Goal: Task Accomplishment & Management: Use online tool/utility

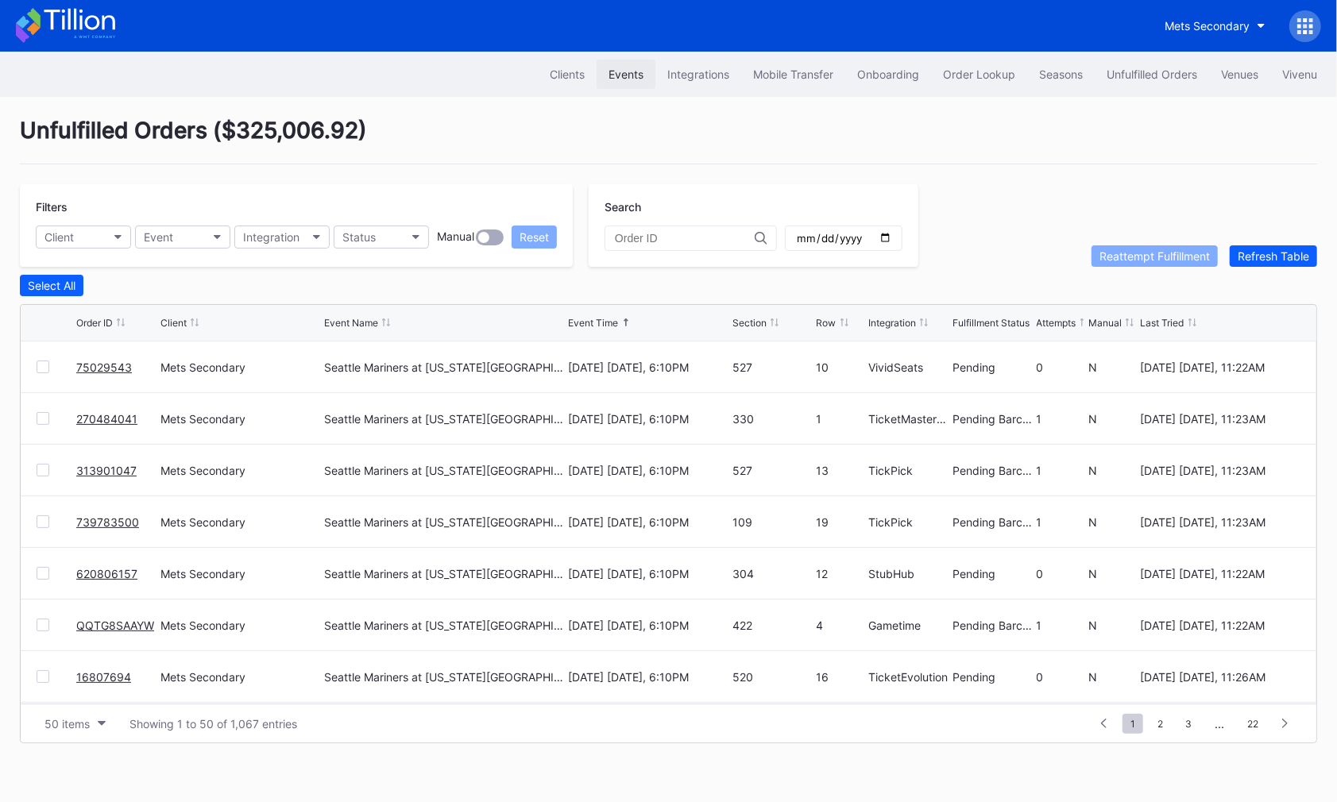
click at [621, 74] on div "Events" at bounding box center [625, 75] width 35 height 14
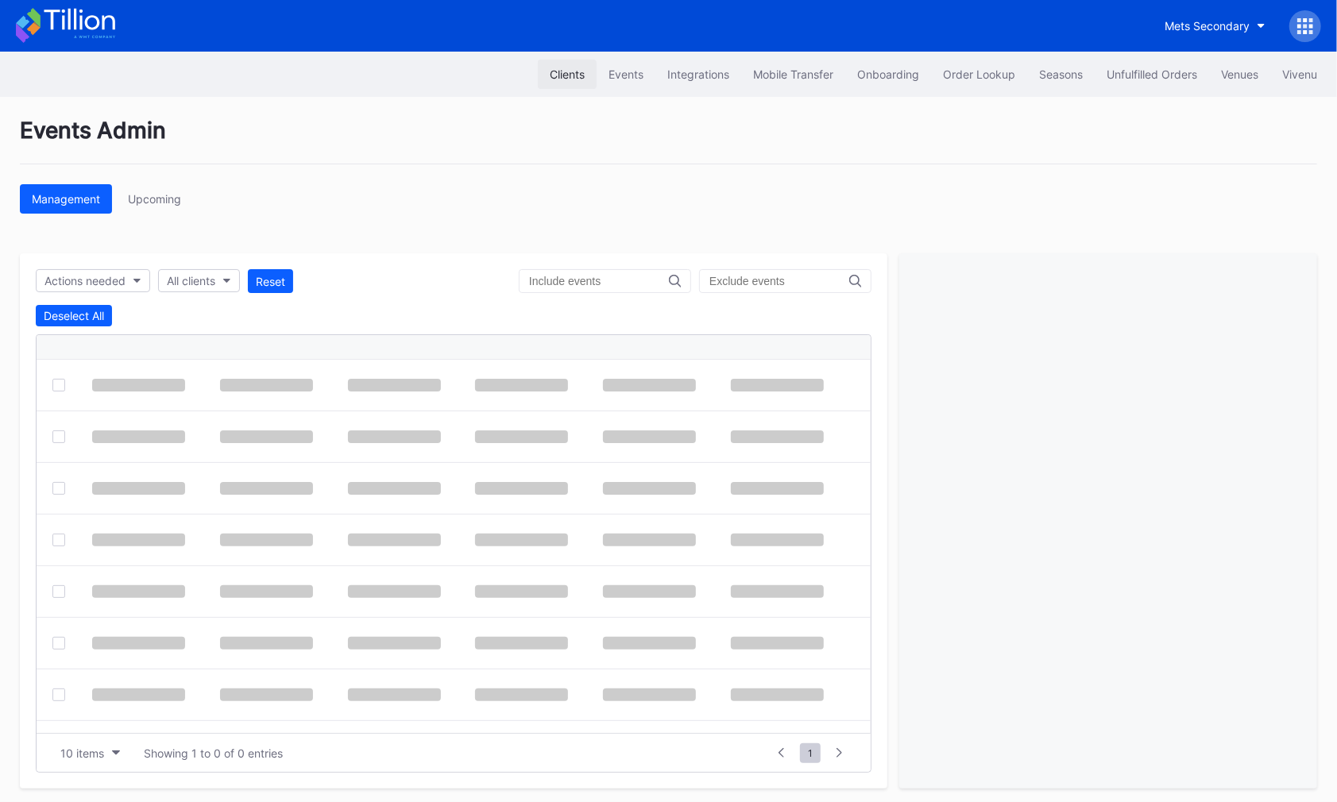
click at [550, 70] on div "Clients" at bounding box center [567, 75] width 35 height 14
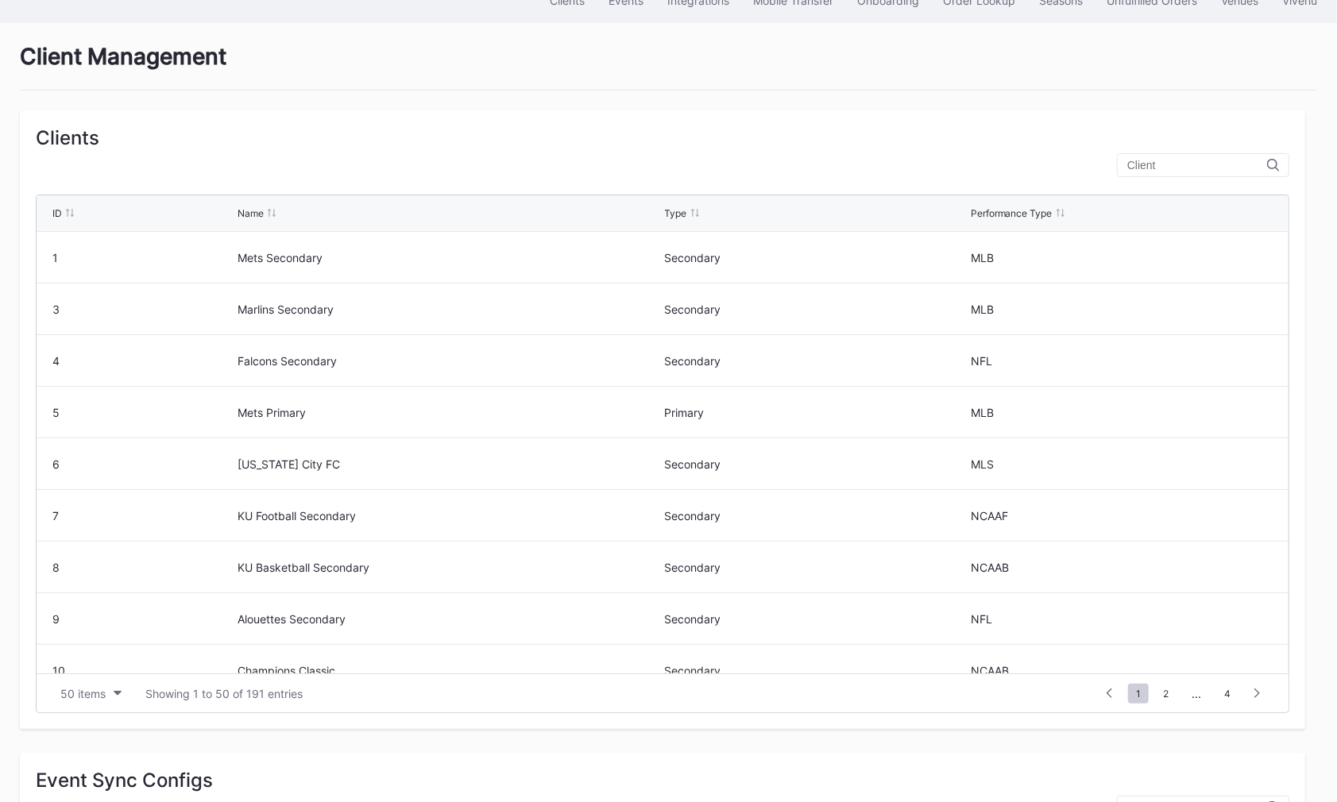
scroll to position [85, 0]
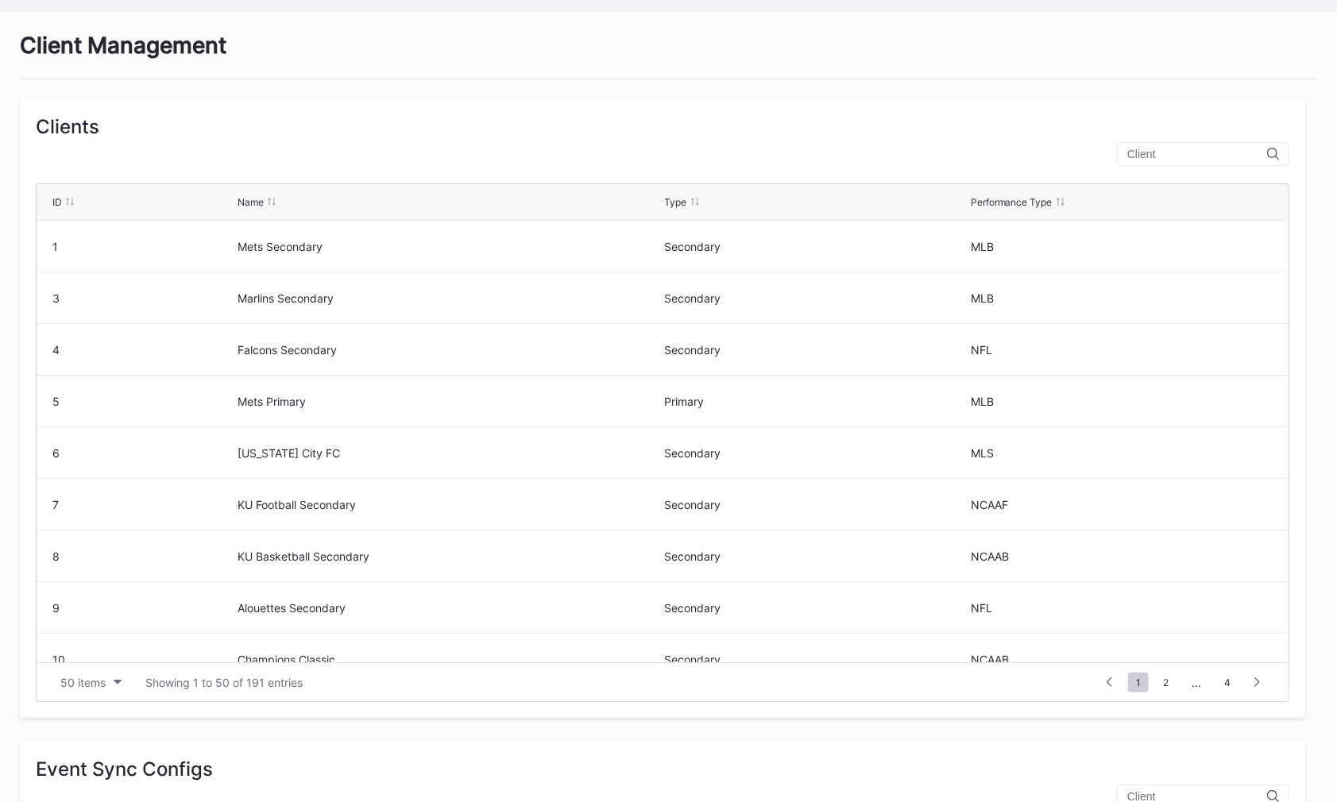
click at [1193, 157] on input "text" at bounding box center [1197, 154] width 140 height 13
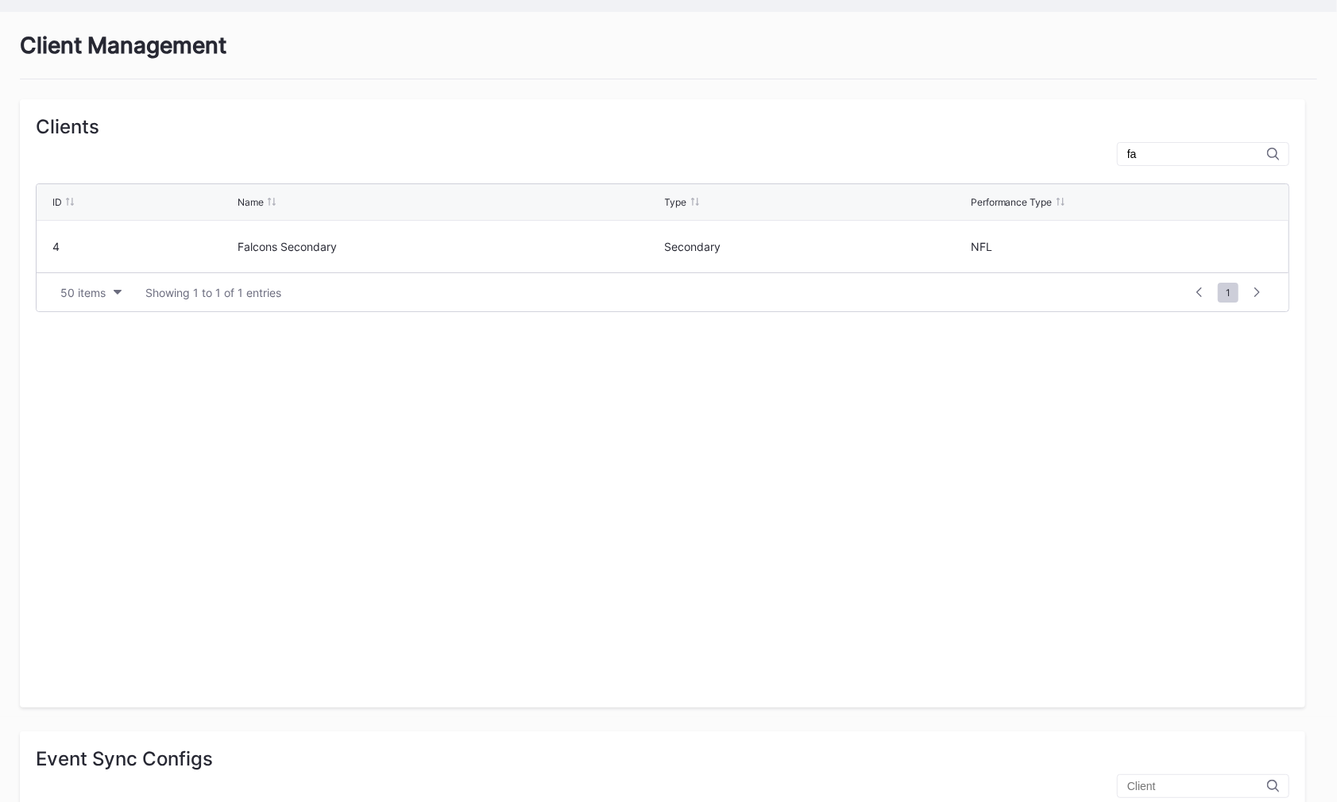
type input "f"
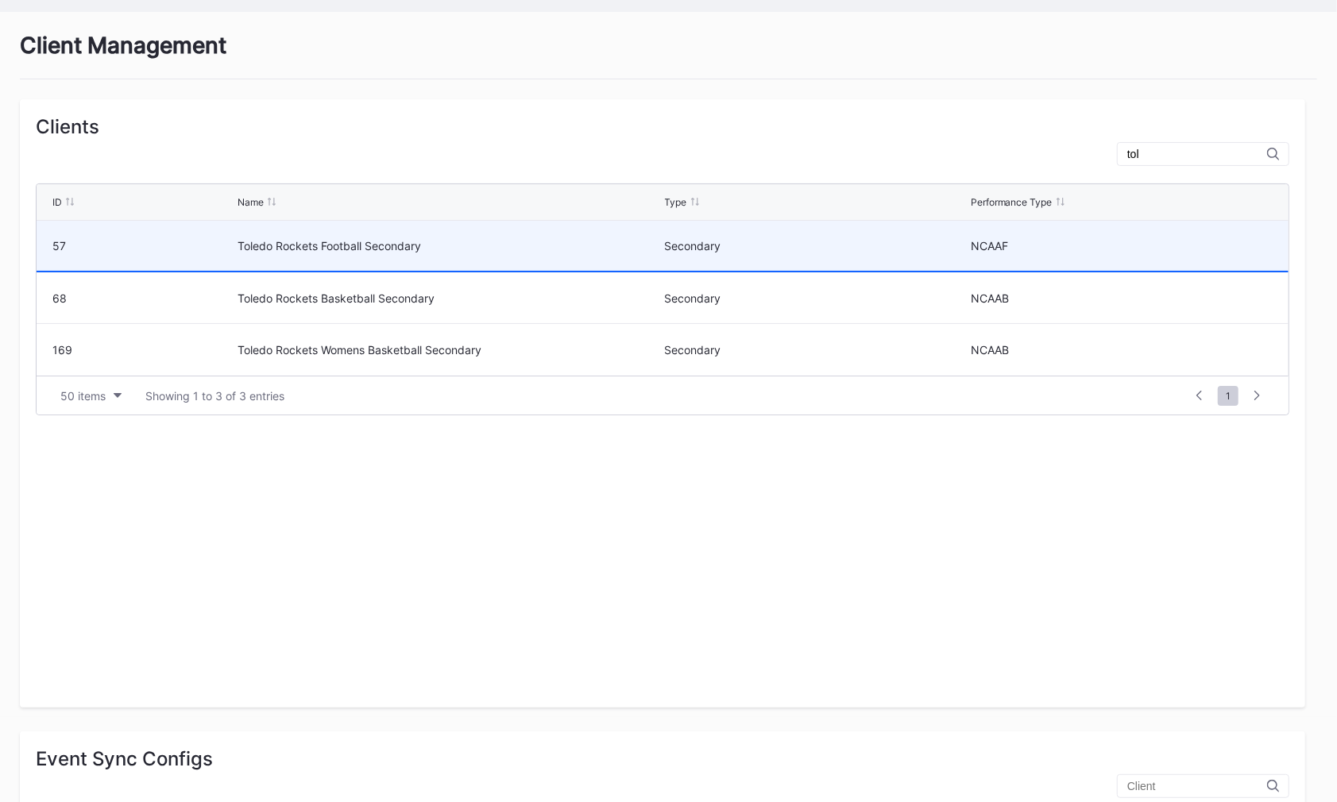
type input "tol"
click at [790, 231] on div "Secondary" at bounding box center [816, 246] width 302 height 50
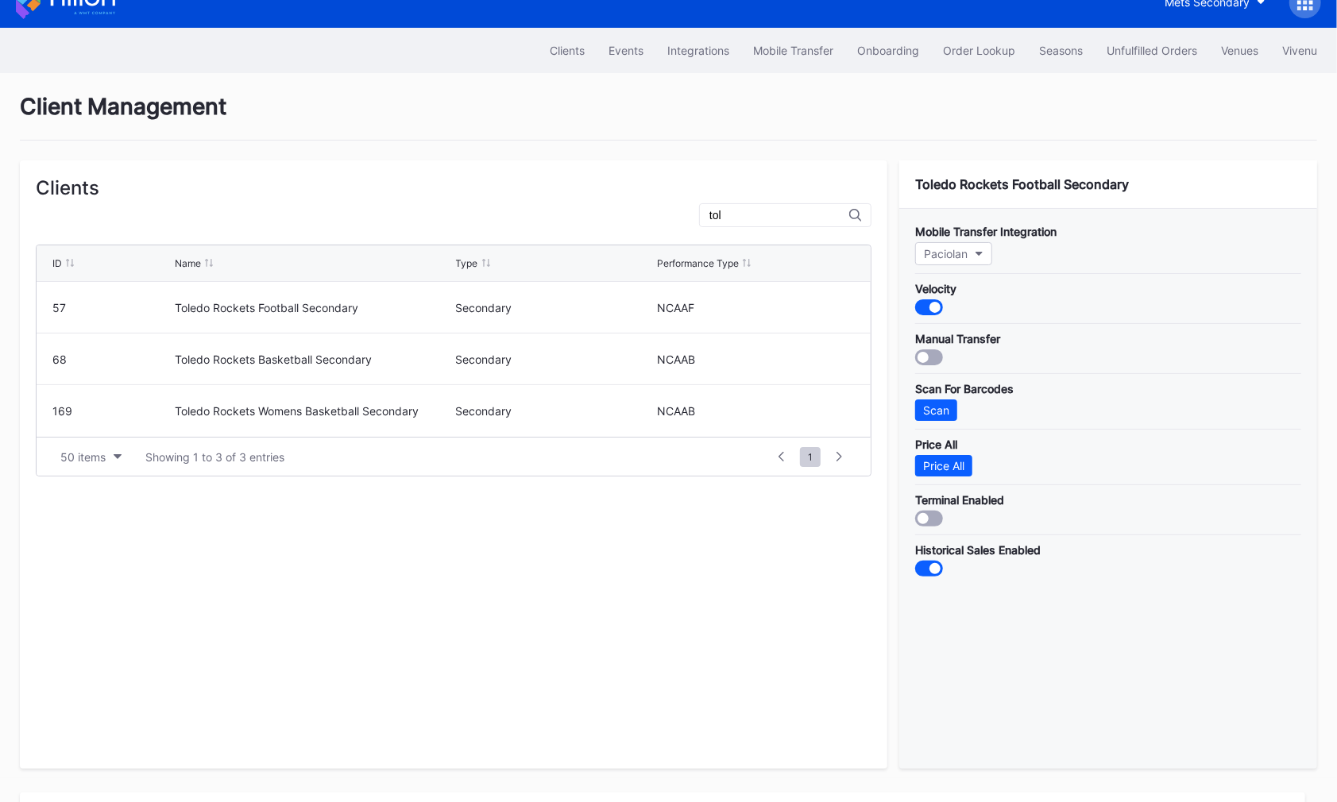
scroll to position [0, 0]
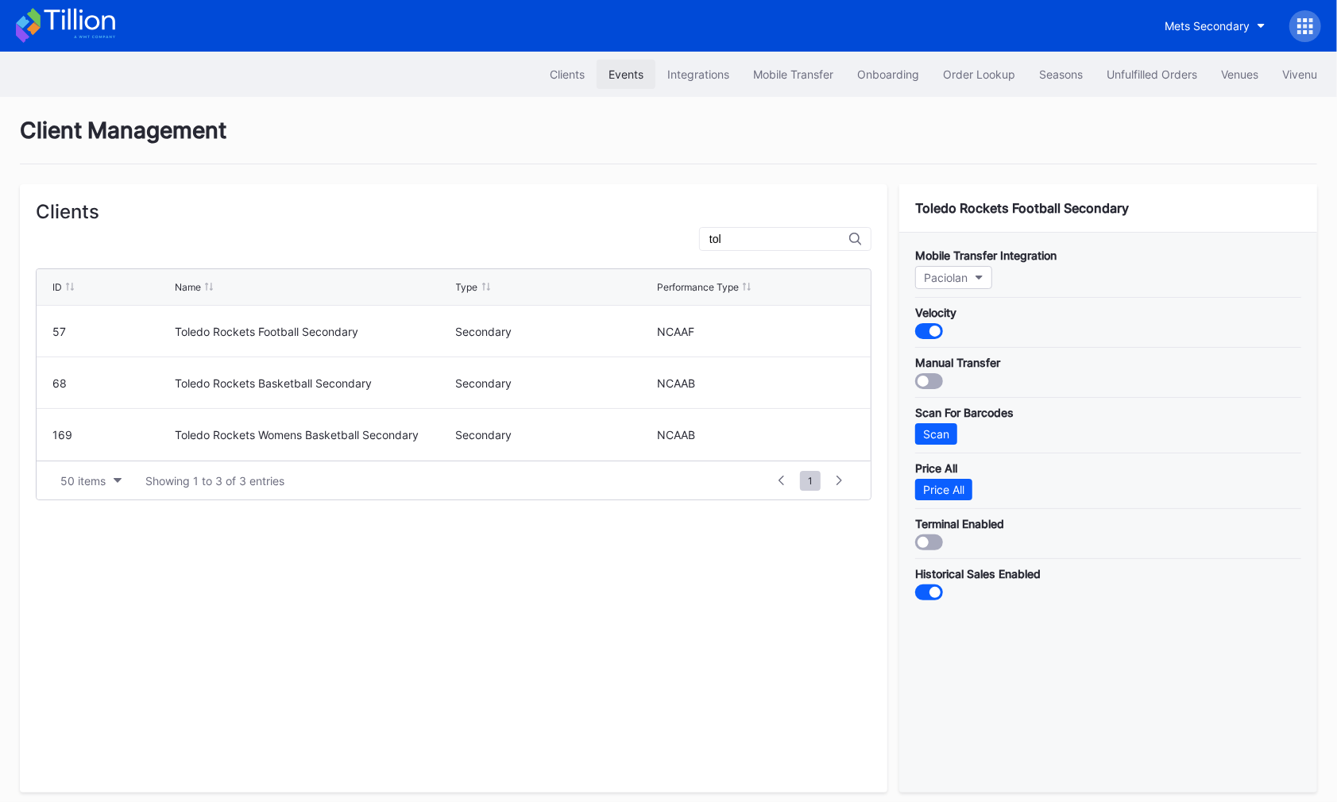
click at [612, 75] on div "Events" at bounding box center [625, 75] width 35 height 14
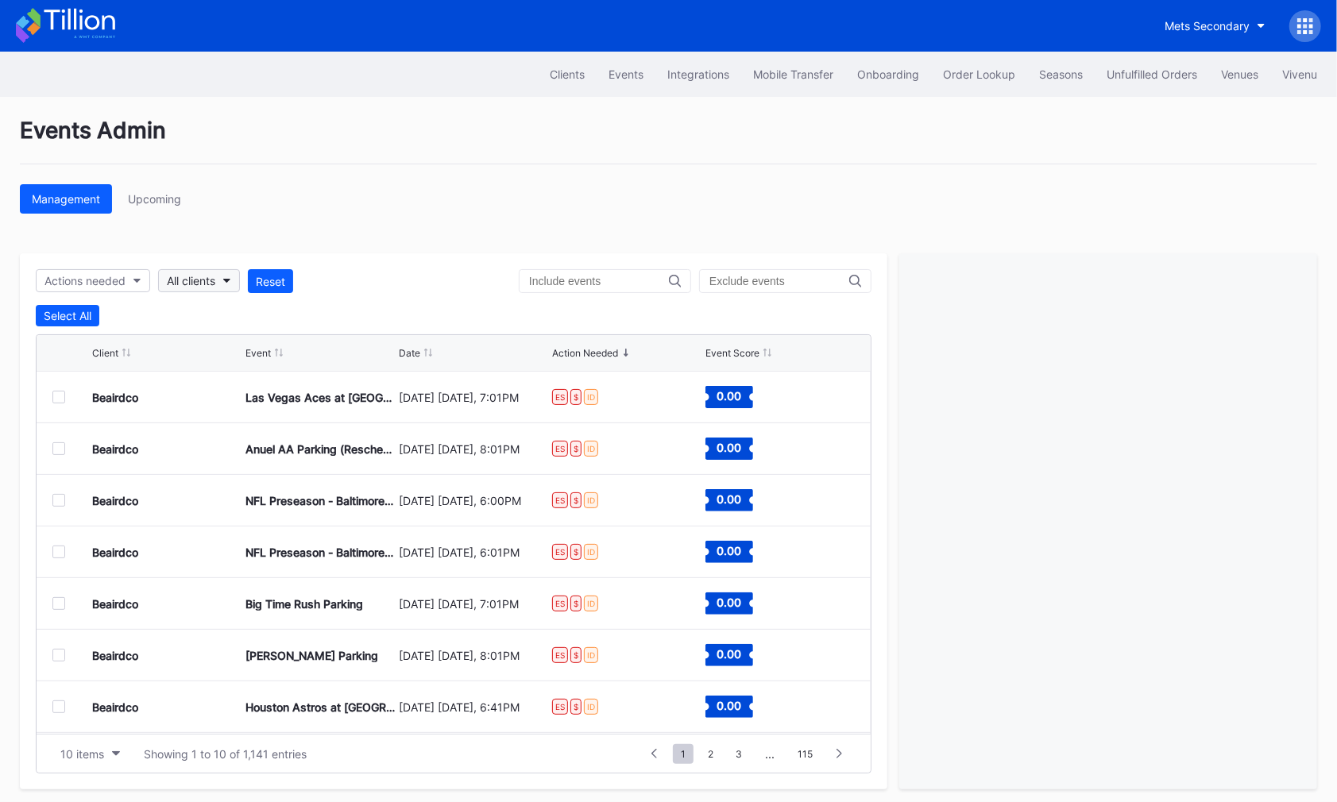
click at [222, 278] on button "All clients" at bounding box center [199, 280] width 82 height 23
type input "tol"
click at [245, 369] on div "Toledo Rockets Football Secondary" at bounding box center [293, 379] width 268 height 29
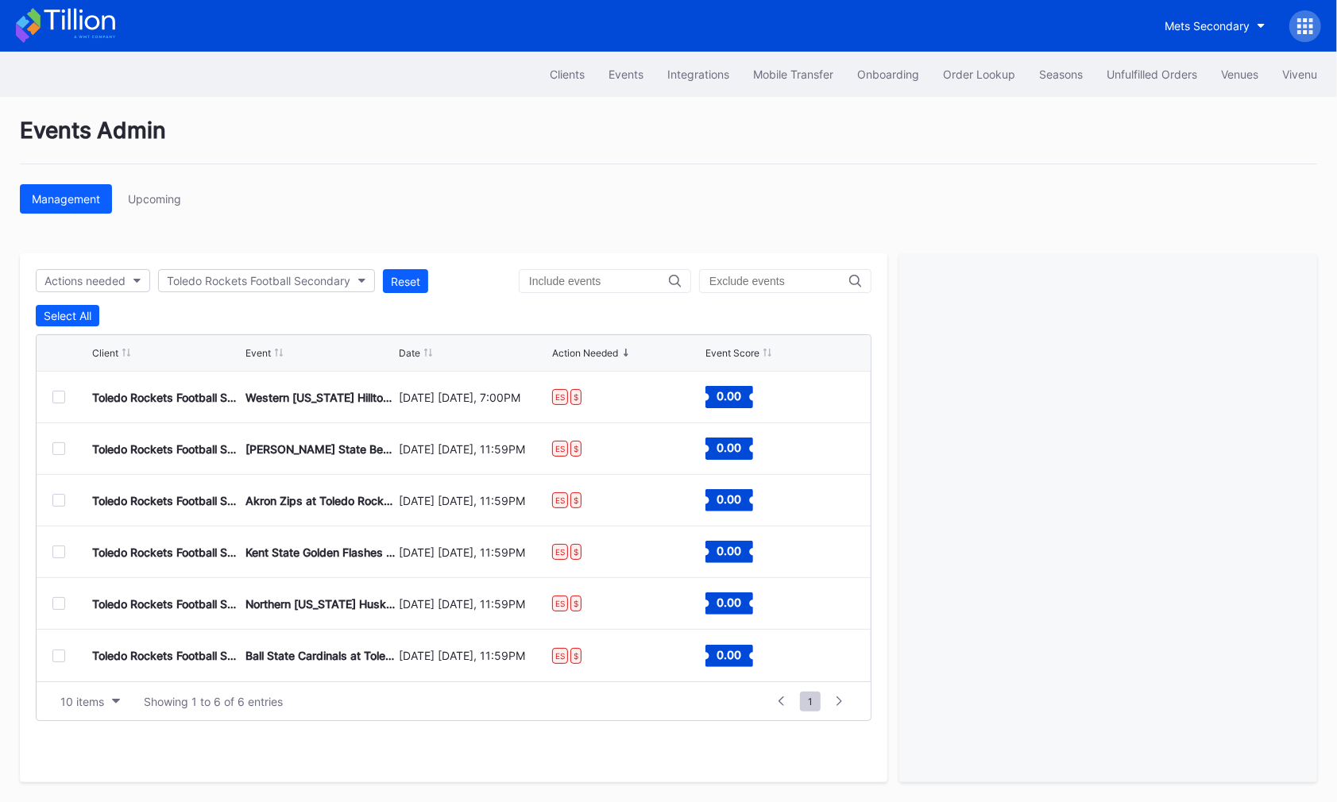
click at [60, 396] on div at bounding box center [58, 397] width 13 height 13
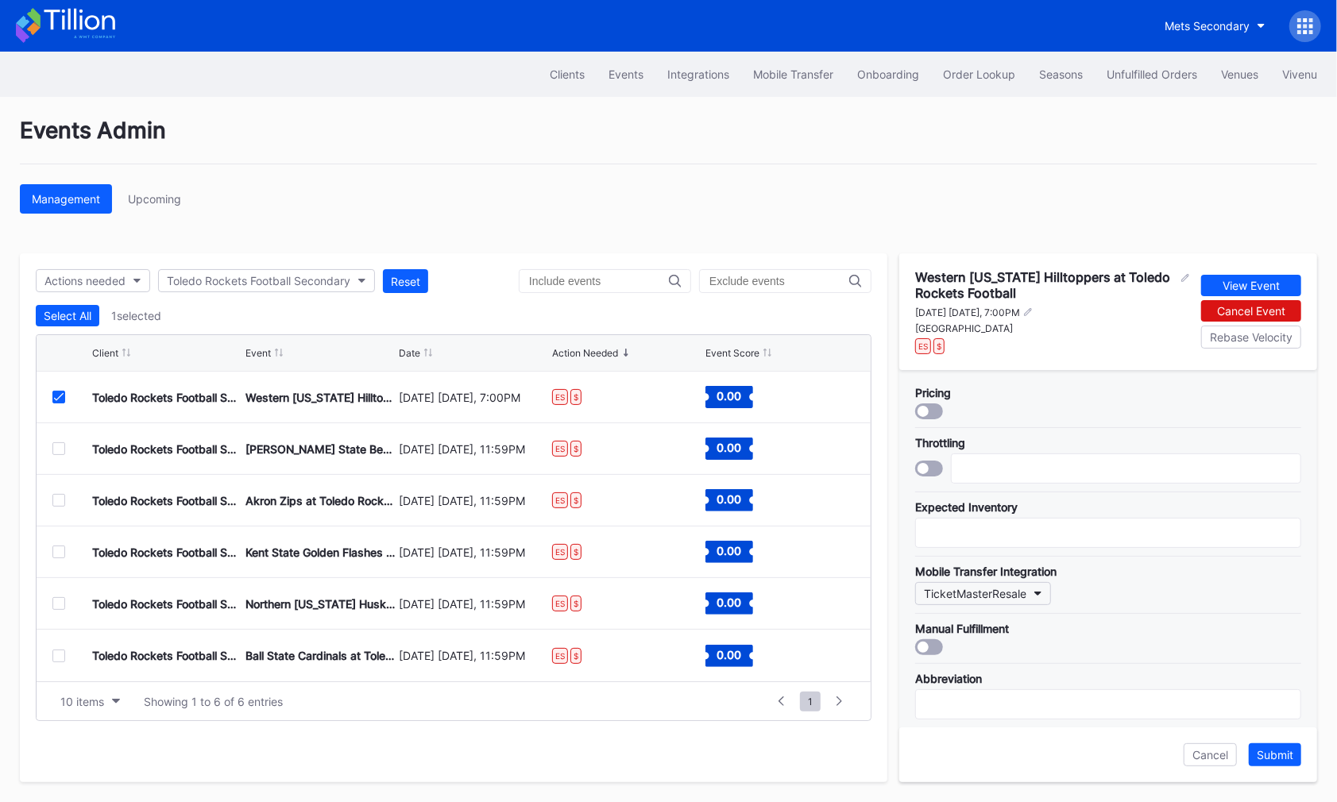
click at [1026, 582] on button "TicketMasterResale" at bounding box center [983, 593] width 136 height 23
click at [995, 465] on div "Paciolan" at bounding box center [979, 457] width 129 height 29
click at [1165, 622] on div "Manual Fulfillment" at bounding box center [1108, 629] width 386 height 14
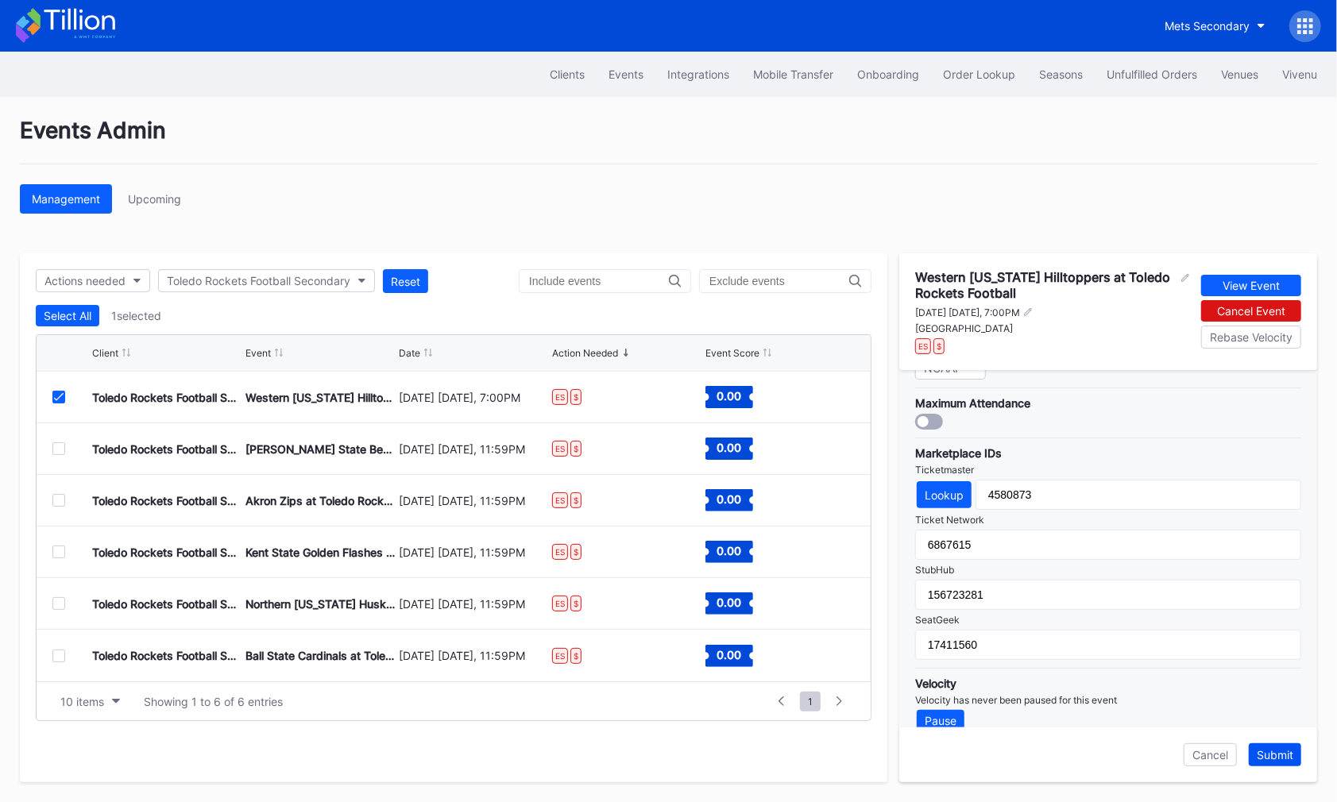
click at [1293, 759] on div "Submit" at bounding box center [1274, 755] width 37 height 14
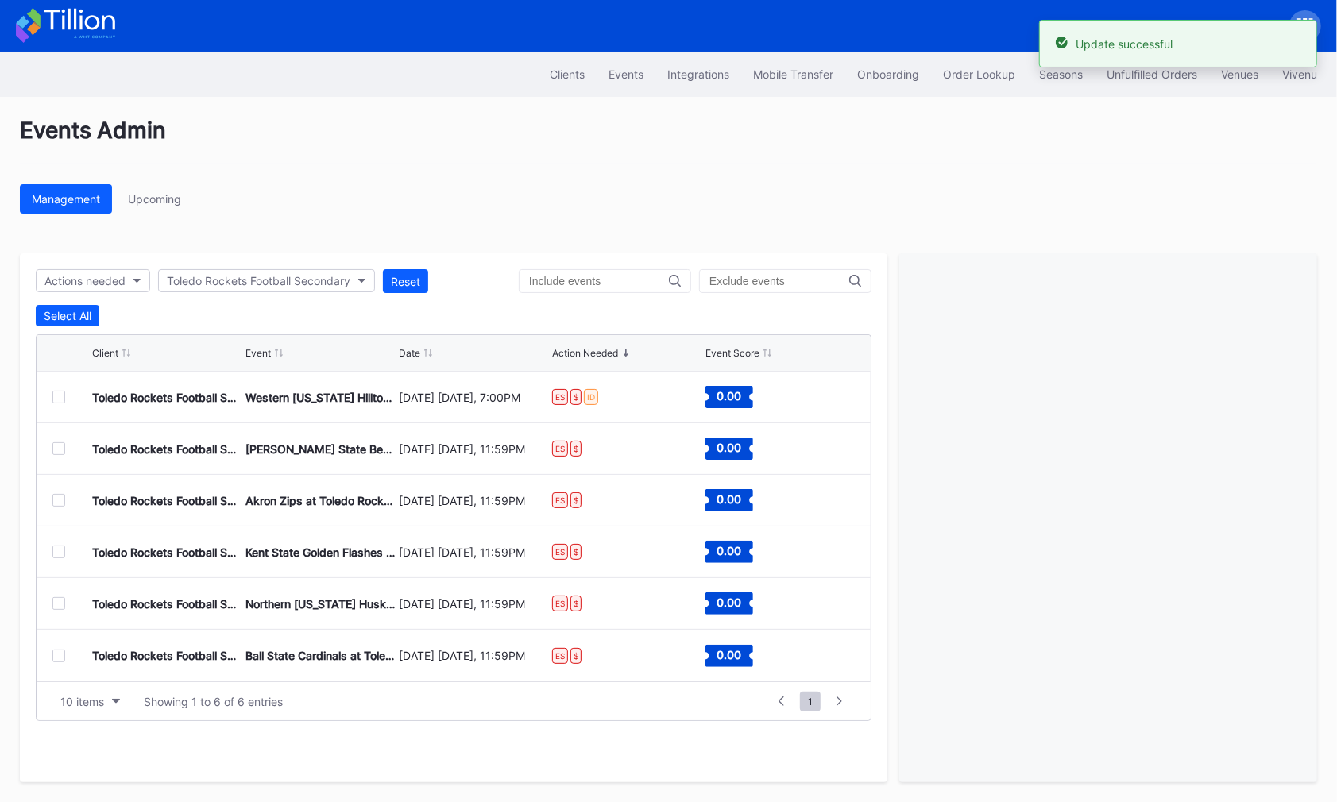
click at [55, 392] on div at bounding box center [58, 397] width 13 height 13
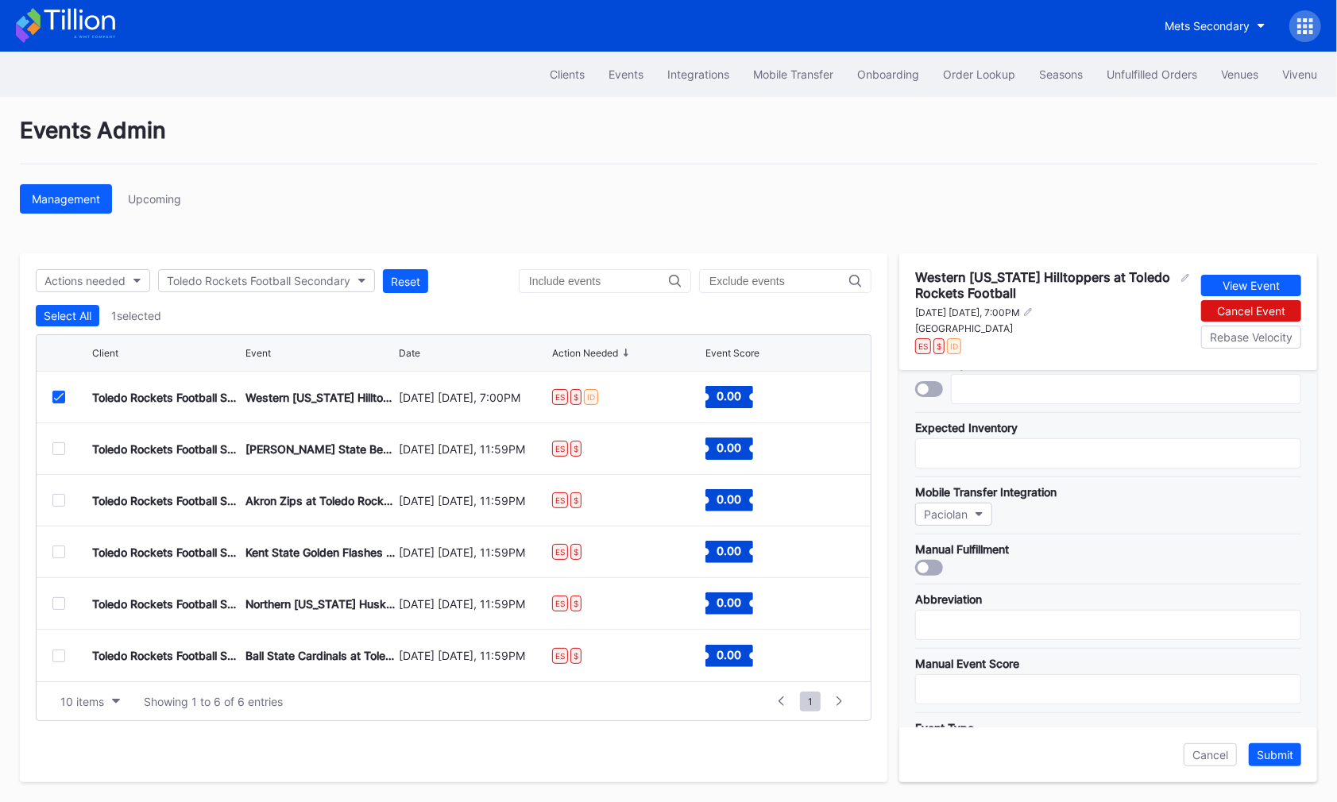
scroll to position [80, 0]
click at [54, 393] on icon at bounding box center [59, 397] width 10 height 8
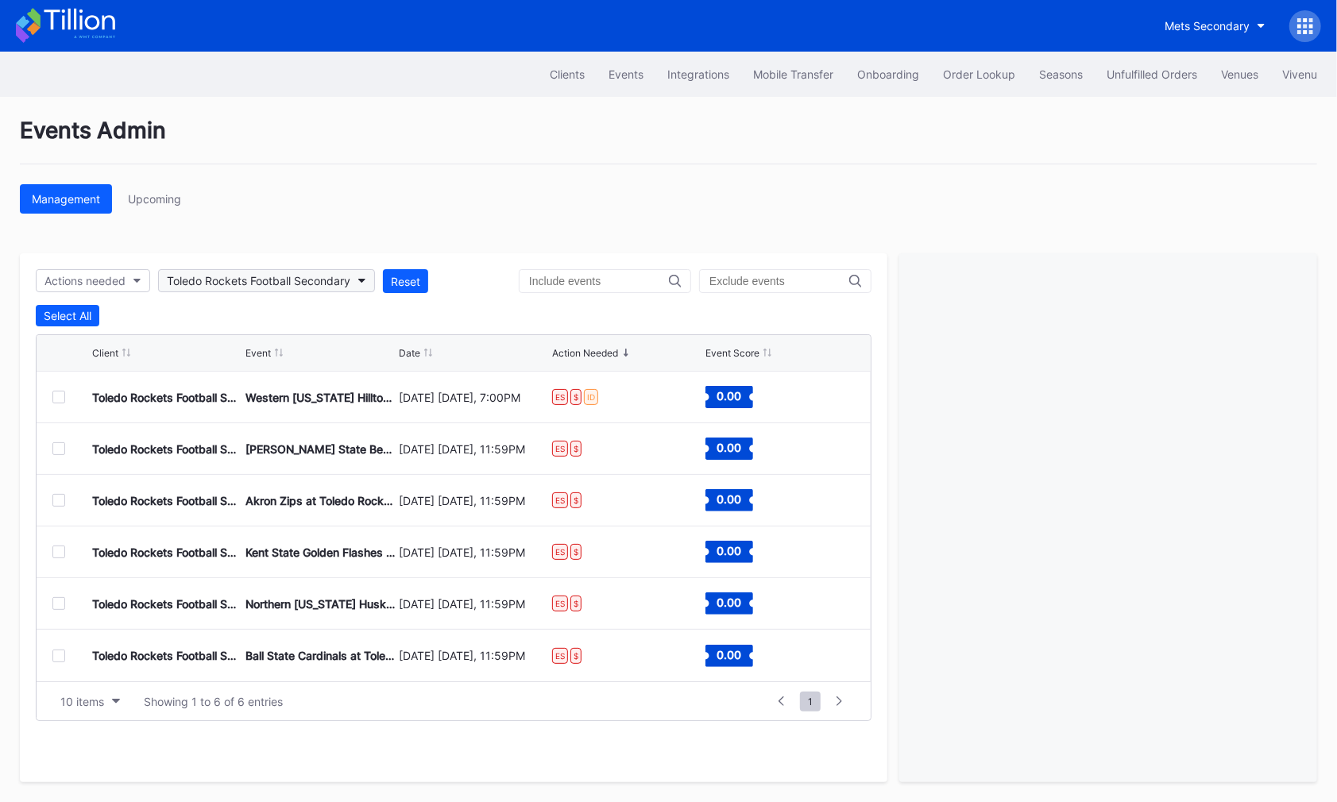
click at [222, 283] on div "Toledo Rockets Football Secondary" at bounding box center [258, 281] width 183 height 14
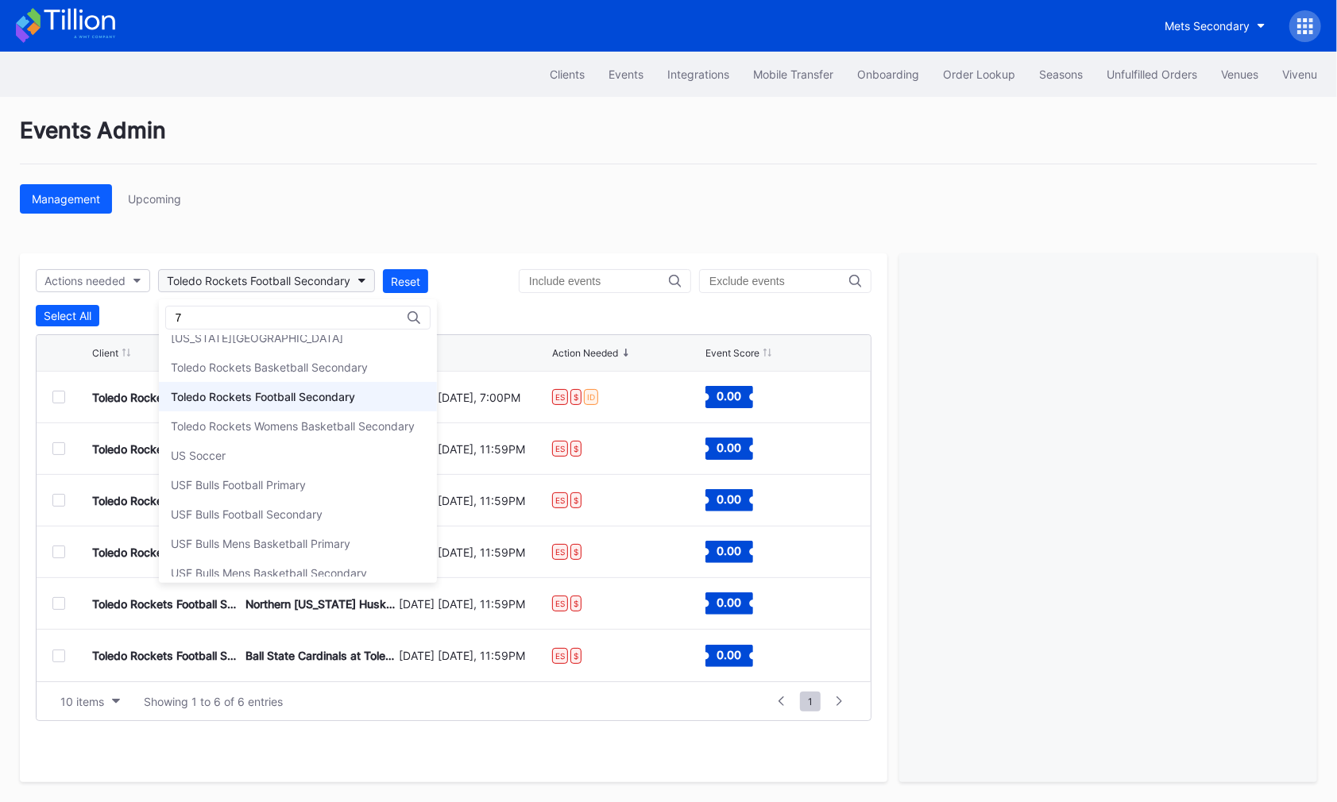
scroll to position [0, 0]
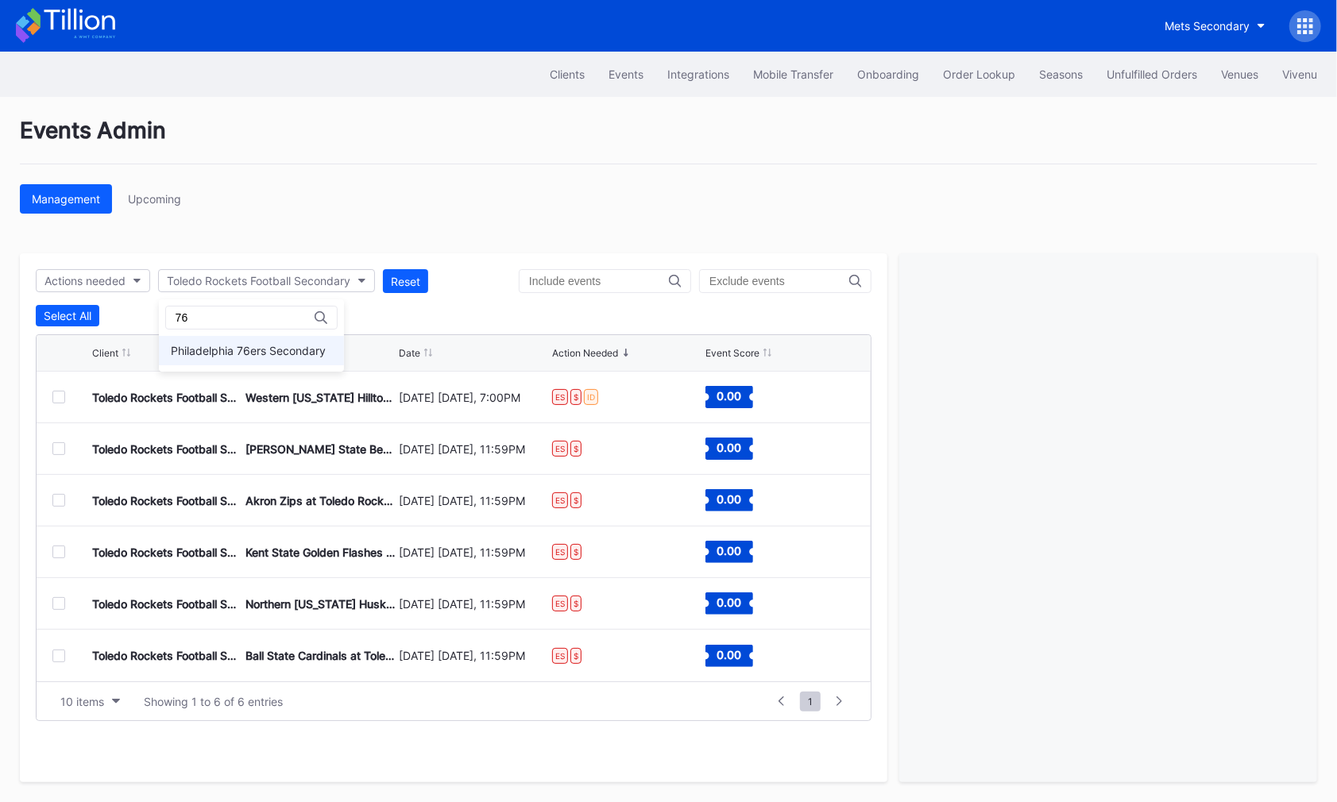
type input "76"
click at [263, 358] on div "Philadelphia 76ers Secondary" at bounding box center [251, 350] width 185 height 29
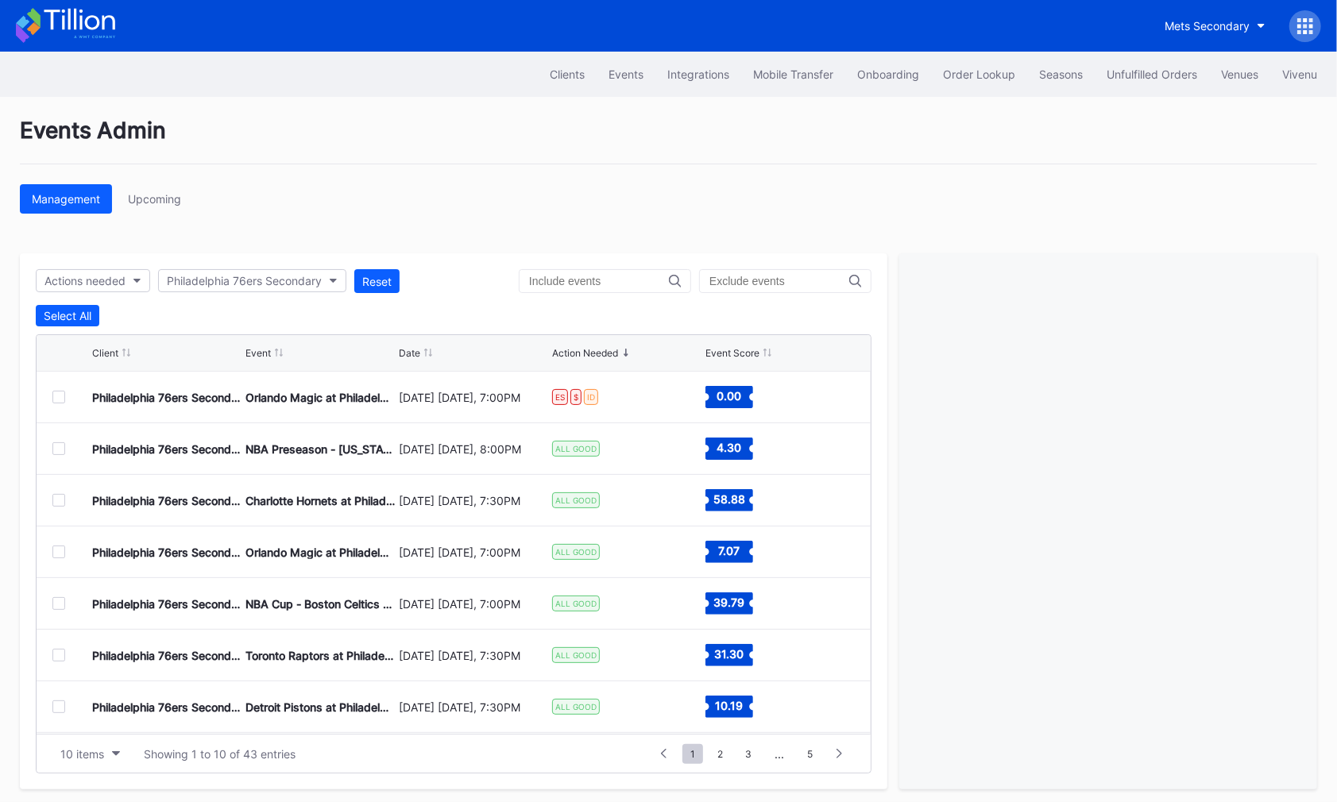
click at [56, 399] on div at bounding box center [58, 397] width 13 height 13
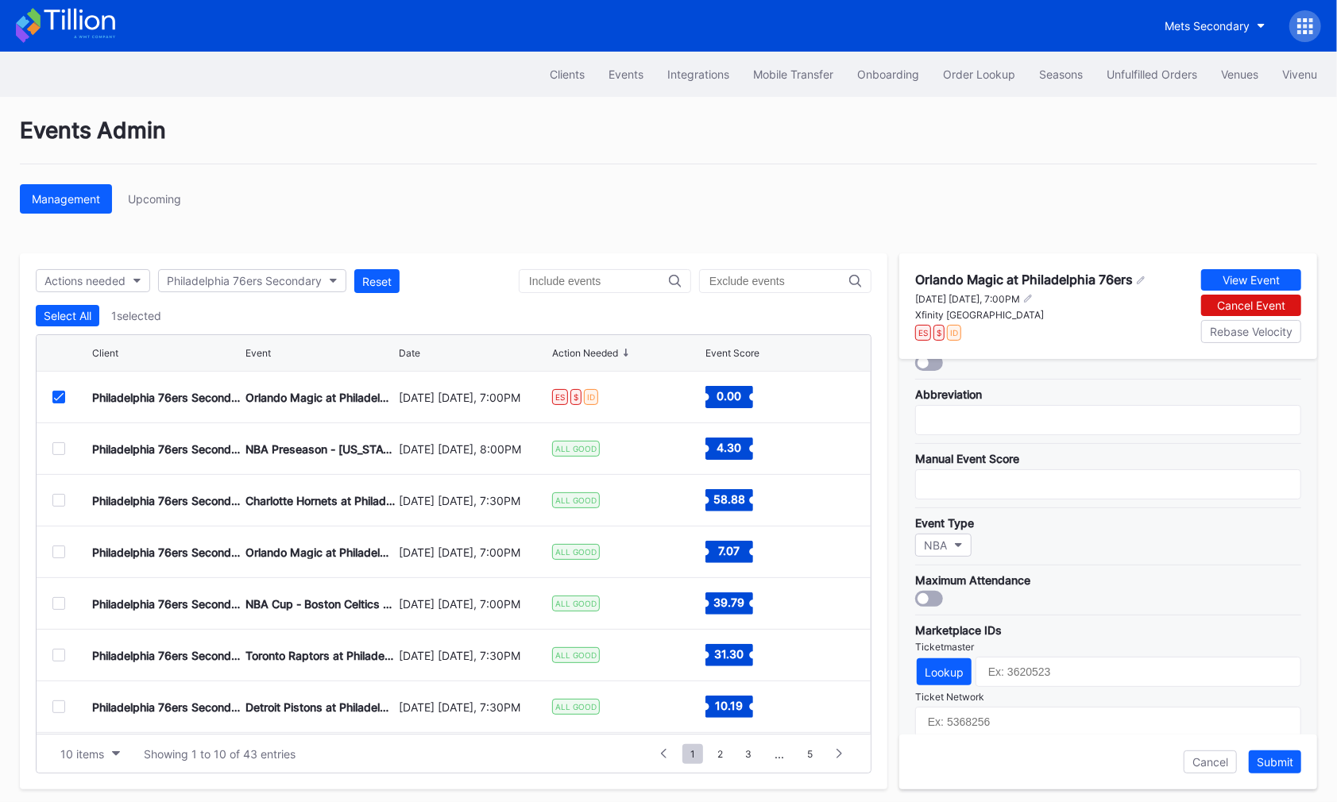
scroll to position [449, 0]
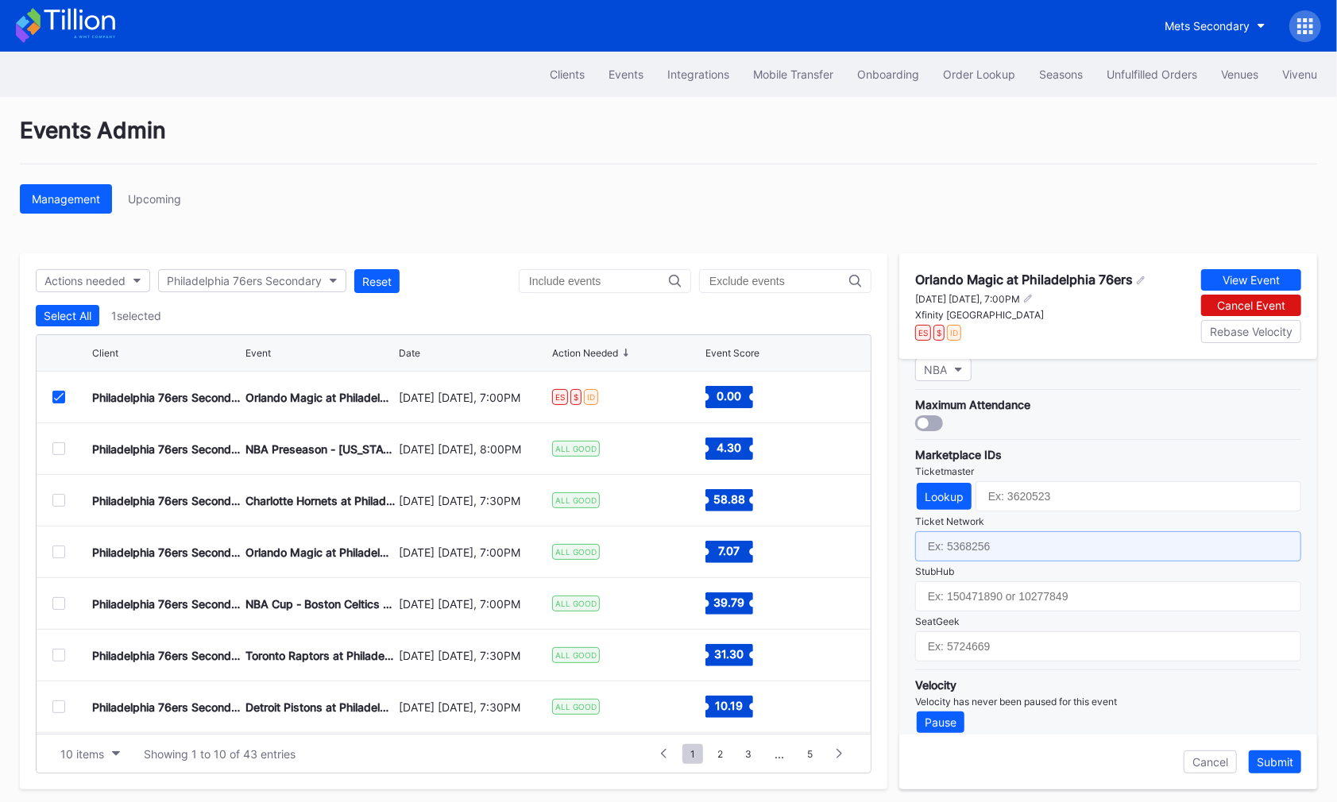
click at [1064, 541] on input "text" at bounding box center [1108, 546] width 386 height 30
paste input "7342664"
type input "7342664"
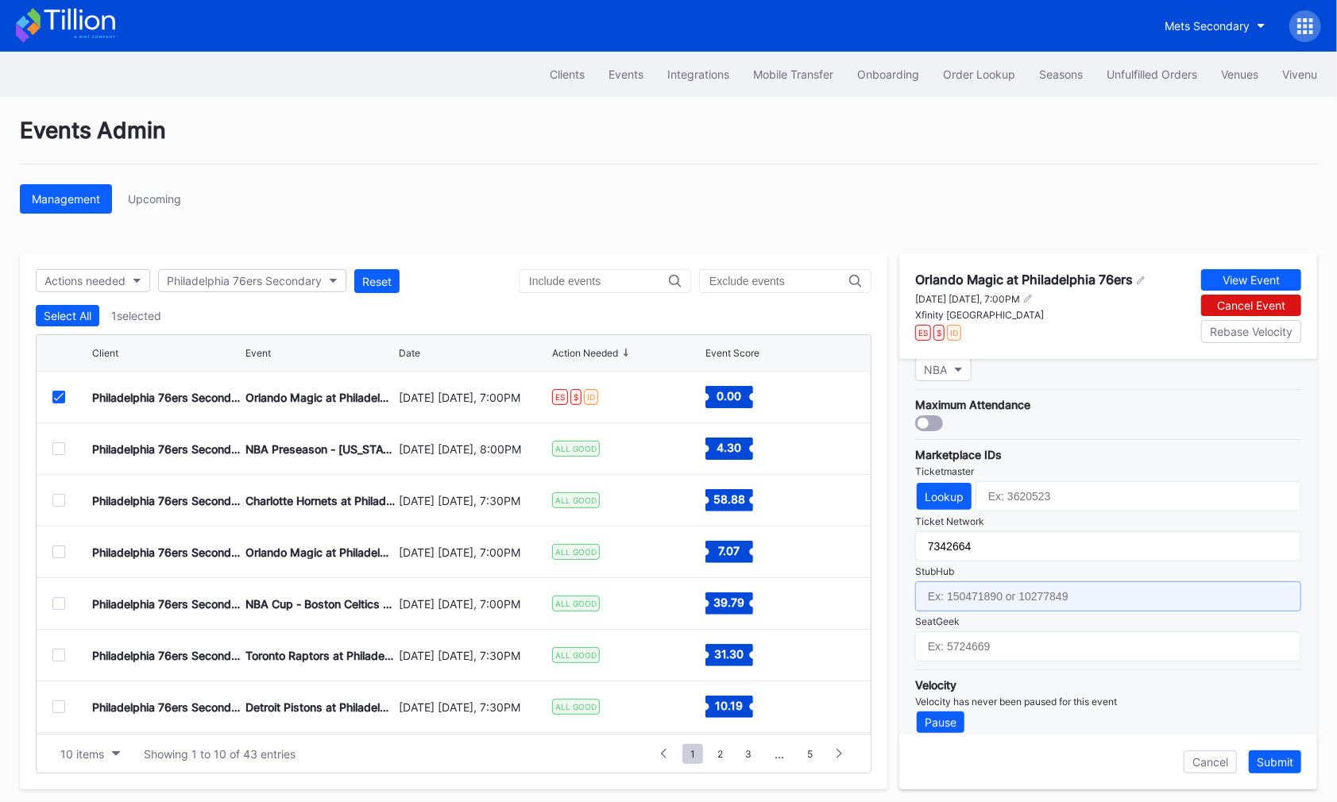
click at [1063, 581] on input "text" at bounding box center [1108, 596] width 386 height 30
paste input "159147920"
type input "159147920"
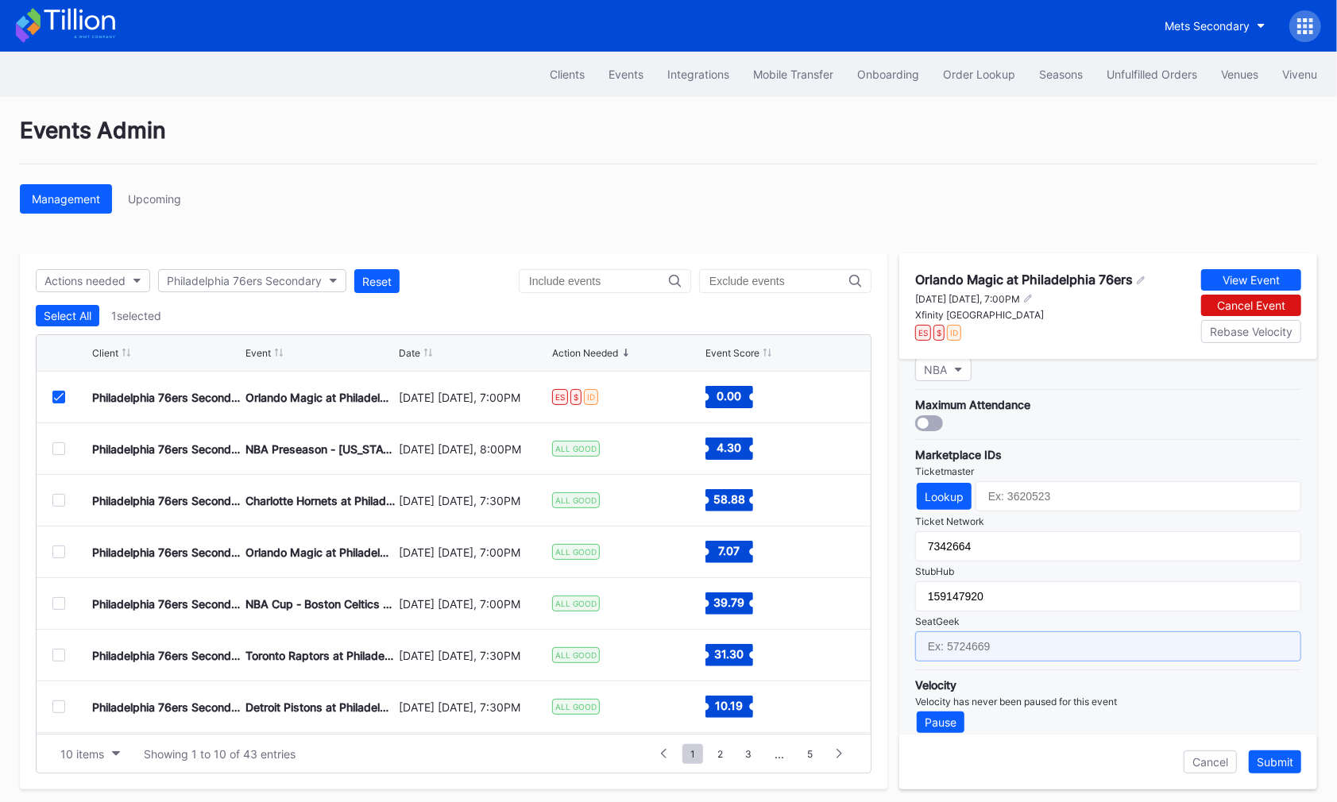
click at [1099, 643] on input "text" at bounding box center [1108, 646] width 386 height 30
paste input "17671402"
type input "17671402"
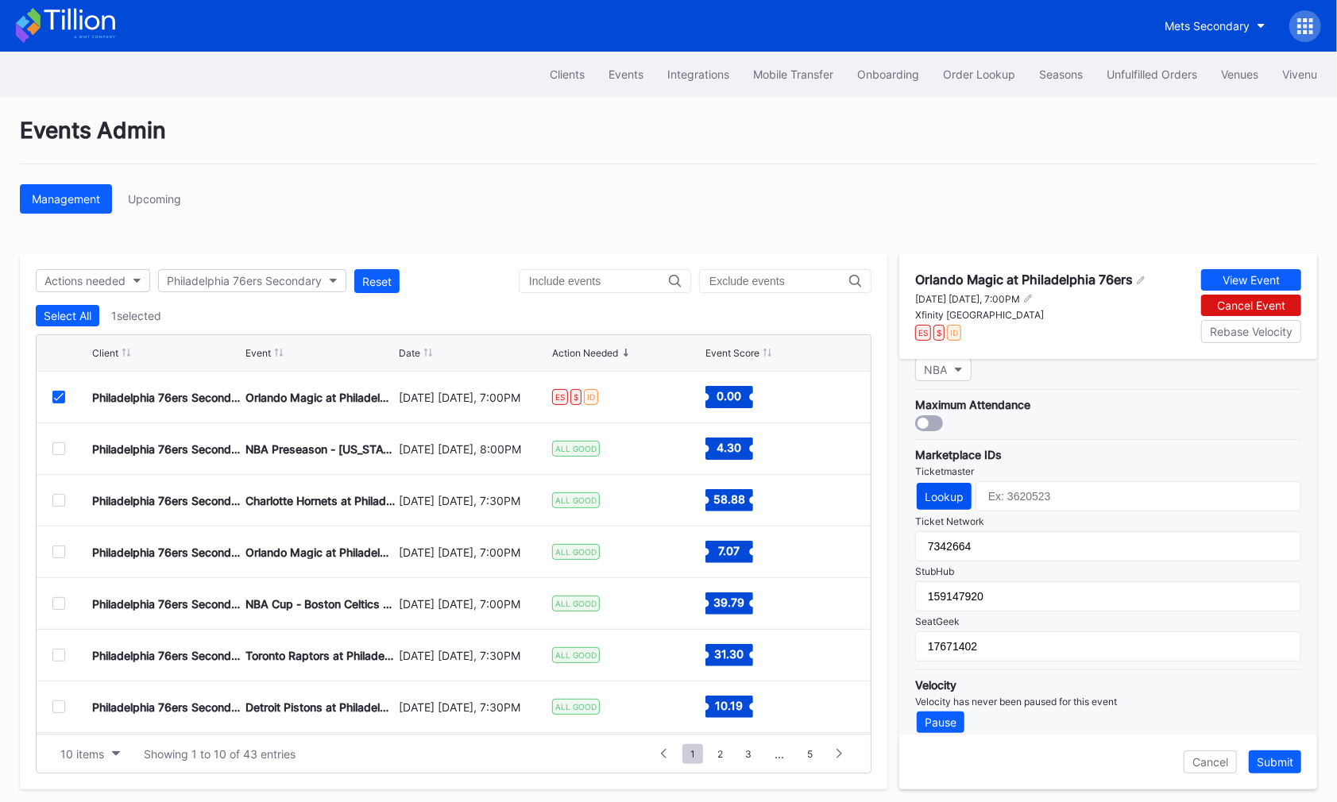
click at [948, 490] on div "Lookup" at bounding box center [943, 497] width 39 height 14
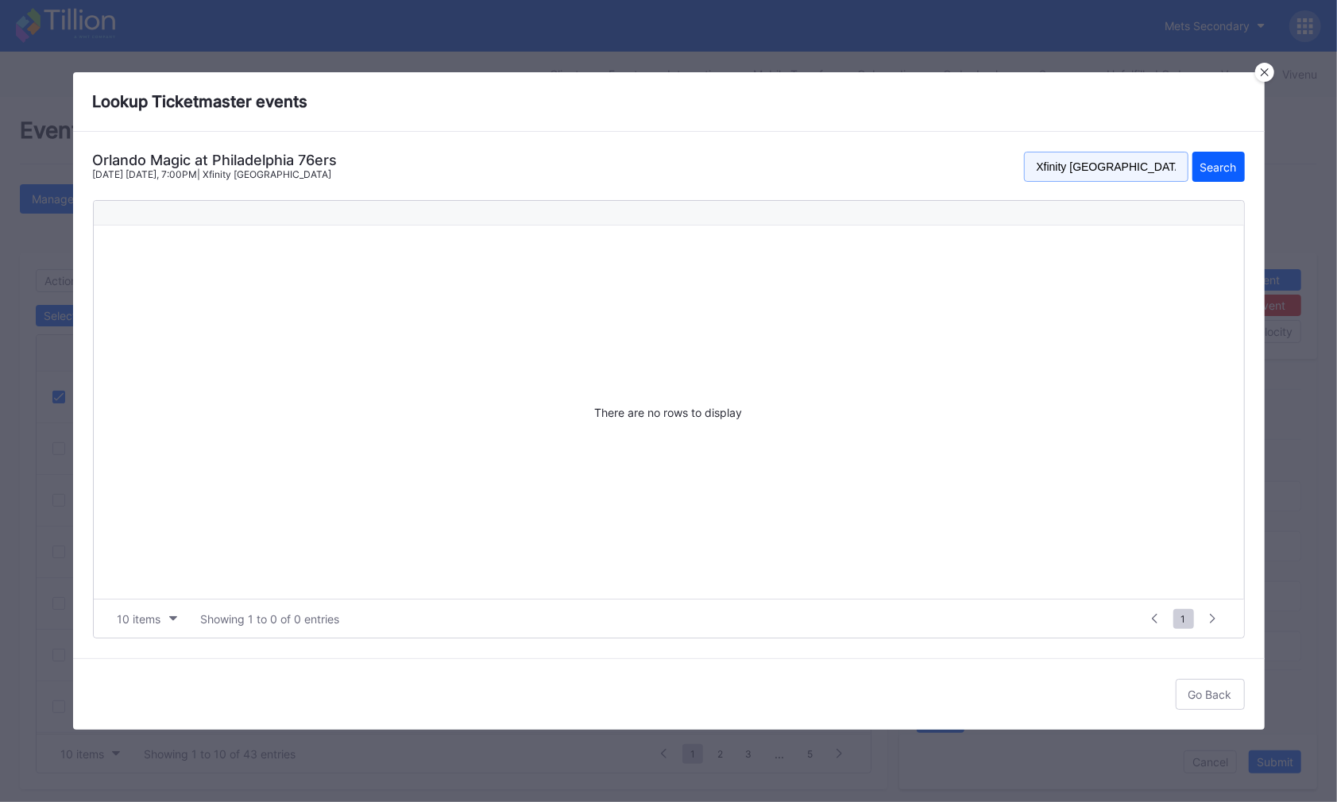
click at [1143, 171] on input "Xfinity Mobile Arena" at bounding box center [1106, 167] width 164 height 30
click at [1264, 71] on icon at bounding box center [1264, 72] width 8 height 8
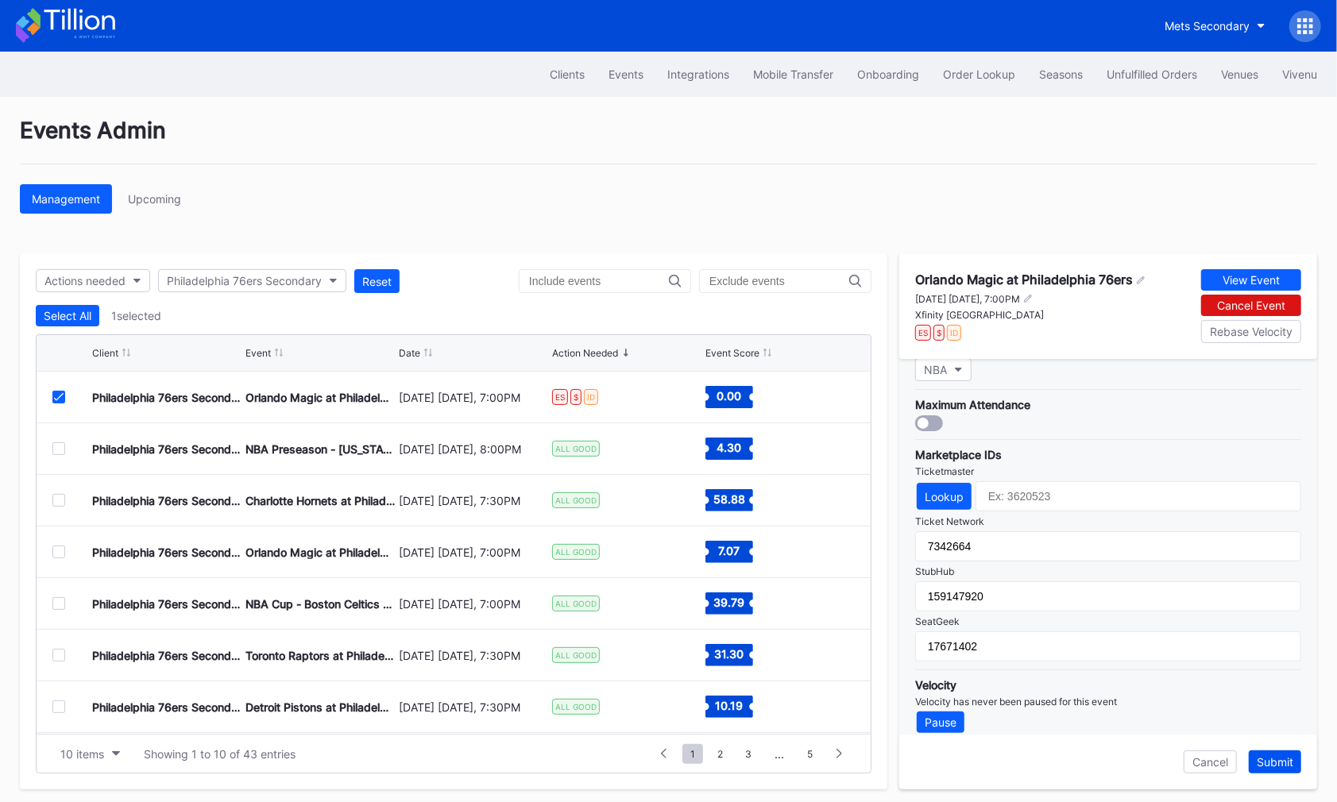
click at [1274, 757] on div "Submit" at bounding box center [1274, 762] width 37 height 14
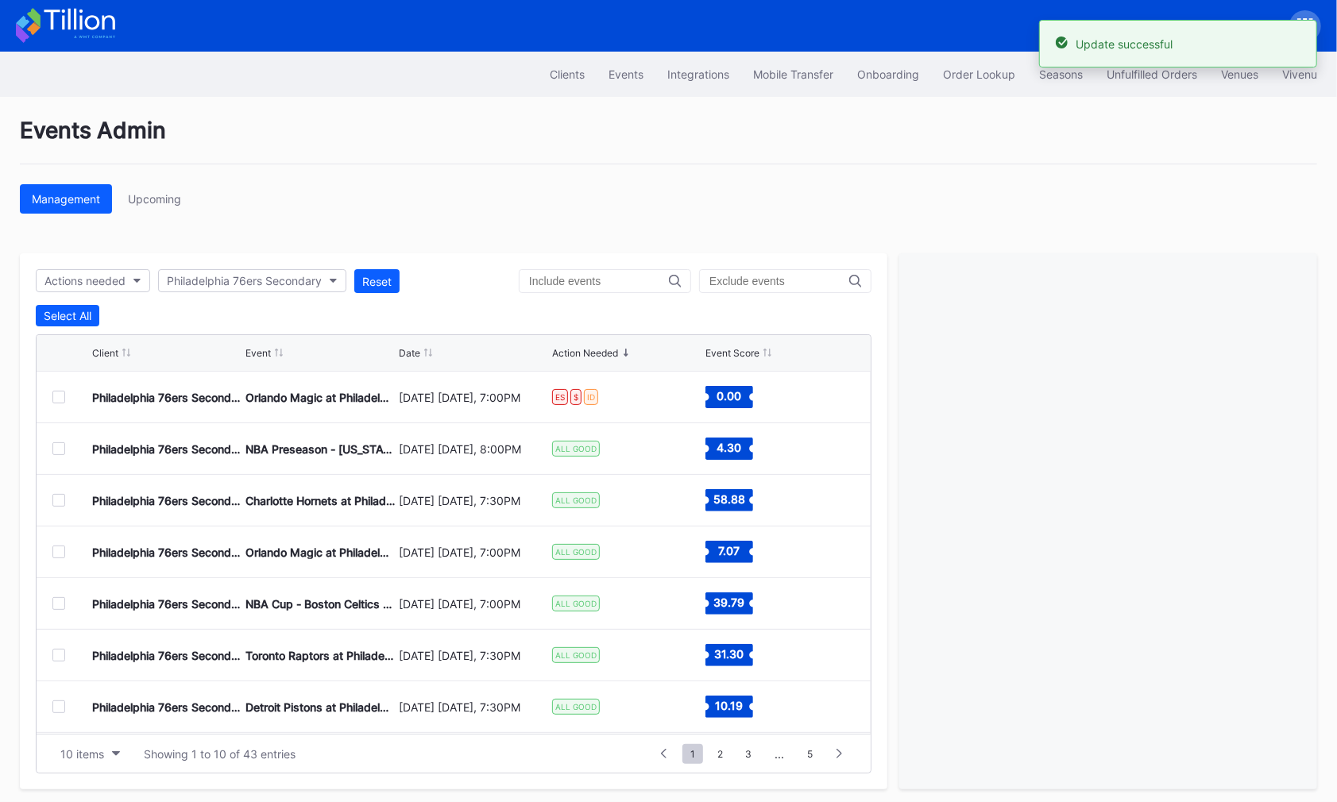
click at [60, 395] on div at bounding box center [58, 397] width 13 height 13
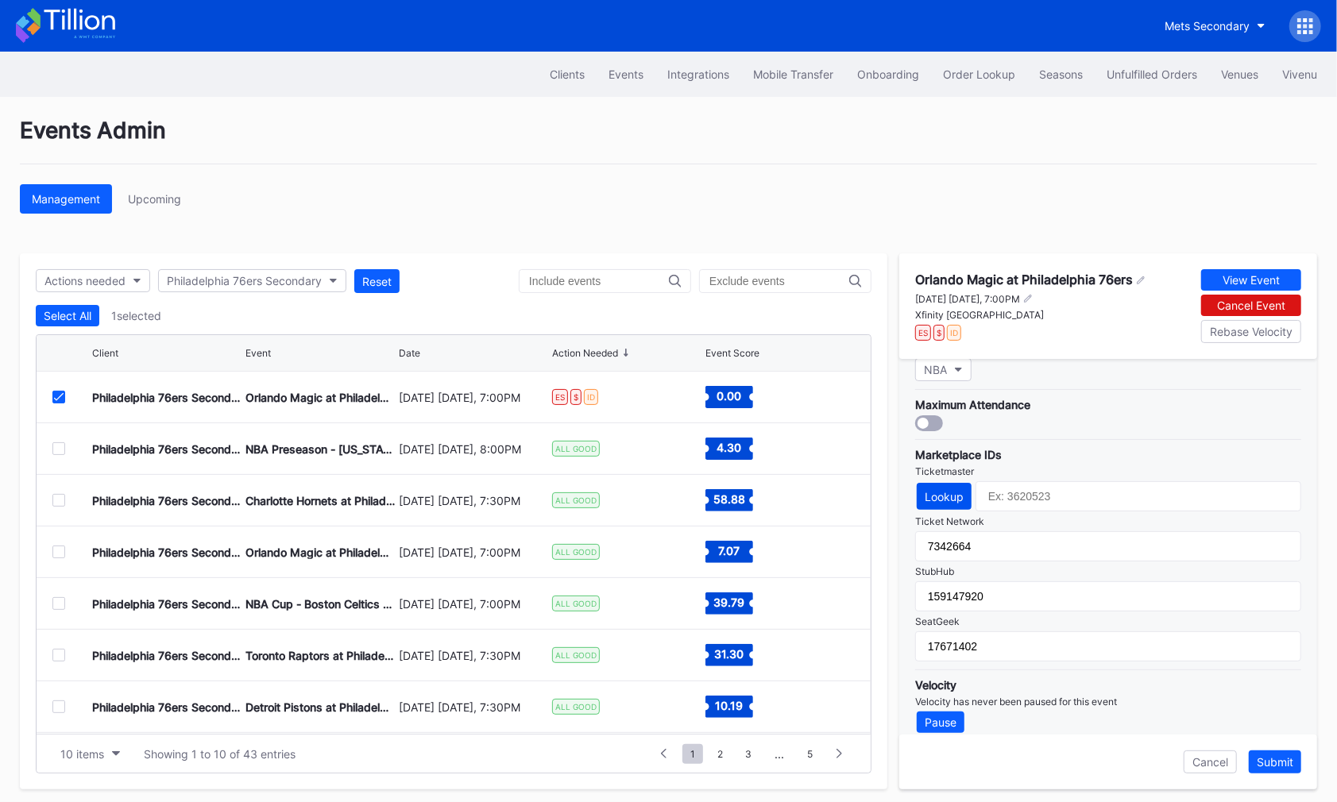
click at [955, 483] on button "Lookup" at bounding box center [944, 496] width 55 height 27
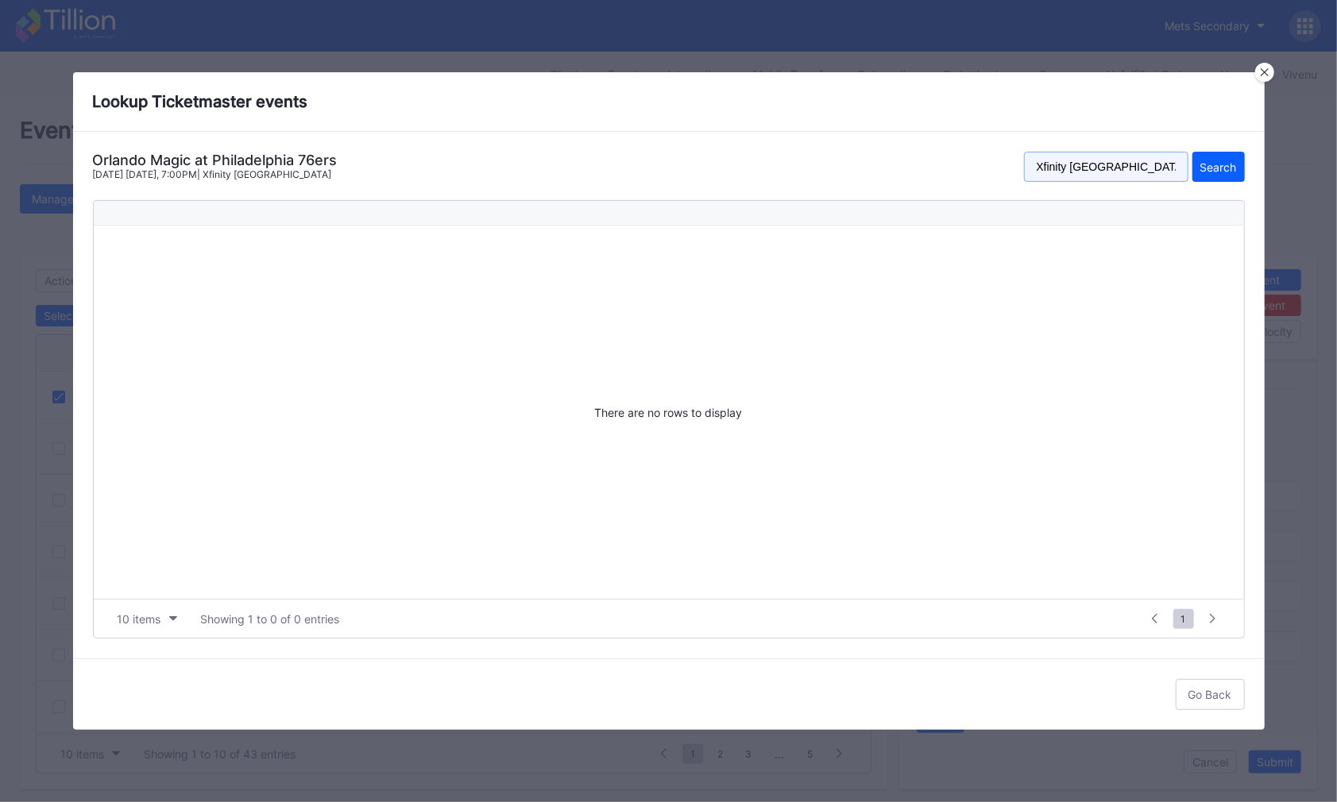
click at [1075, 168] on input "Xfinity Mobile Arena" at bounding box center [1106, 167] width 164 height 30
type input "wells fargo"
click at [1192, 152] on button "Search" at bounding box center [1218, 167] width 52 height 30
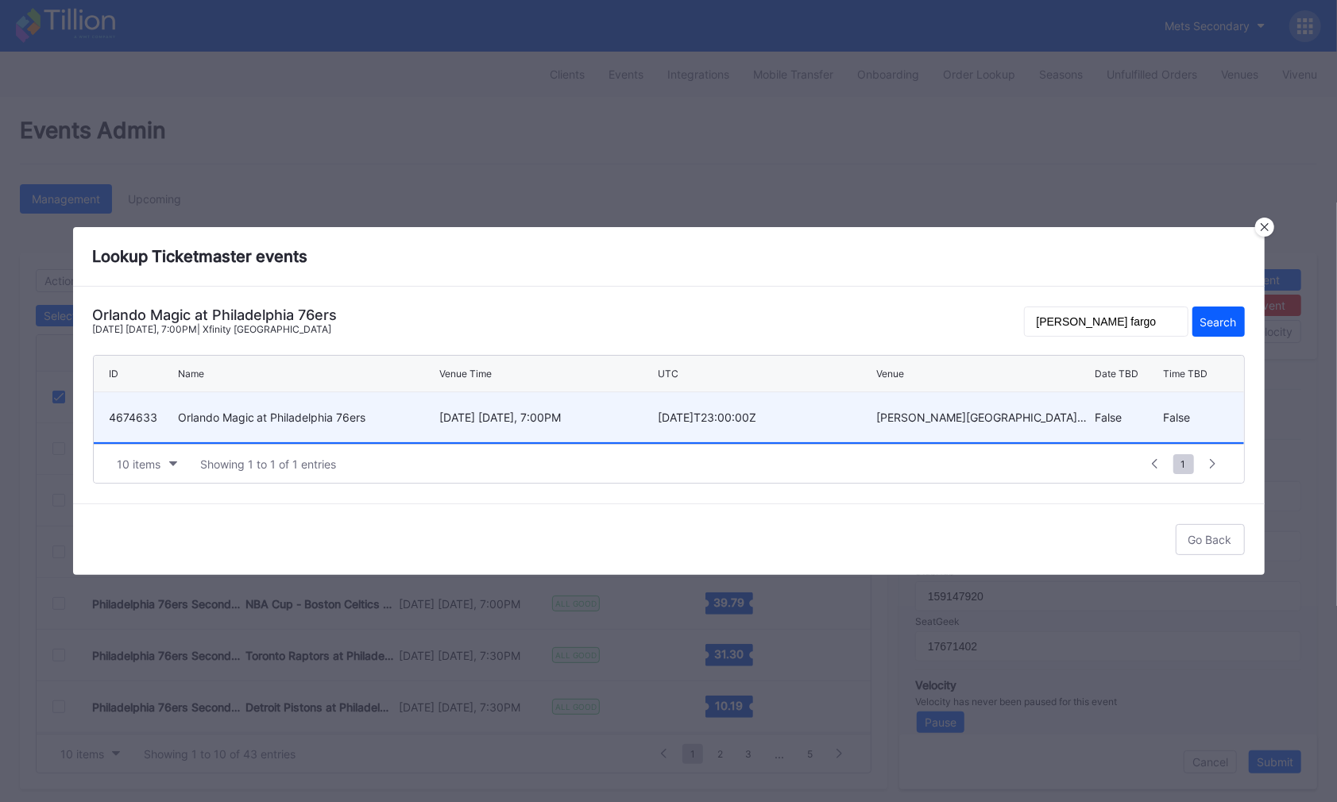
click at [534, 407] on div "October 10 Friday, 7:00PM" at bounding box center [546, 417] width 214 height 50
type input "4674633"
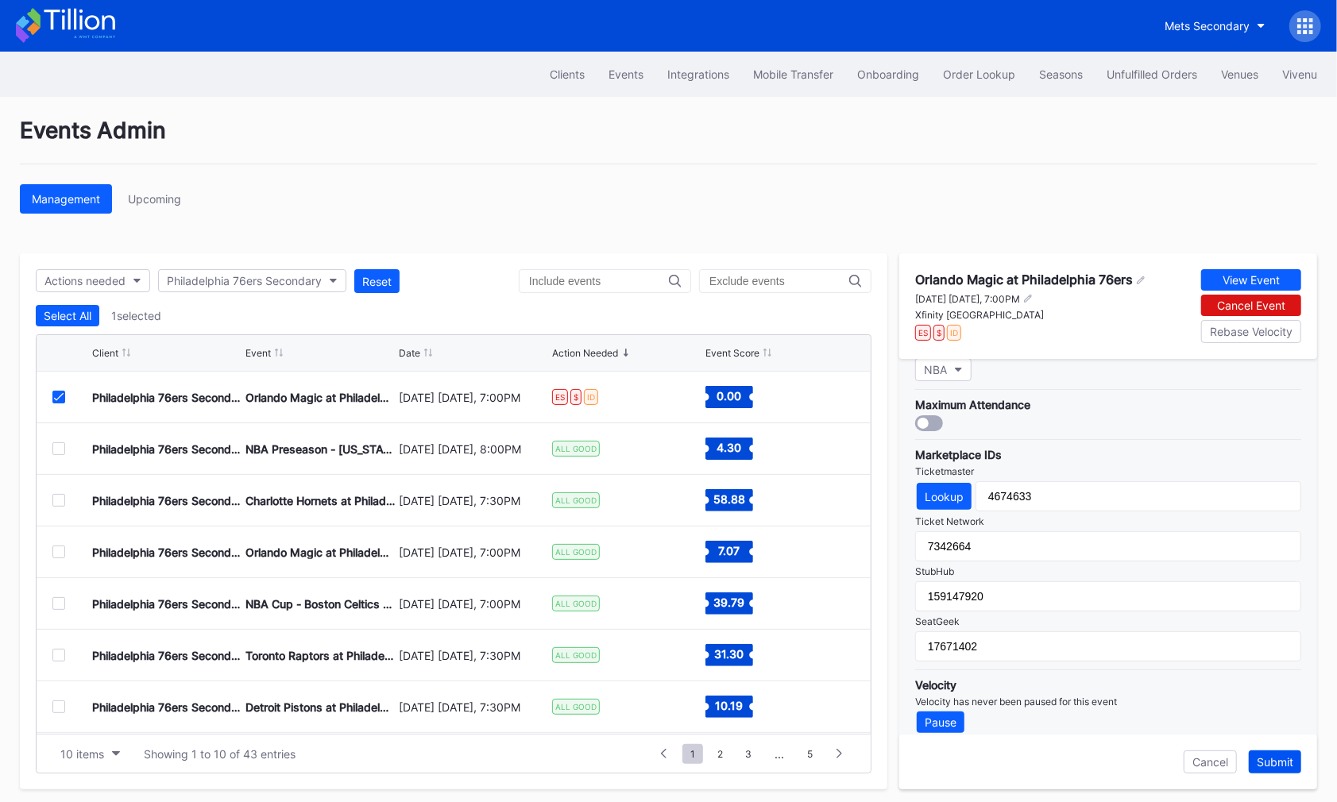
click at [1271, 755] on div "Submit" at bounding box center [1274, 762] width 37 height 14
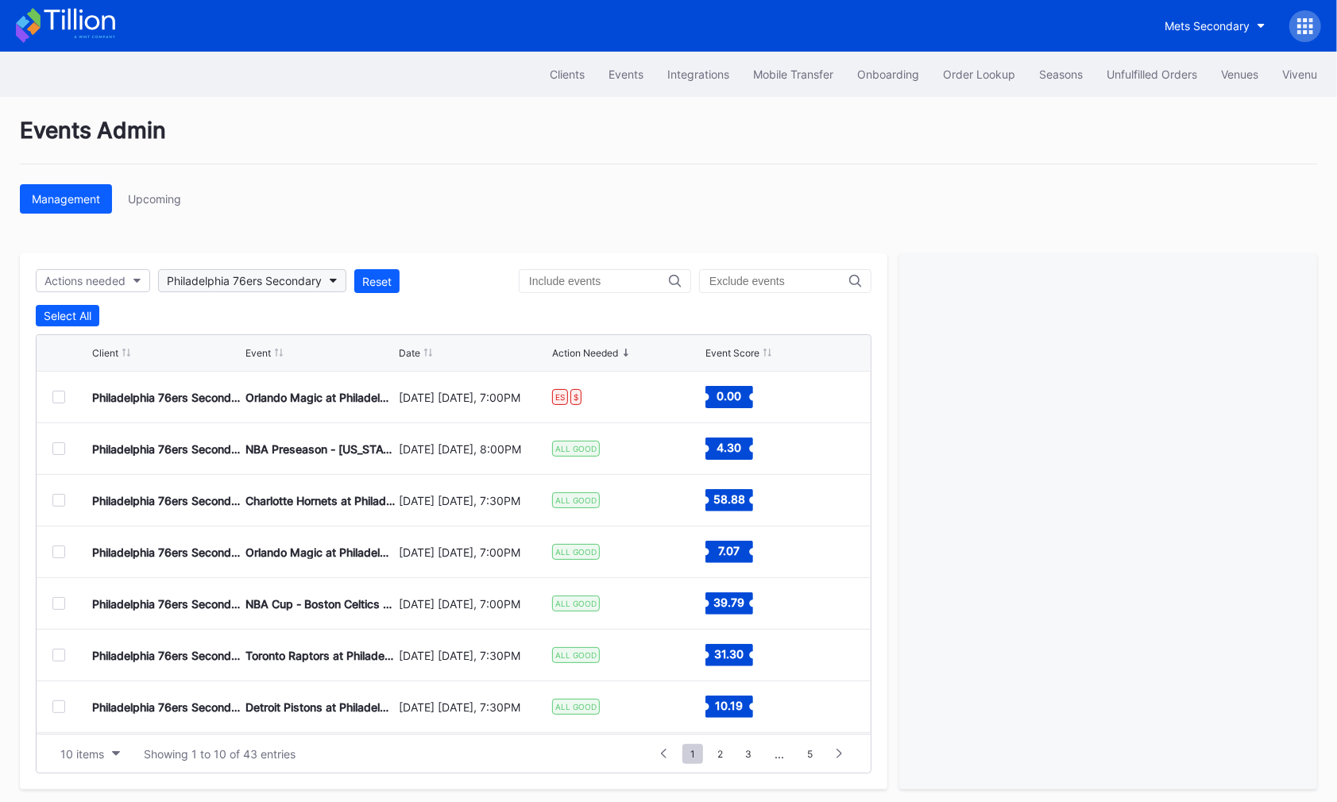
click at [274, 278] on div "Philadelphia 76ers Secondary" at bounding box center [244, 281] width 155 height 14
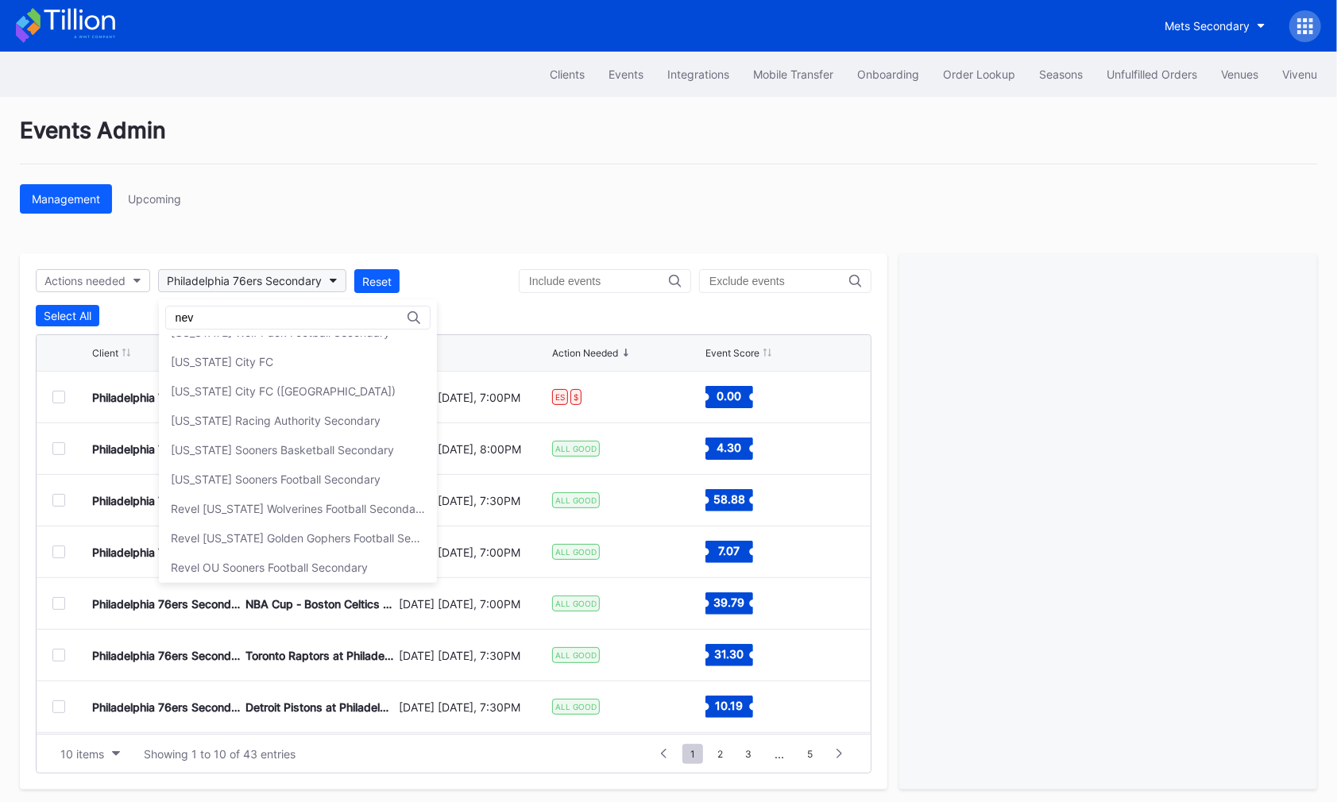
scroll to position [0, 0]
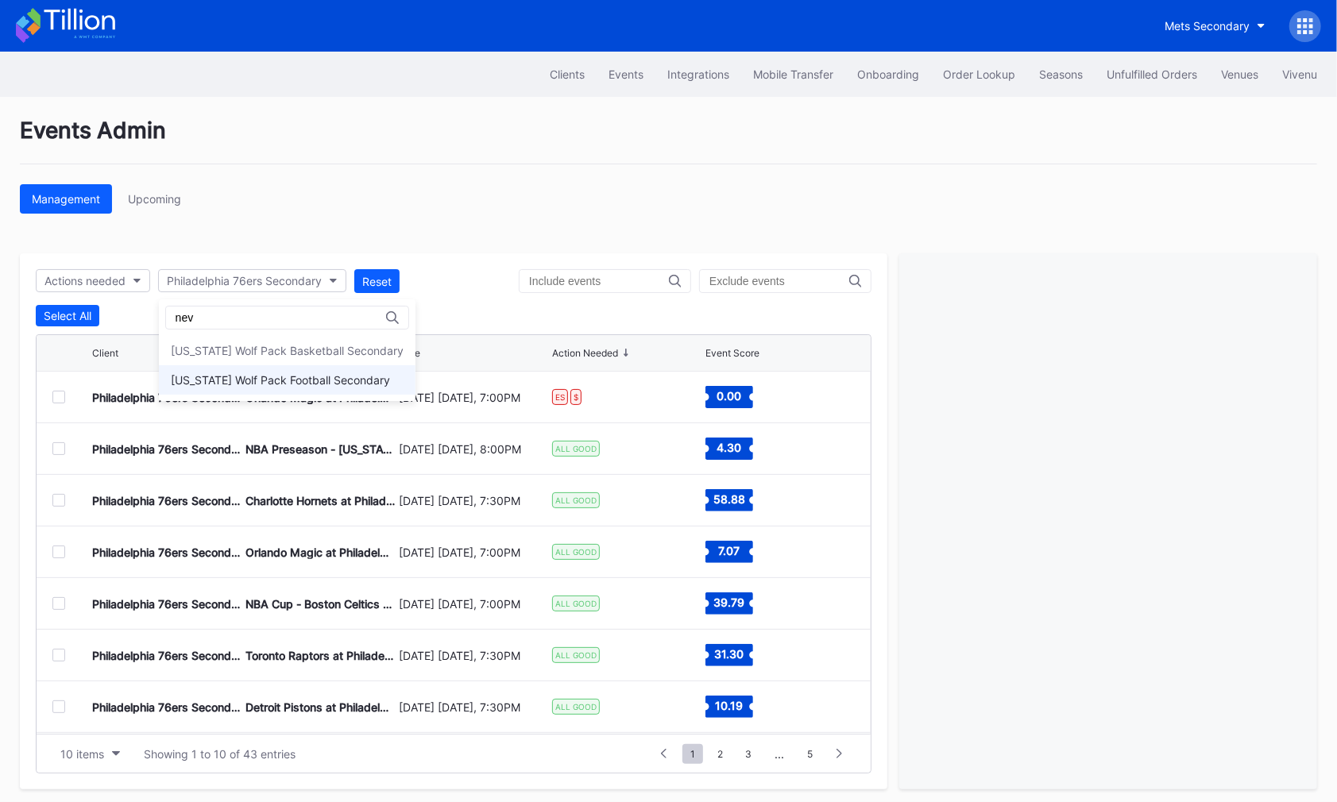
type input "nev"
click at [295, 373] on div "Nevada Wolf Pack Football Secondary" at bounding box center [280, 380] width 219 height 14
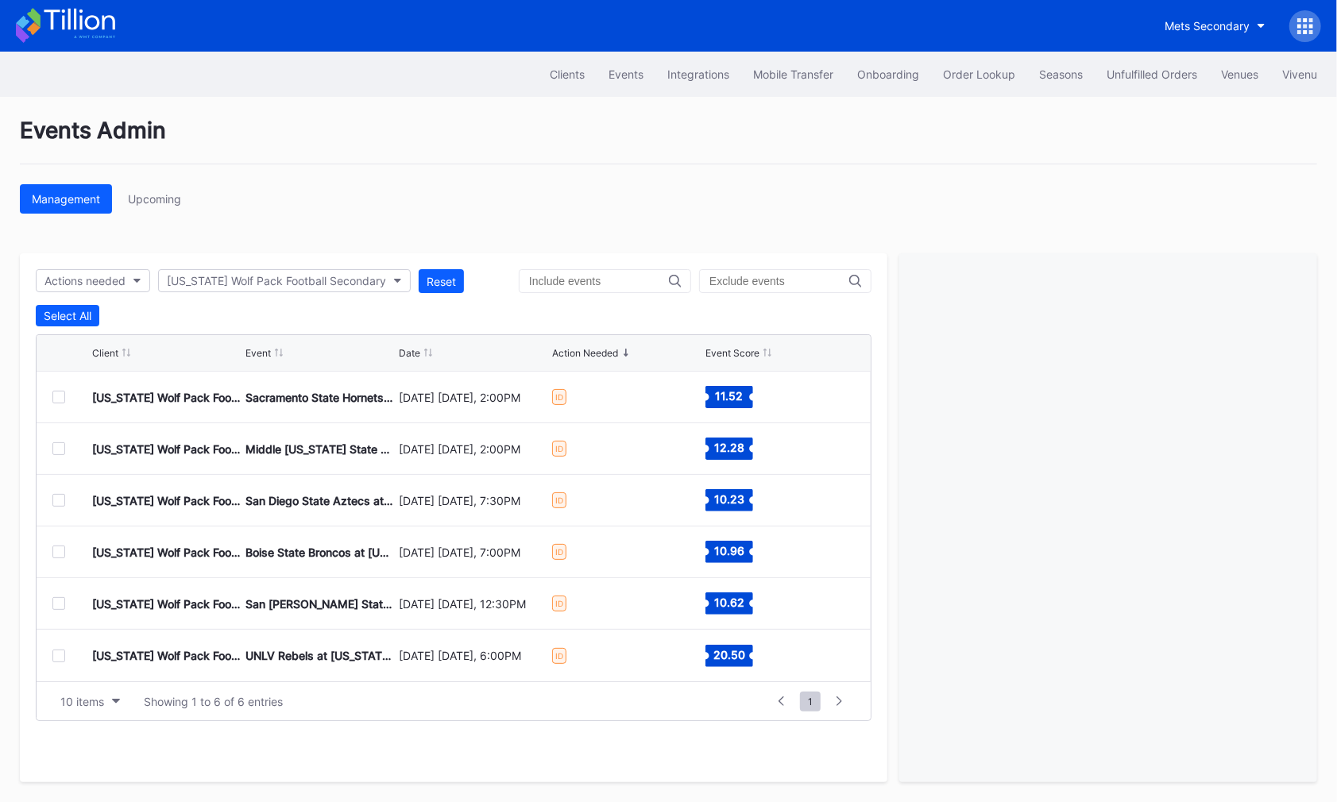
click at [57, 396] on div at bounding box center [58, 397] width 13 height 13
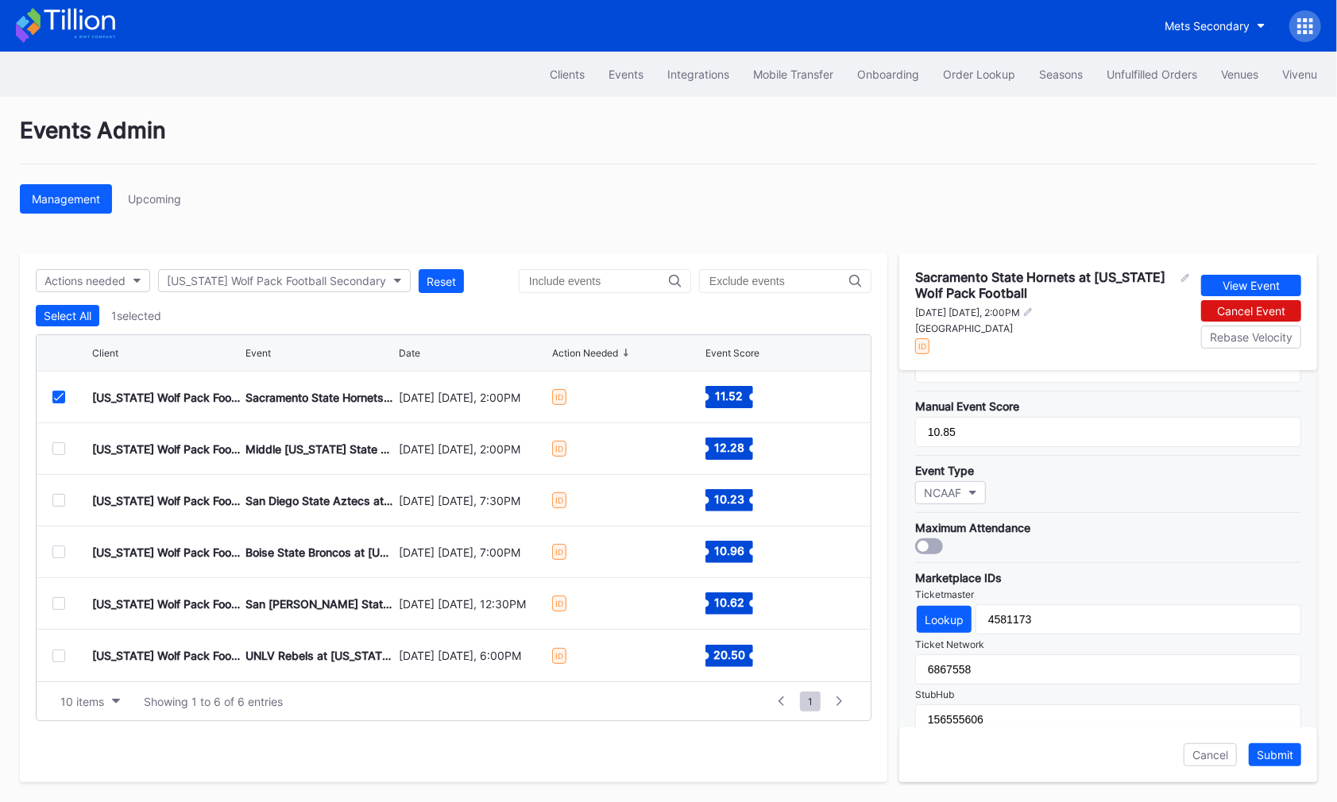
scroll to position [511, 0]
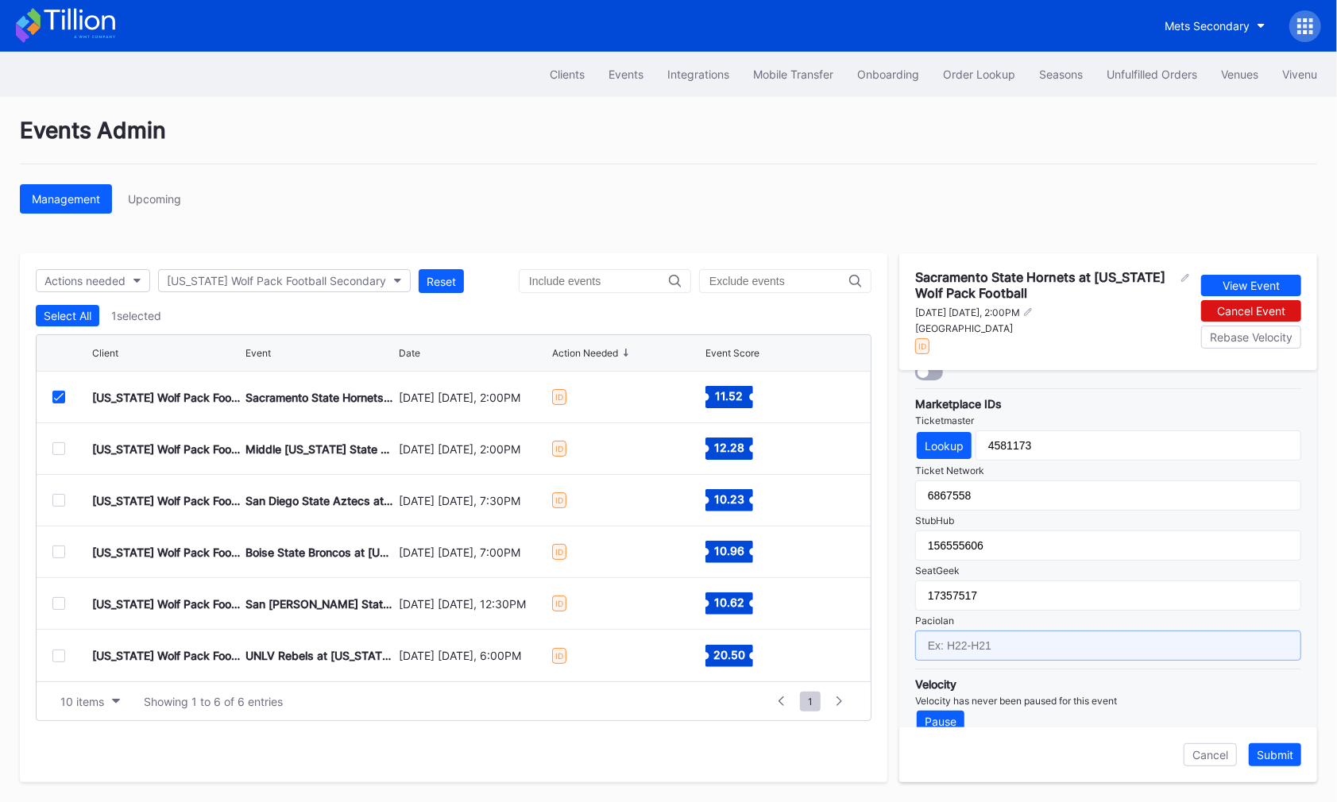
click at [1009, 631] on input "text" at bounding box center [1108, 646] width 386 height 30
paste input "RWPF25-FB1"
type input "RWPF25-FB1"
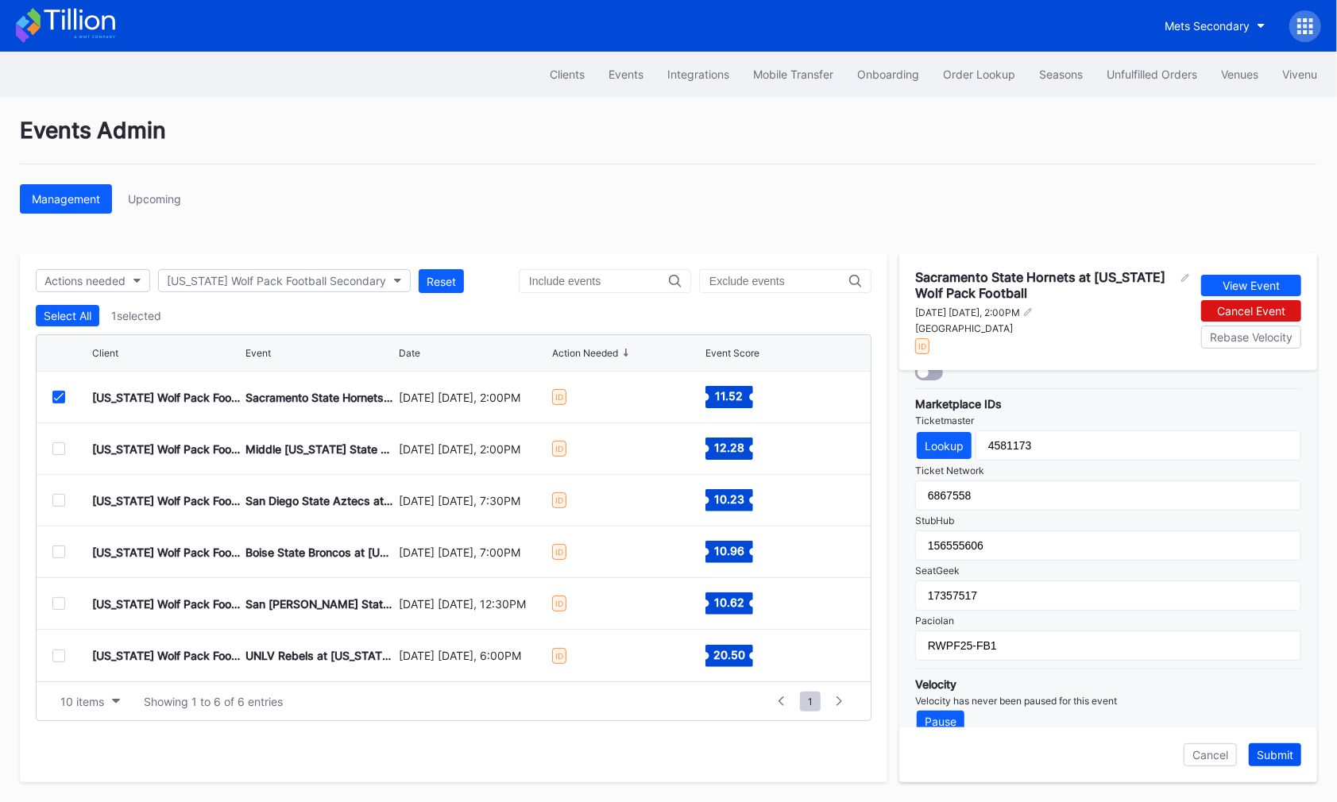
click at [1271, 758] on div "Submit" at bounding box center [1274, 755] width 37 height 14
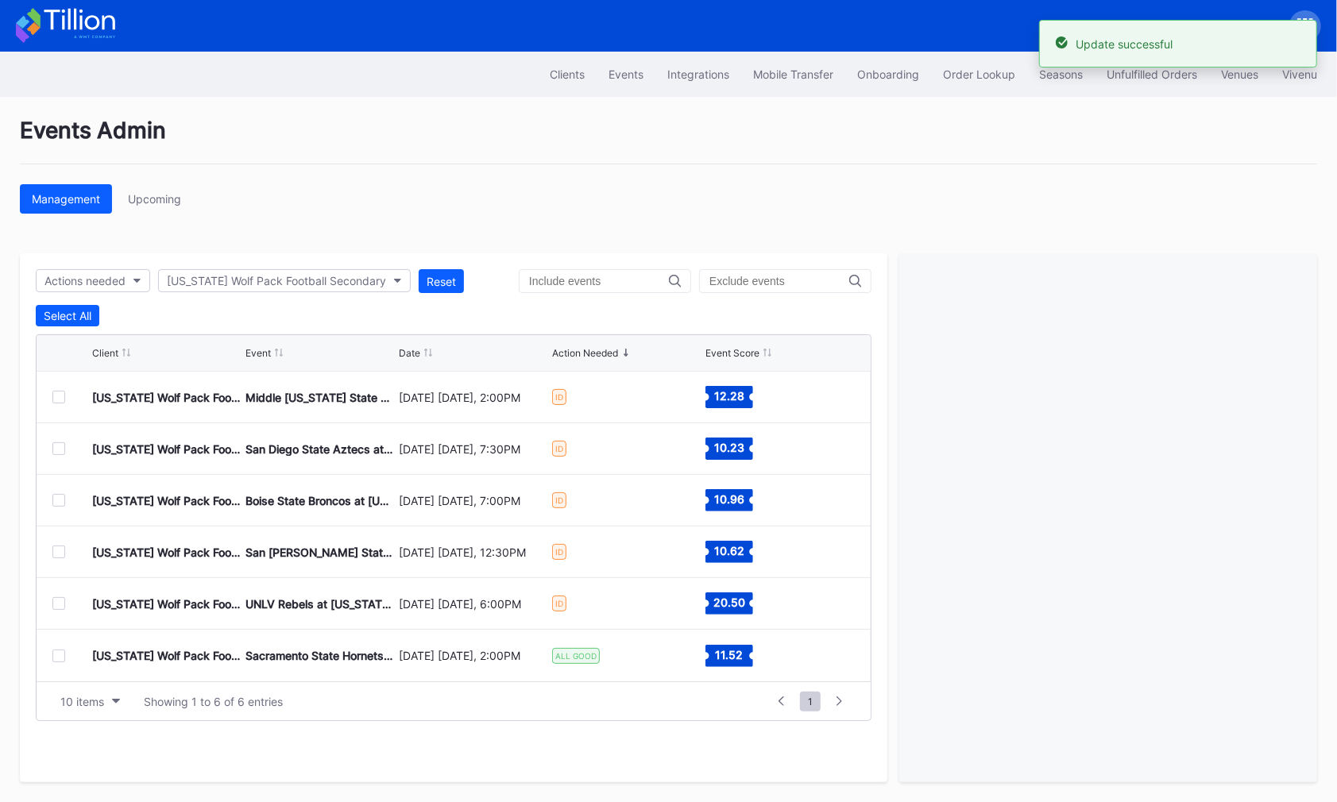
click at [56, 394] on div at bounding box center [58, 397] width 13 height 13
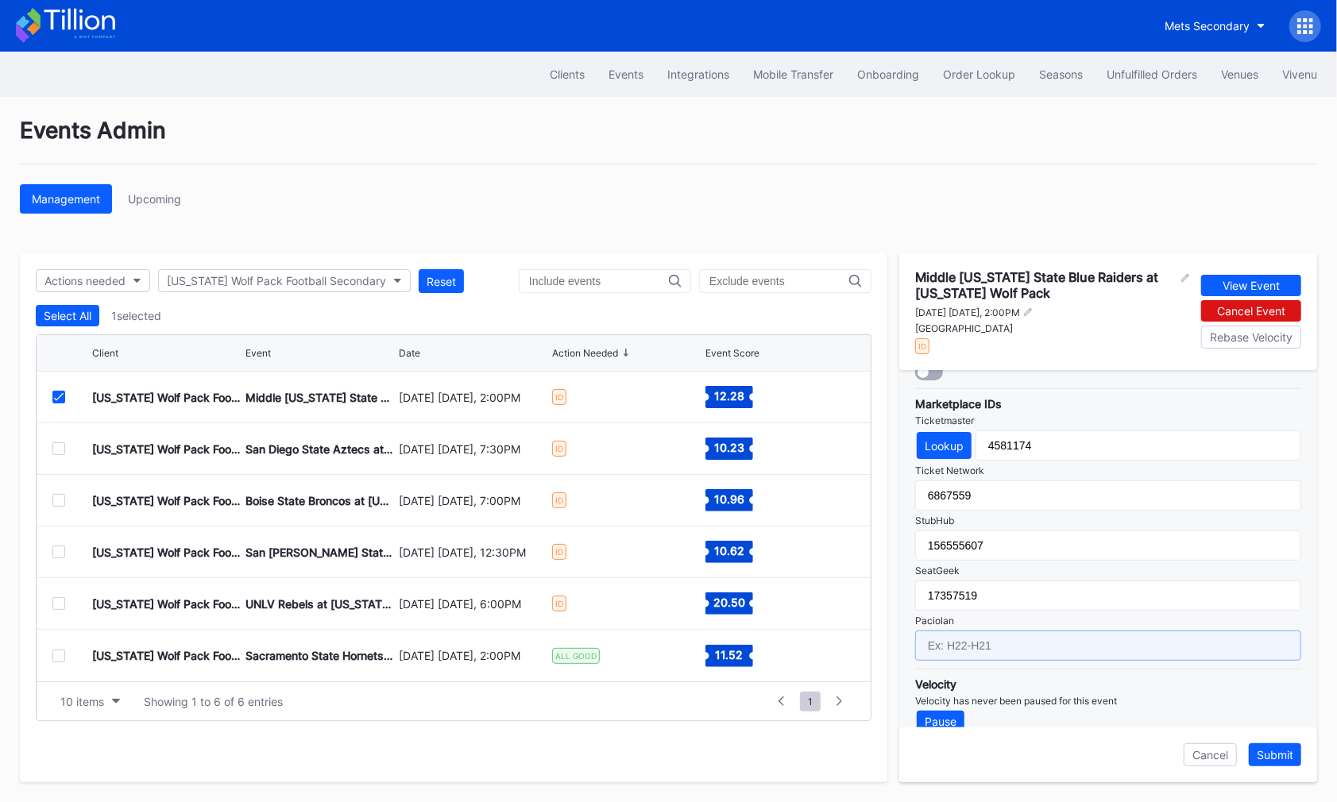
click at [1063, 636] on input "text" at bounding box center [1108, 646] width 386 height 30
paste input "RWPF25-FB2"
type input "RWPF25-FB2"
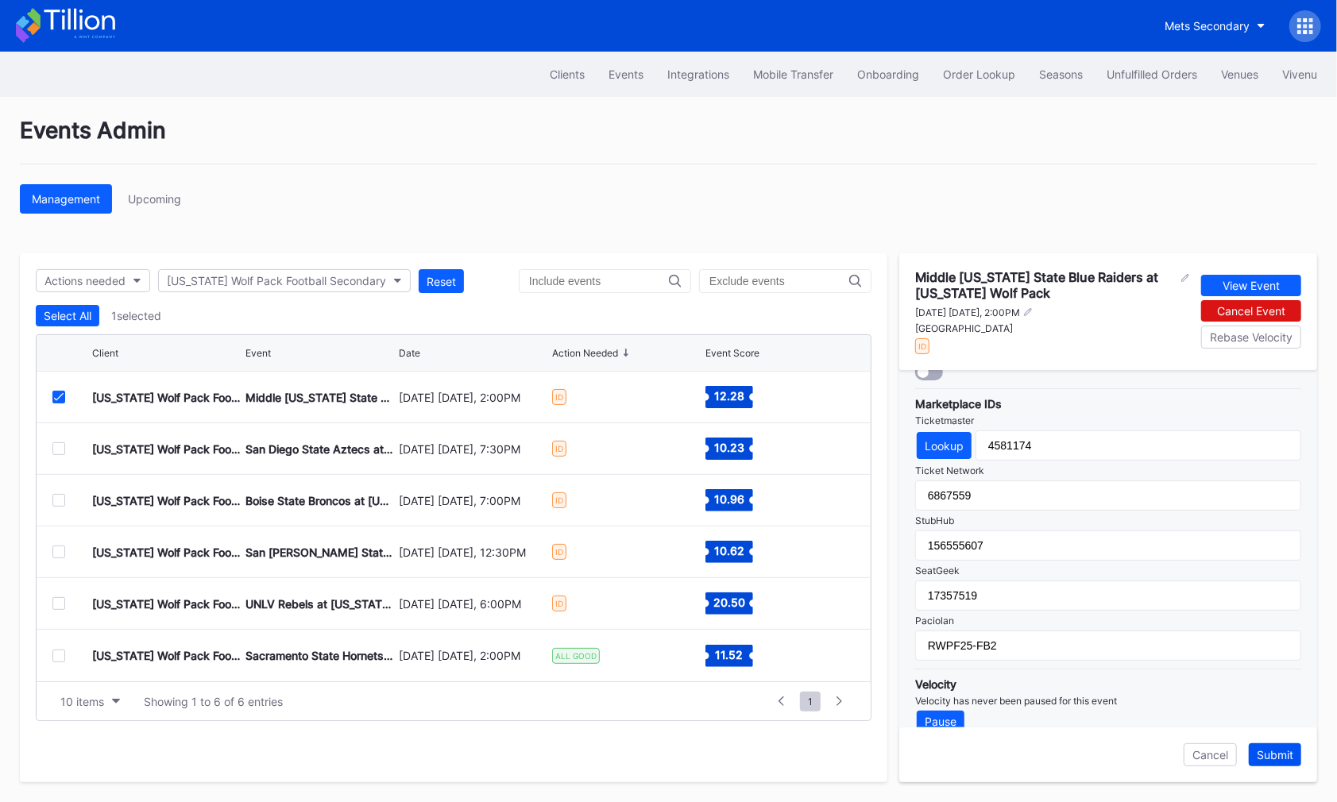
click at [1275, 753] on div "Submit" at bounding box center [1274, 755] width 37 height 14
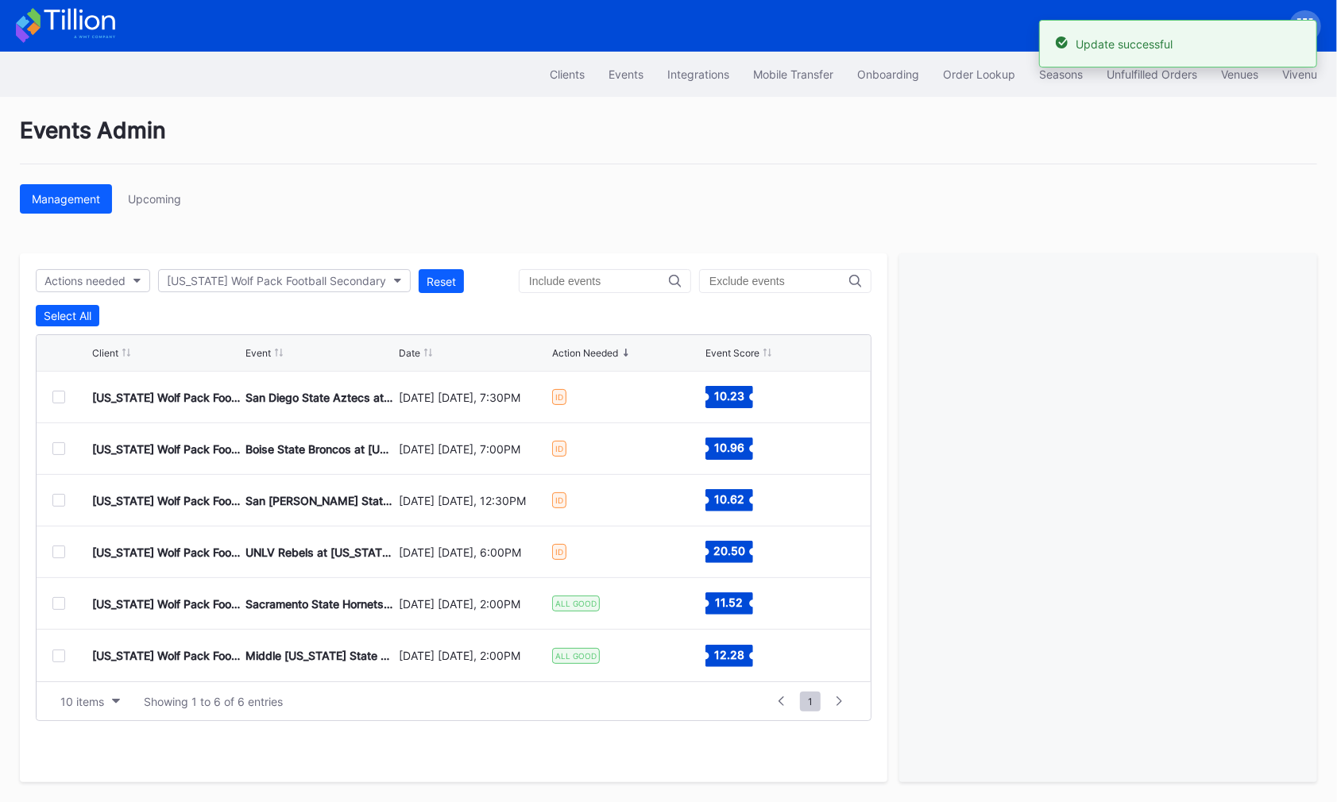
click at [1155, 63] on div "Update successful" at bounding box center [1178, 44] width 278 height 48
click at [1155, 79] on div "Unfulfilled Orders" at bounding box center [1151, 75] width 91 height 14
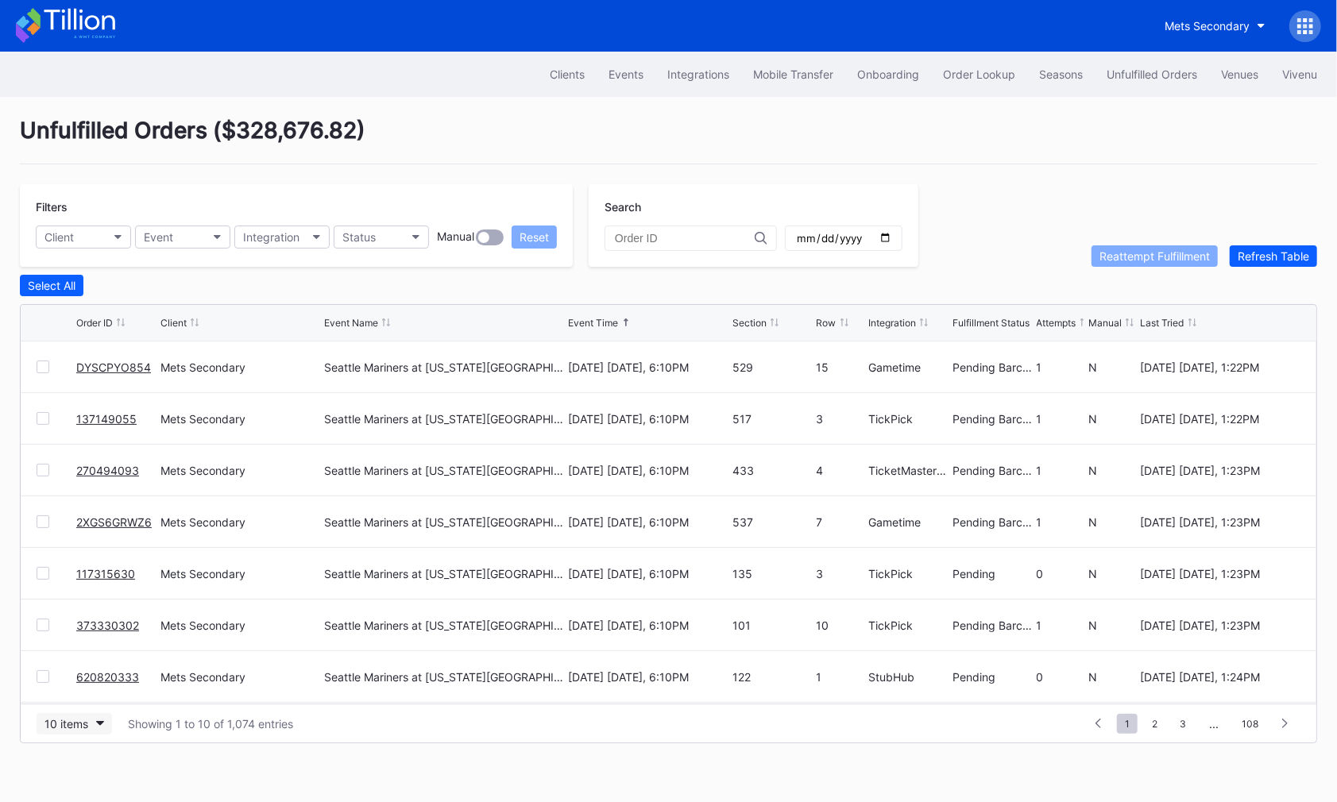
click at [83, 719] on div "10 items" at bounding box center [66, 724] width 44 height 14
click at [85, 624] on div "50 items" at bounding box center [70, 622] width 45 height 14
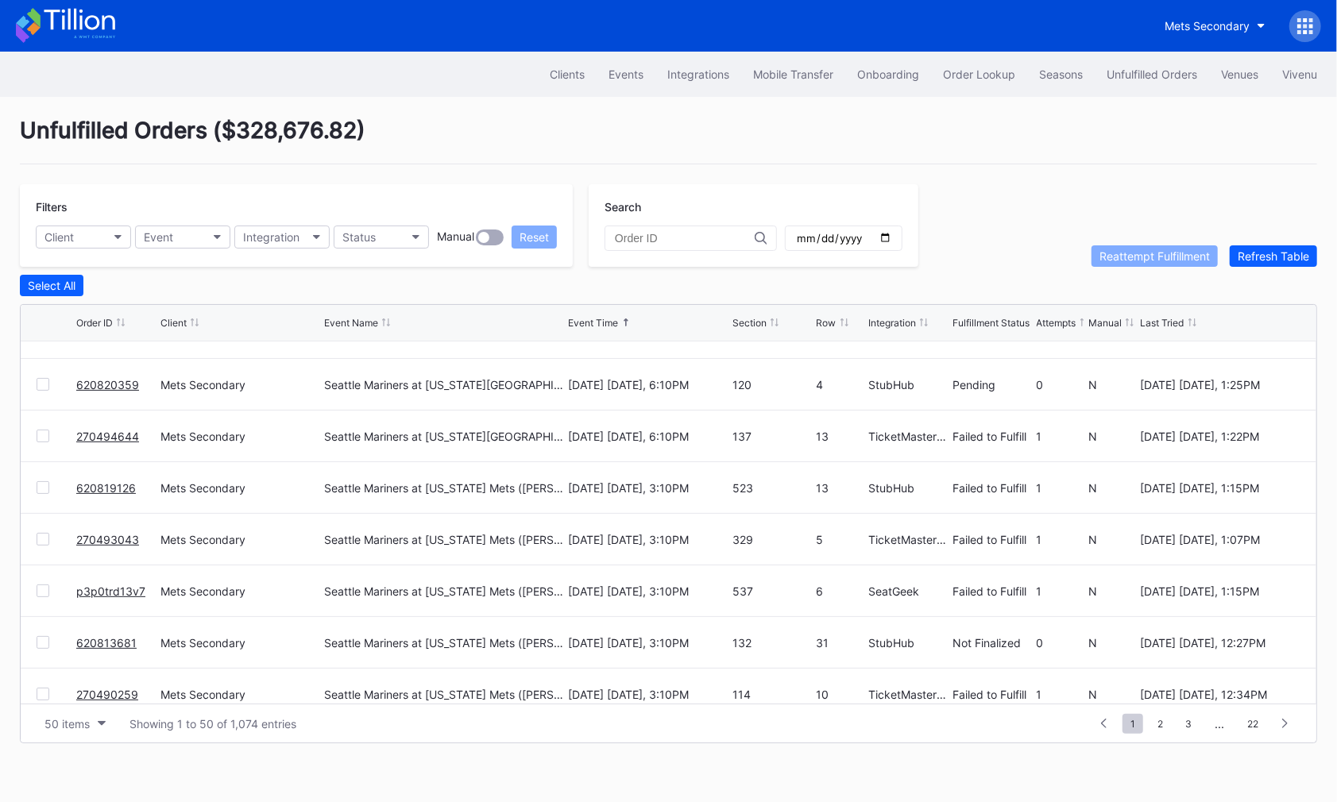
scroll to position [719, 0]
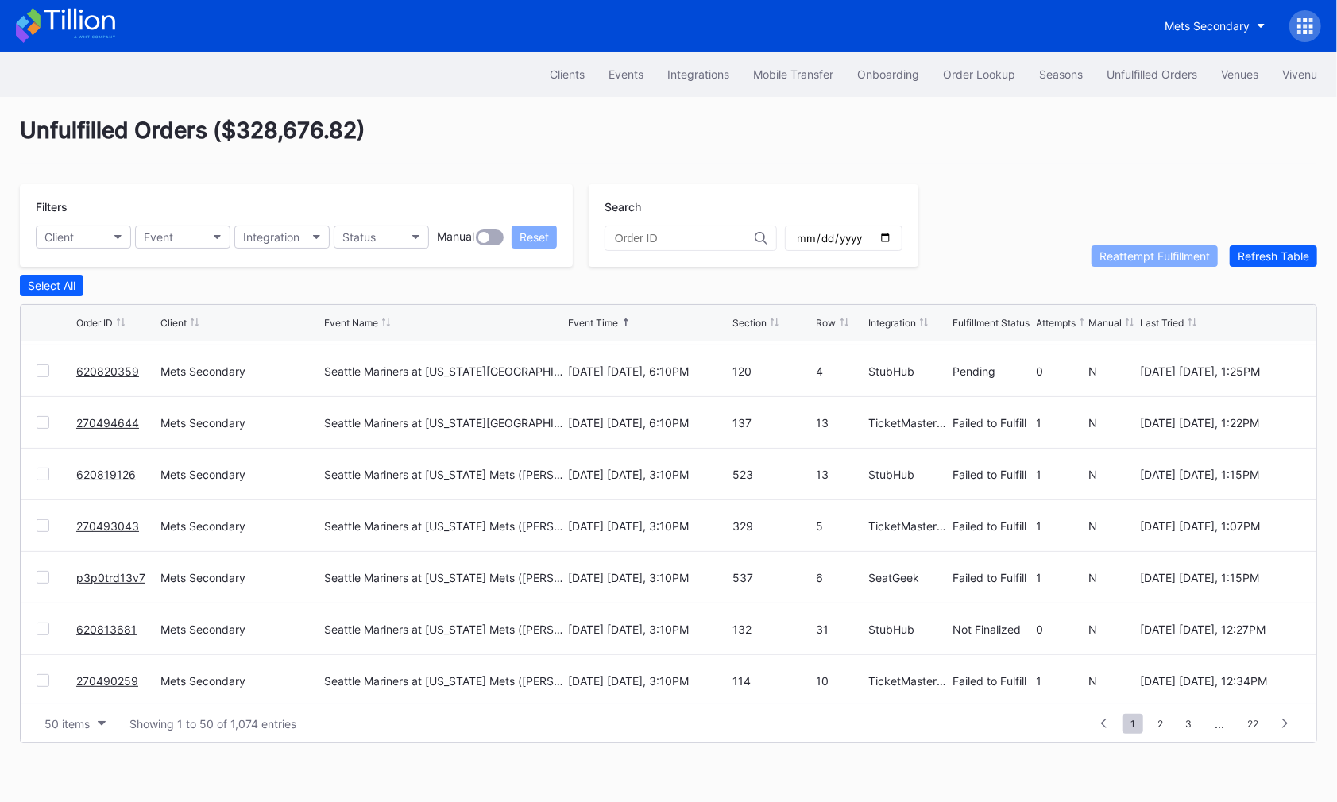
click at [45, 421] on div at bounding box center [43, 422] width 13 height 13
click at [44, 471] on div at bounding box center [43, 474] width 13 height 13
click at [42, 525] on div at bounding box center [43, 525] width 13 height 13
click at [41, 573] on div at bounding box center [43, 577] width 13 height 13
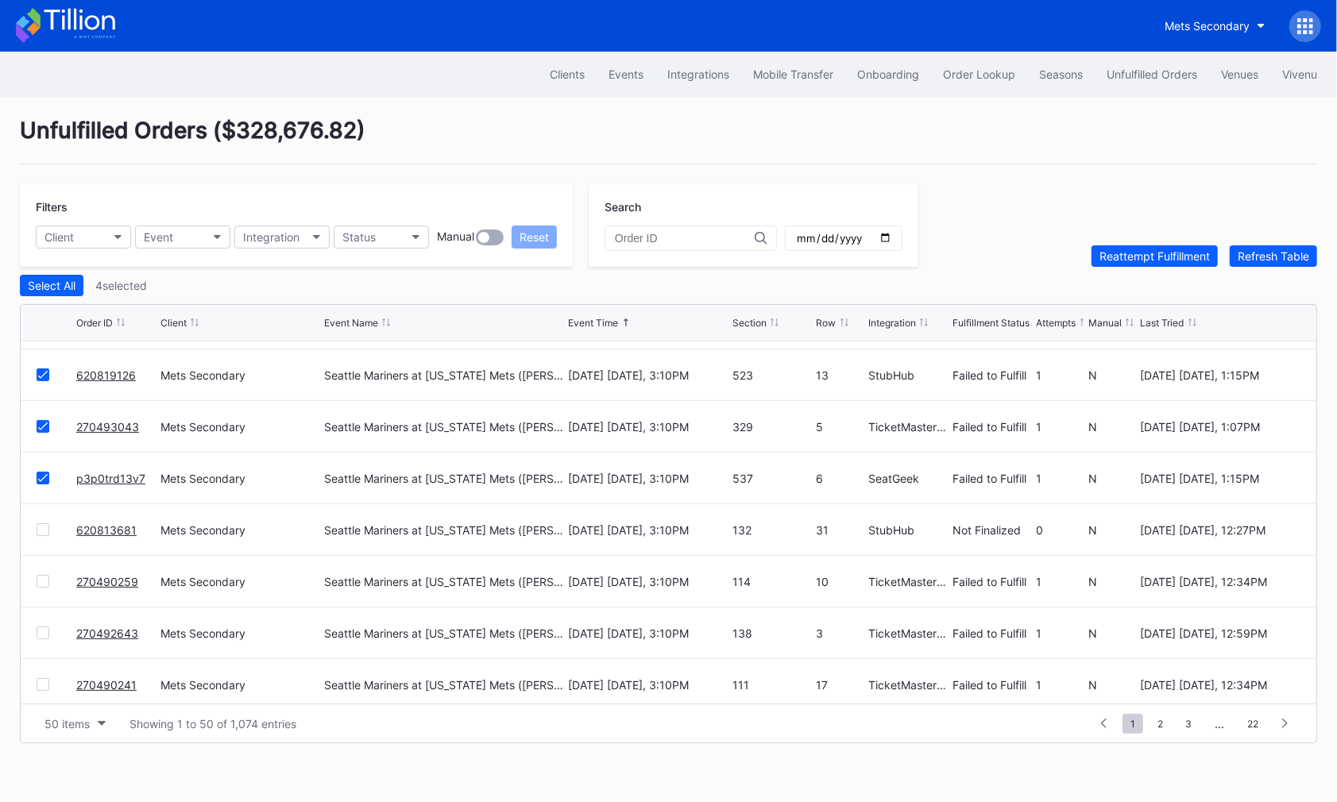
scroll to position [839, 0]
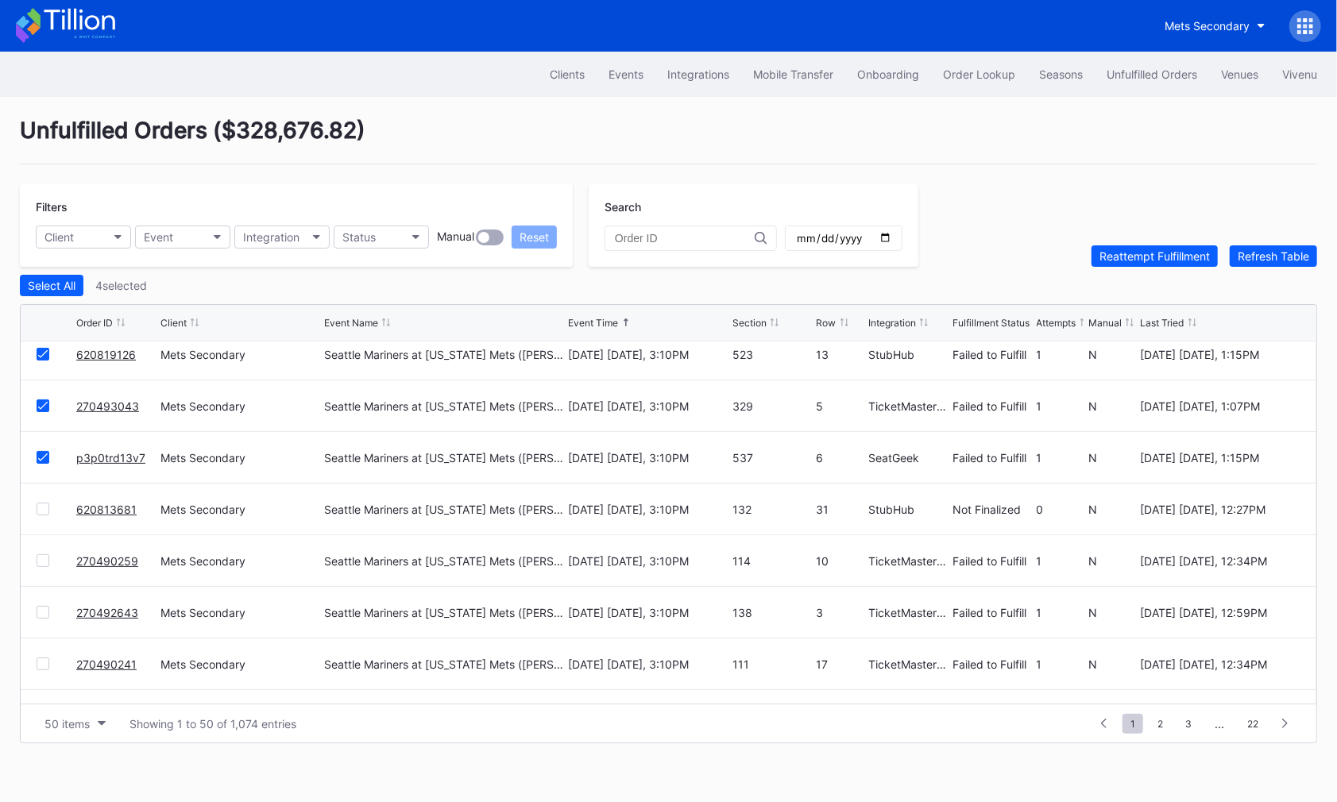
click at [38, 558] on div at bounding box center [43, 560] width 13 height 13
click at [39, 609] on div at bounding box center [43, 612] width 13 height 13
click at [40, 658] on div at bounding box center [43, 664] width 13 height 13
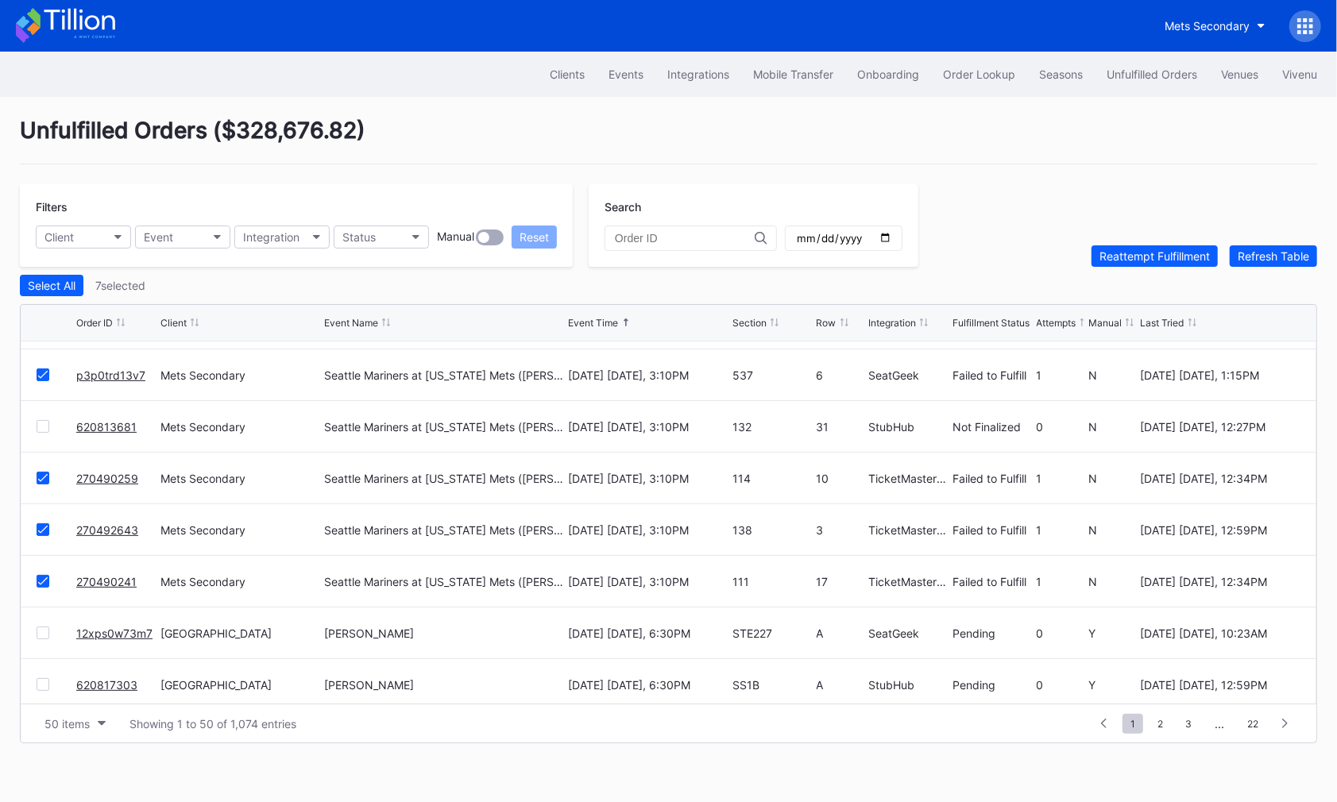
scroll to position [925, 0]
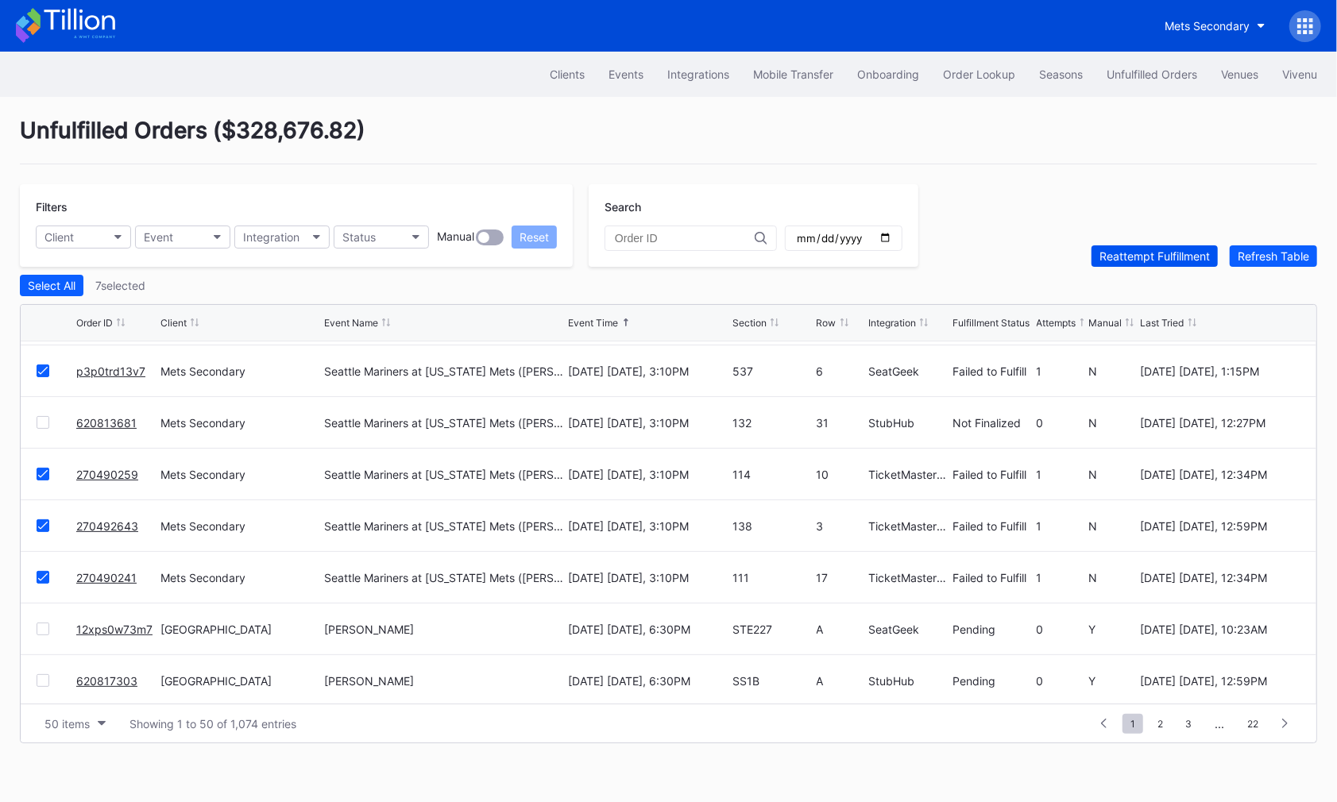
click at [1121, 261] on button "Reattempt Fulfillment" at bounding box center [1154, 255] width 126 height 21
copy link "620813681"
click at [90, 418] on link "620813681" at bounding box center [106, 423] width 60 height 14
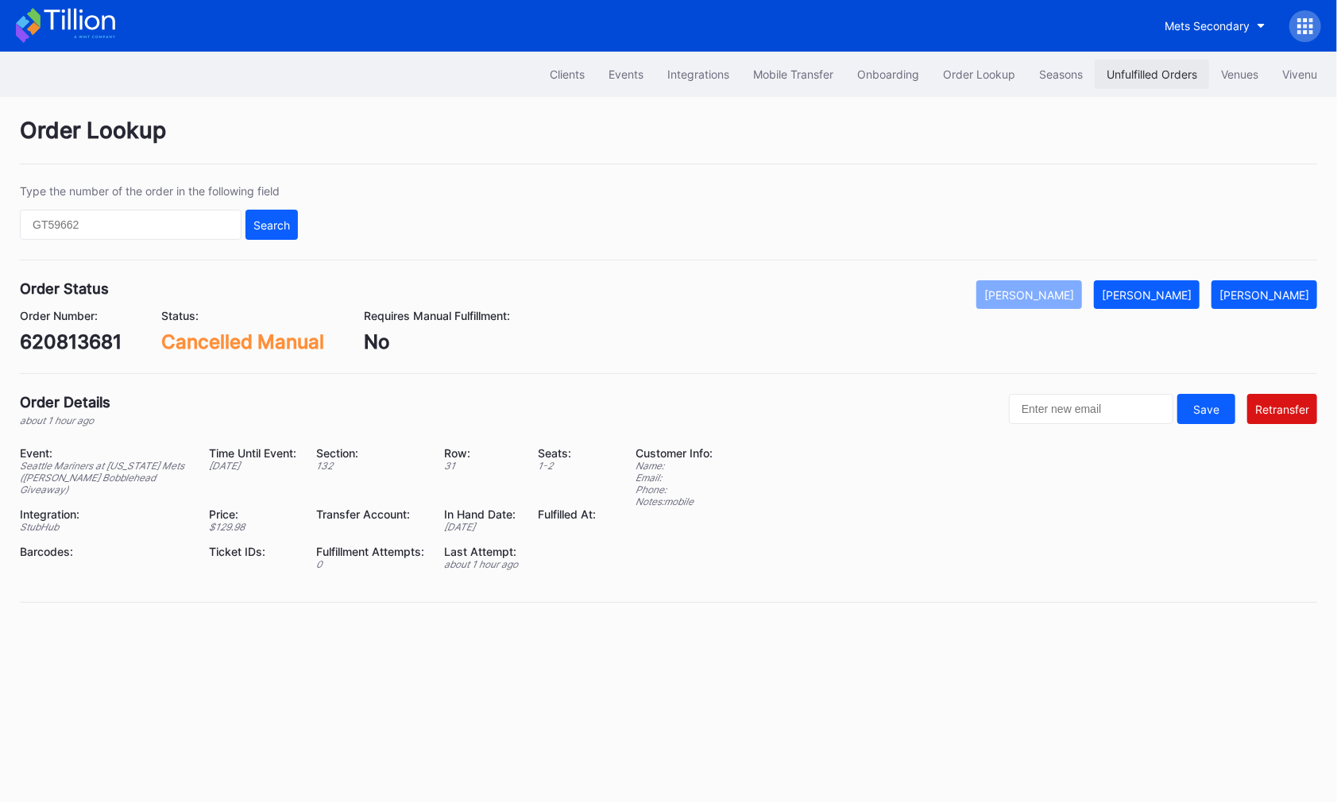
click at [1152, 60] on button "Unfulfilled Orders" at bounding box center [1151, 74] width 114 height 29
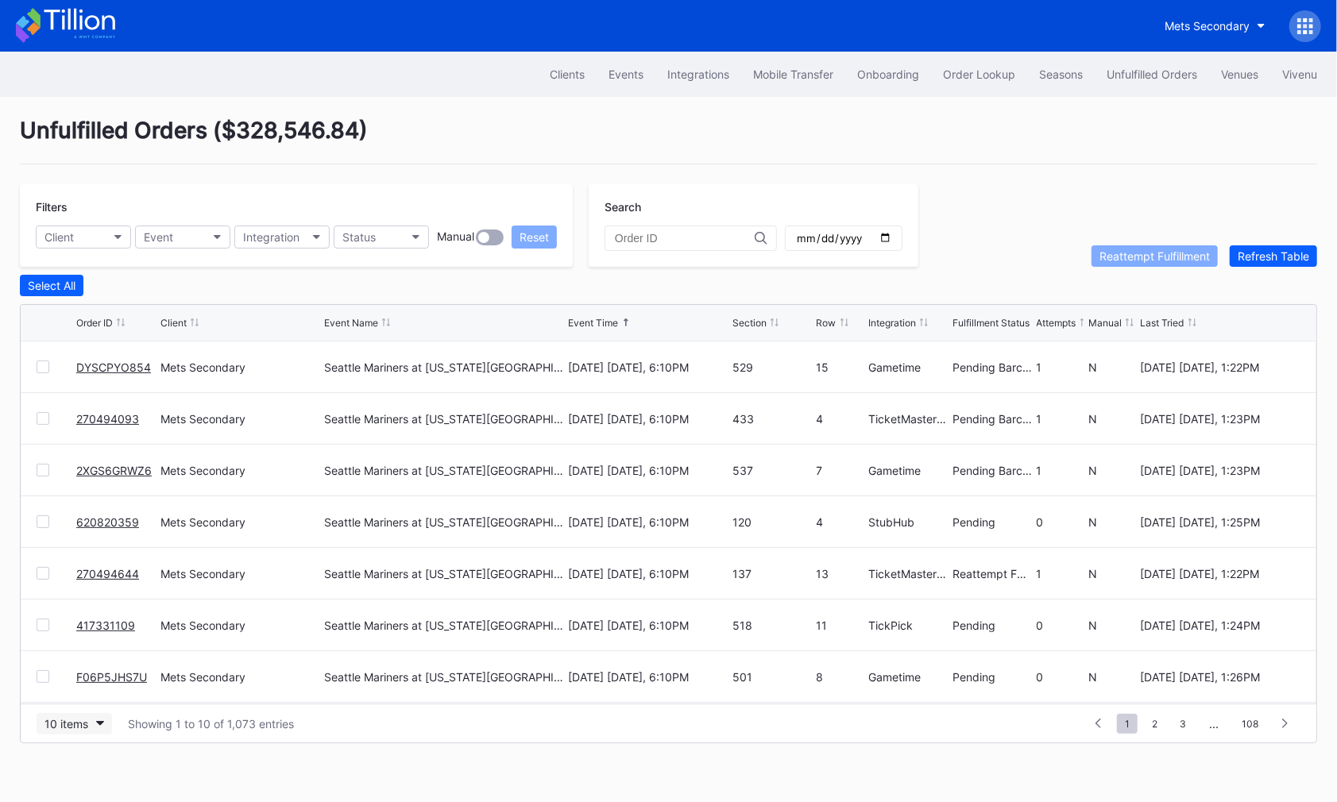
click at [76, 720] on div "10 items" at bounding box center [66, 724] width 44 height 14
click at [85, 652] on div "100 items" at bounding box center [73, 651] width 51 height 14
click at [79, 721] on div "10 items" at bounding box center [66, 724] width 44 height 14
click at [79, 629] on div "50 items" at bounding box center [74, 621] width 75 height 29
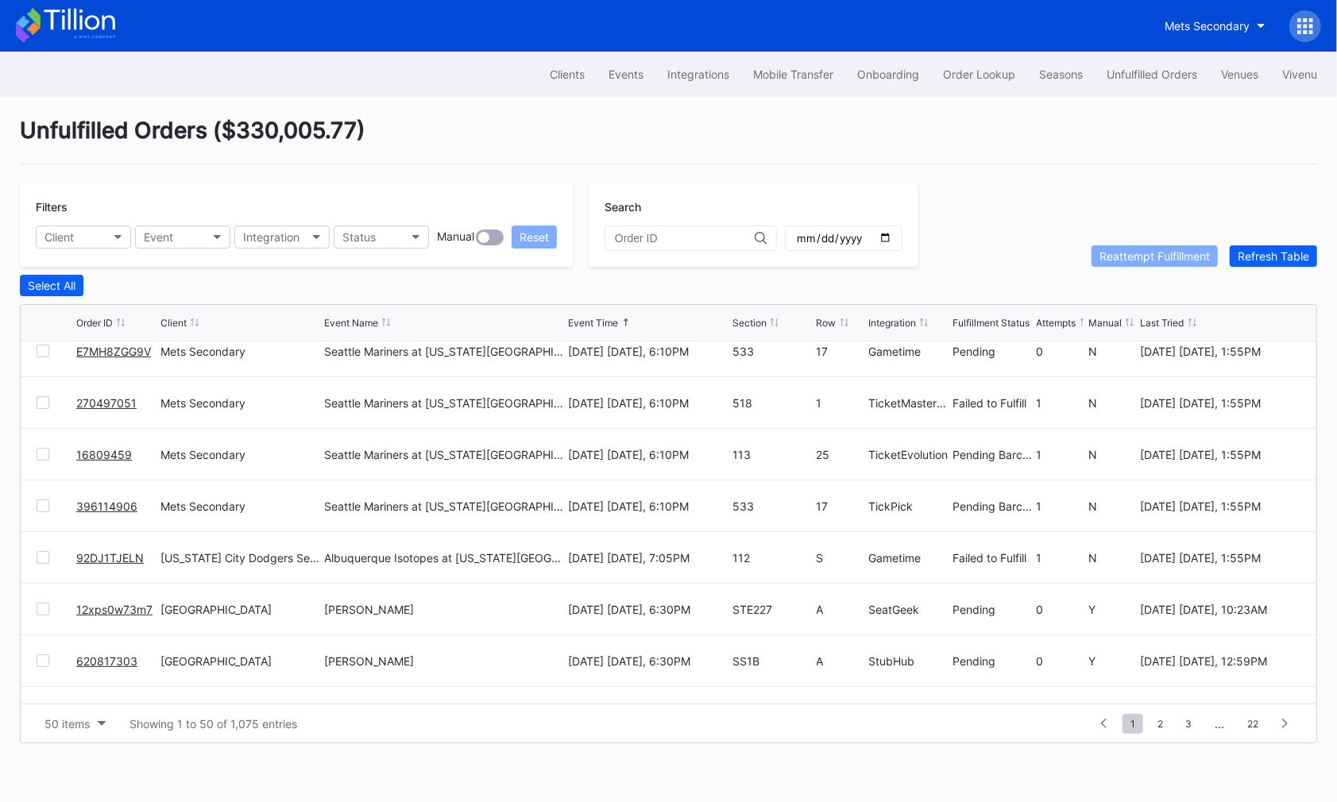
scroll to position [485, 0]
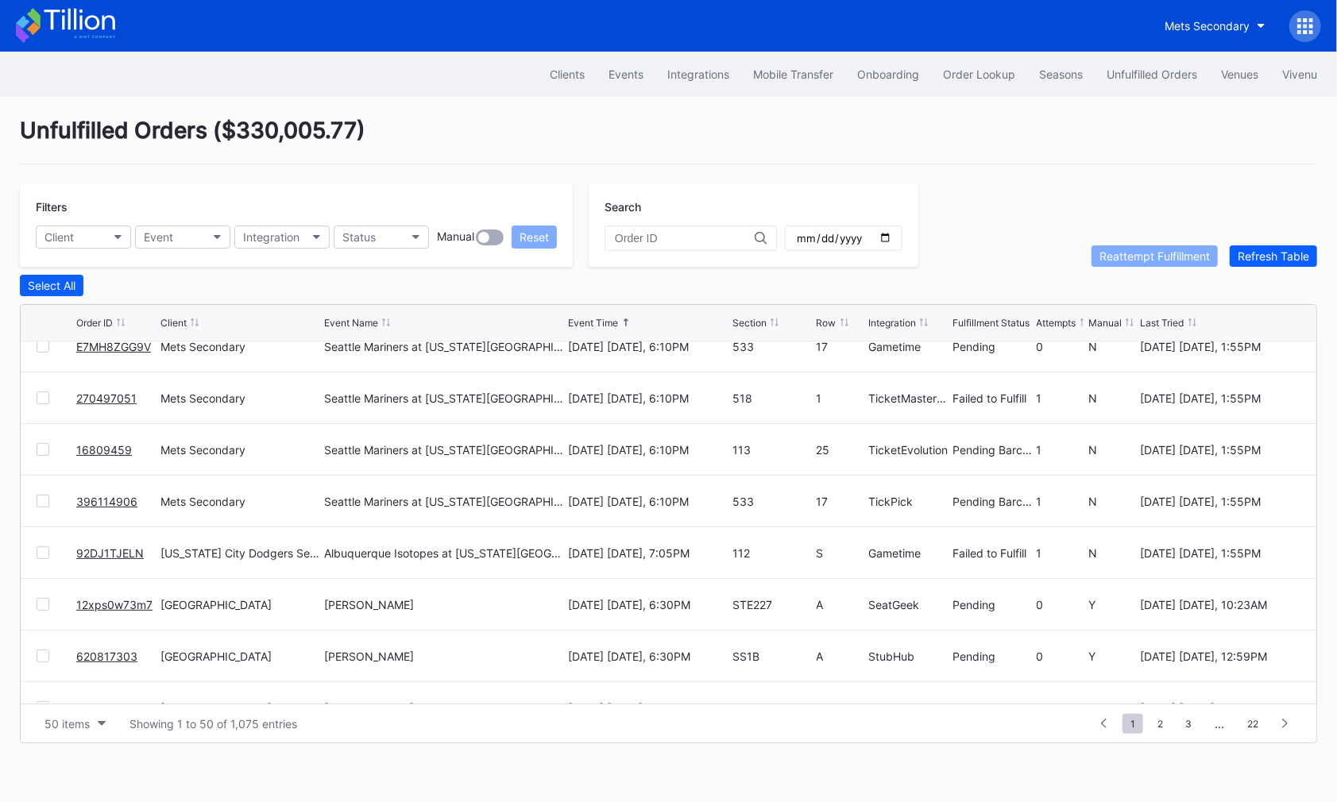
click at [107, 550] on link "92DJ1TJELN" at bounding box center [110, 553] width 68 height 14
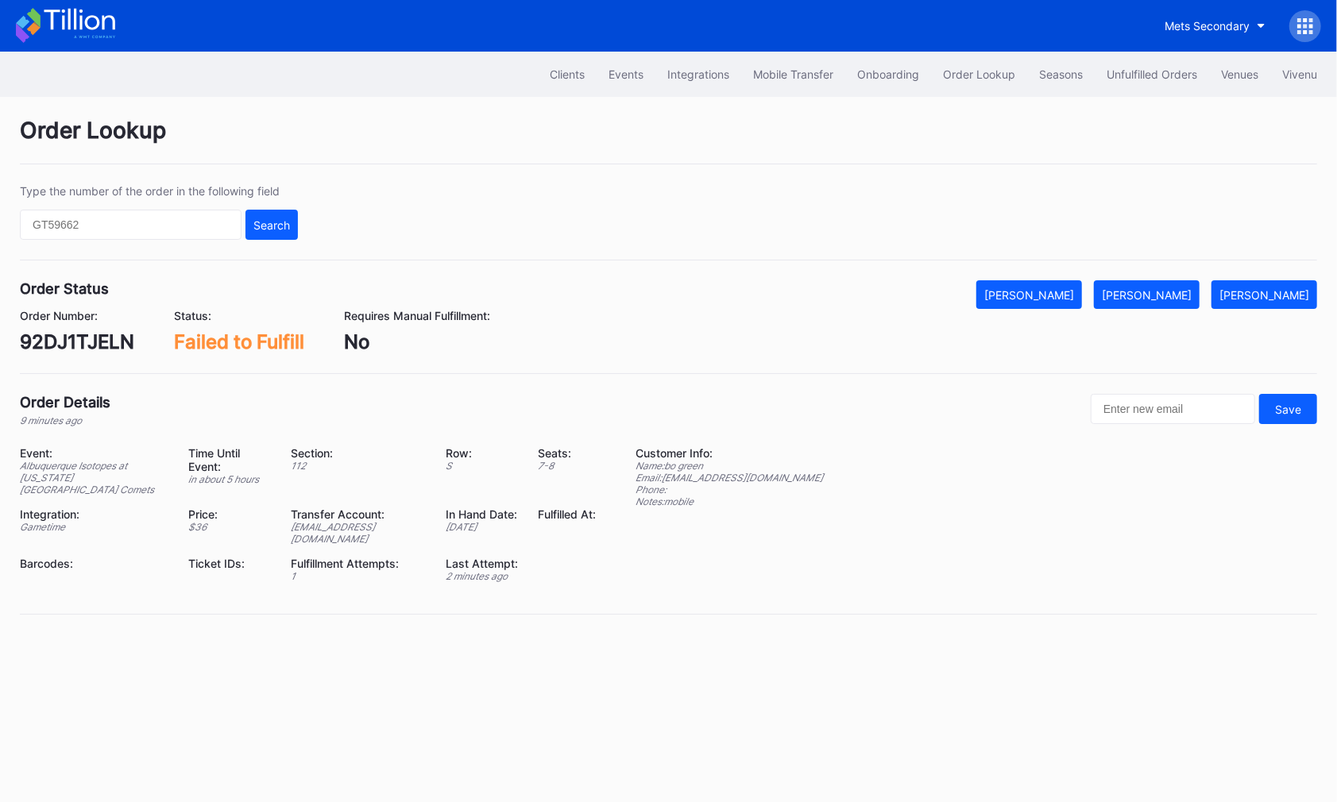
click at [87, 341] on div "92DJ1TJELN" at bounding box center [77, 341] width 114 height 23
copy div "92DJ1TJELN"
click at [1176, 283] on button "[PERSON_NAME]" at bounding box center [1147, 294] width 106 height 29
click at [1131, 58] on div "Clients Events Integrations Mobile Transfer Onboarding Order Lookup Seasons Unf…" at bounding box center [668, 74] width 1337 height 45
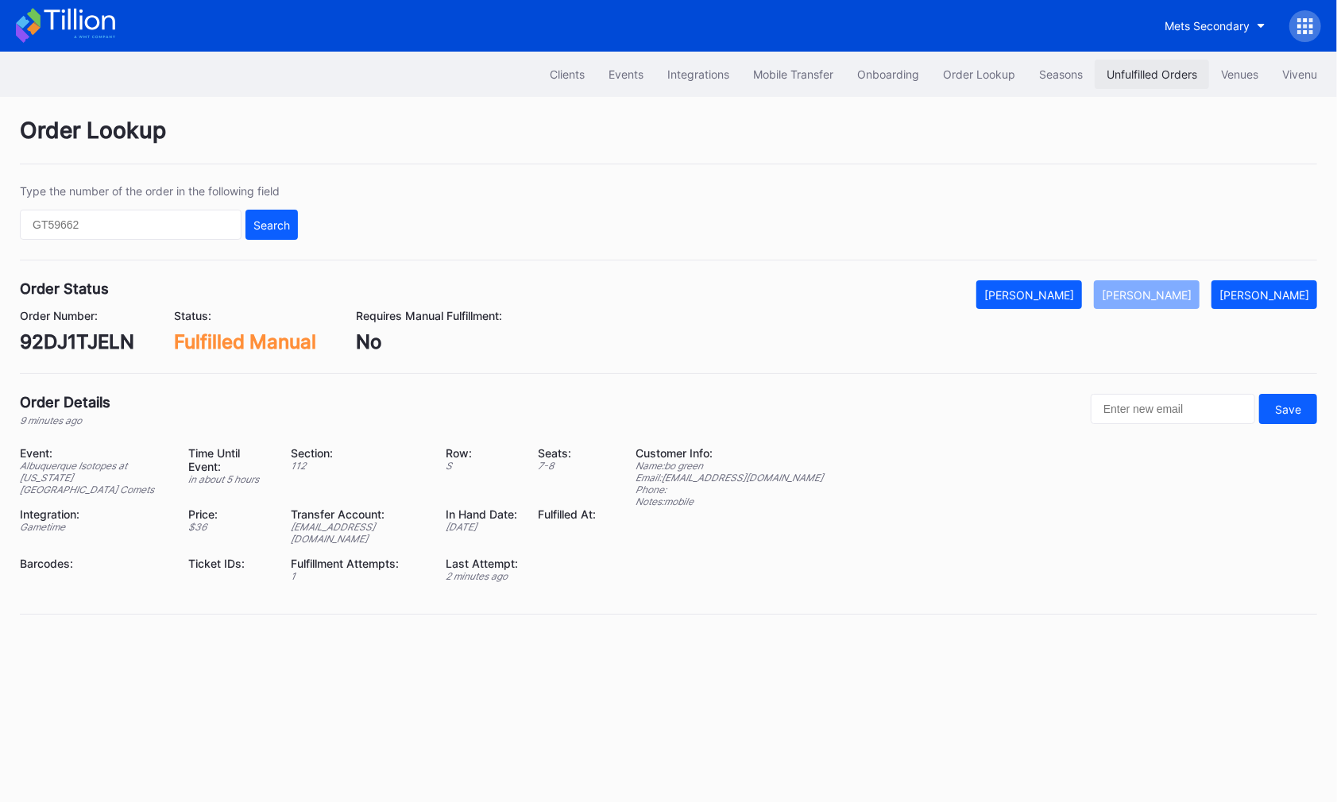
click at [1131, 61] on button "Unfulfilled Orders" at bounding box center [1151, 74] width 114 height 29
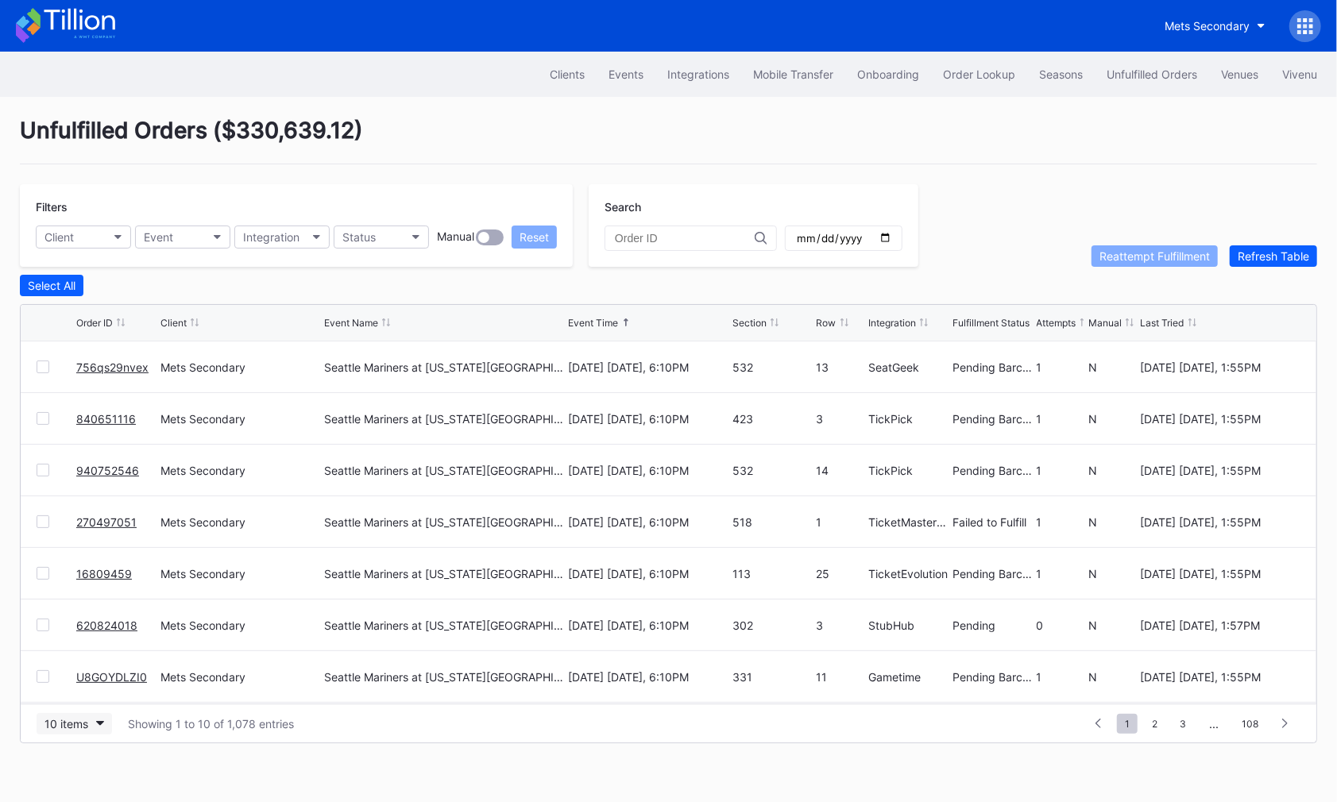
click at [79, 722] on div "10 items" at bounding box center [66, 724] width 44 height 14
click at [80, 631] on div "50 items" at bounding box center [74, 621] width 75 height 29
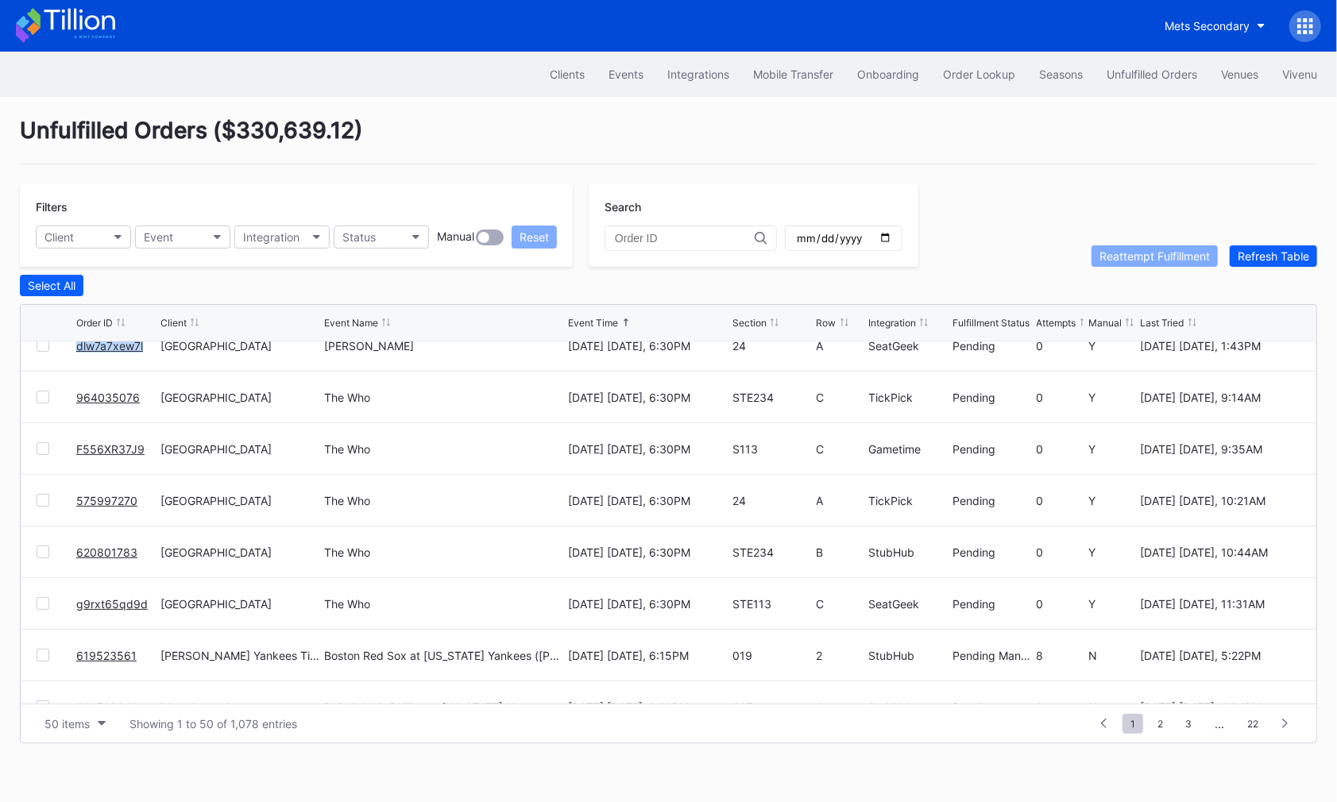
scroll to position [958, 0]
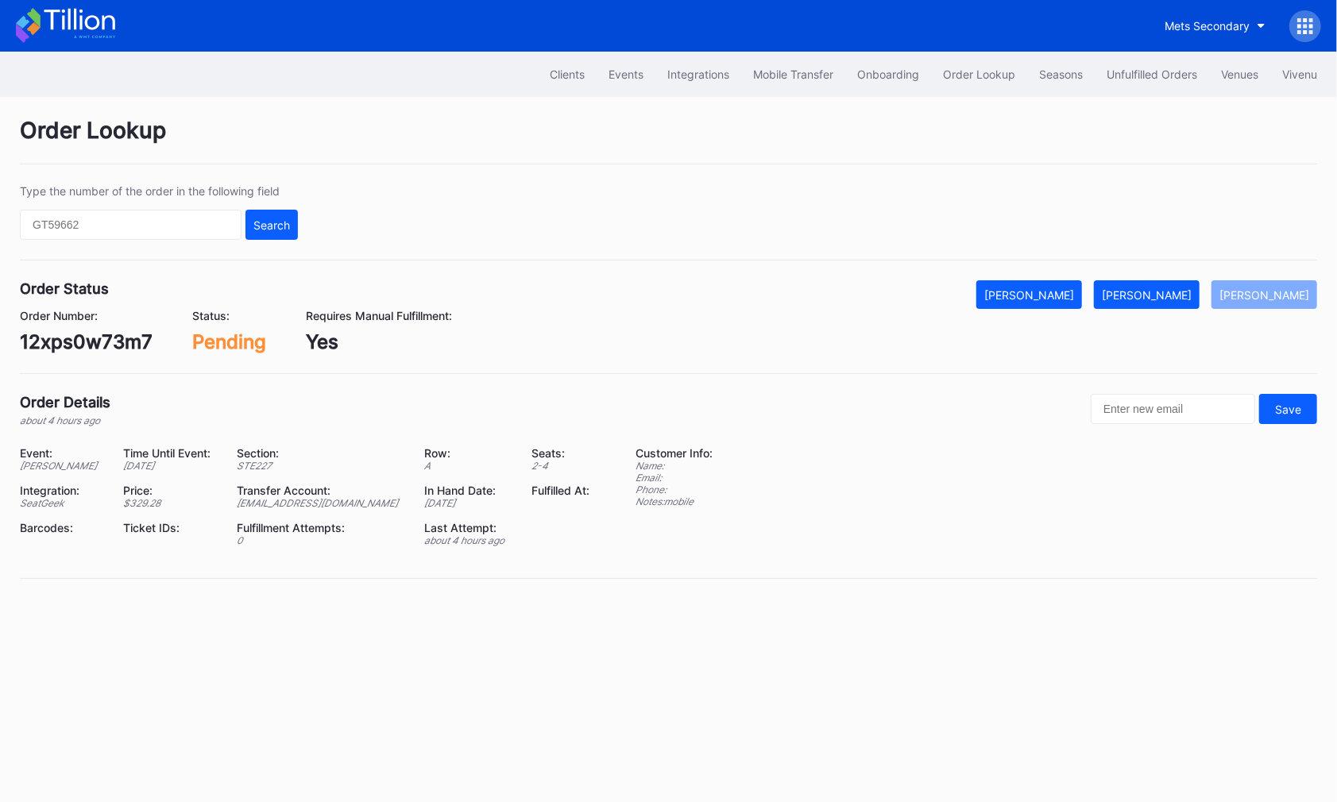
click at [110, 345] on div "12xps0w73m7" at bounding box center [86, 341] width 133 height 23
copy div "12xps0w73m7"
click at [1179, 290] on div "[PERSON_NAME]" at bounding box center [1147, 295] width 90 height 14
click at [97, 346] on div "620817303" at bounding box center [72, 341] width 105 height 23
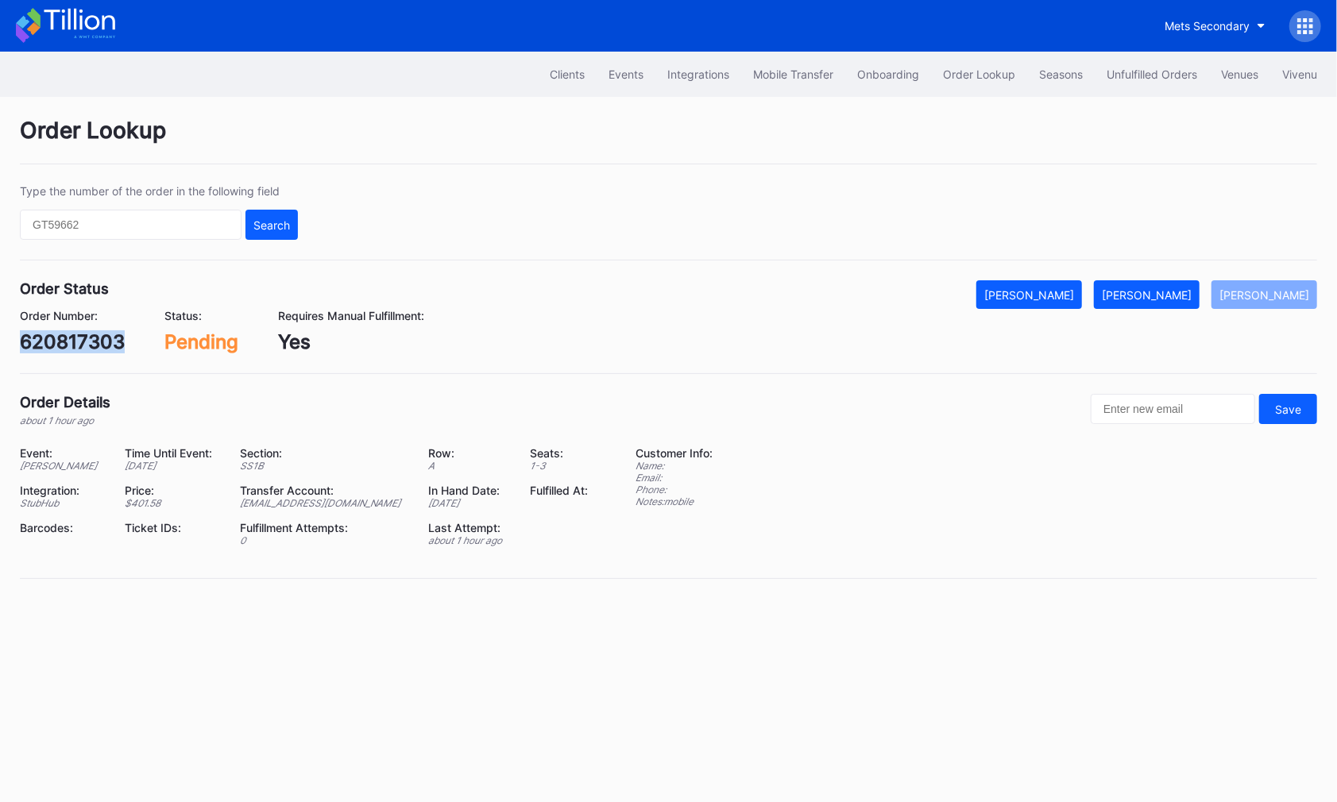
click at [97, 346] on div "620817303" at bounding box center [72, 341] width 105 height 23
copy div "620817303"
click at [1166, 293] on div "[PERSON_NAME]" at bounding box center [1147, 295] width 90 height 14
click at [107, 343] on div "dlw7a7xew7l" at bounding box center [79, 341] width 118 height 23
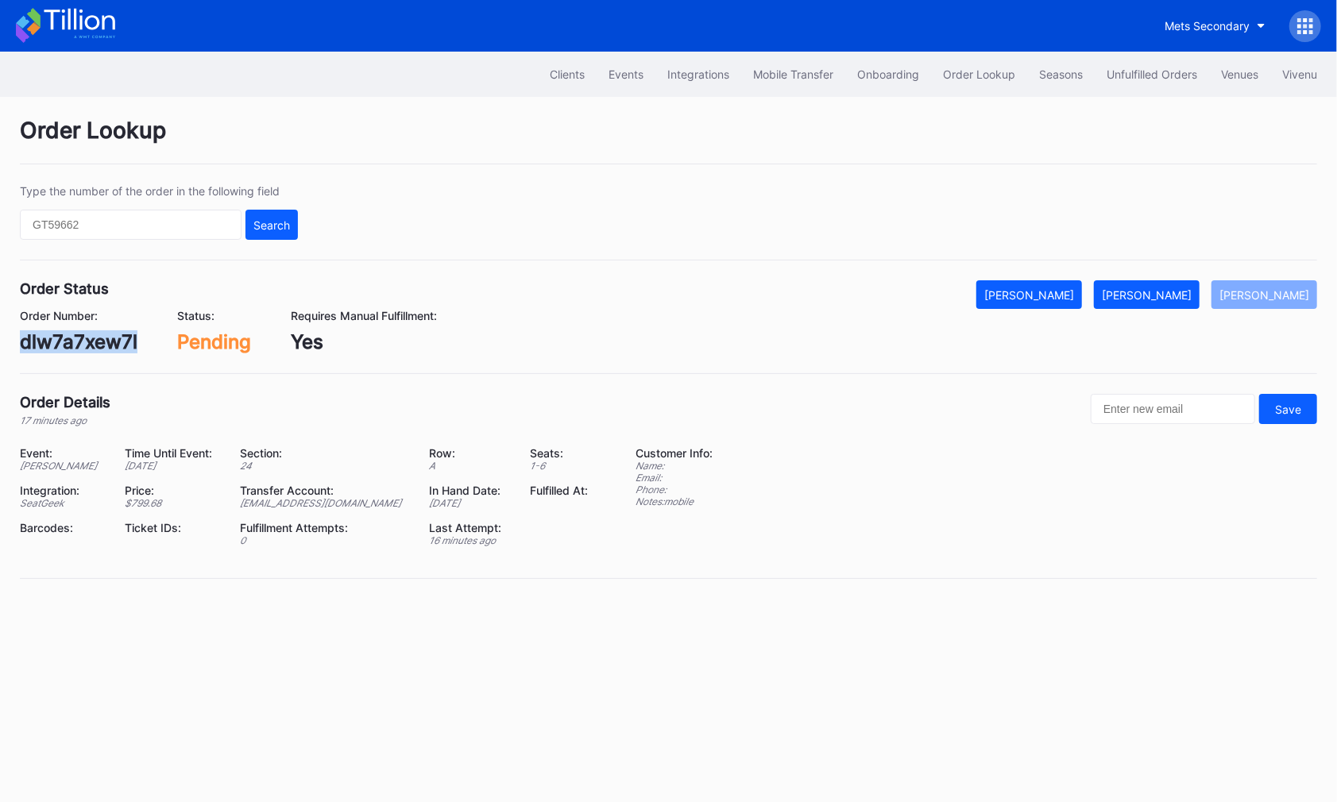
copy div "dlw7a7xew7l"
click at [1178, 299] on div "[PERSON_NAME]" at bounding box center [1147, 295] width 90 height 14
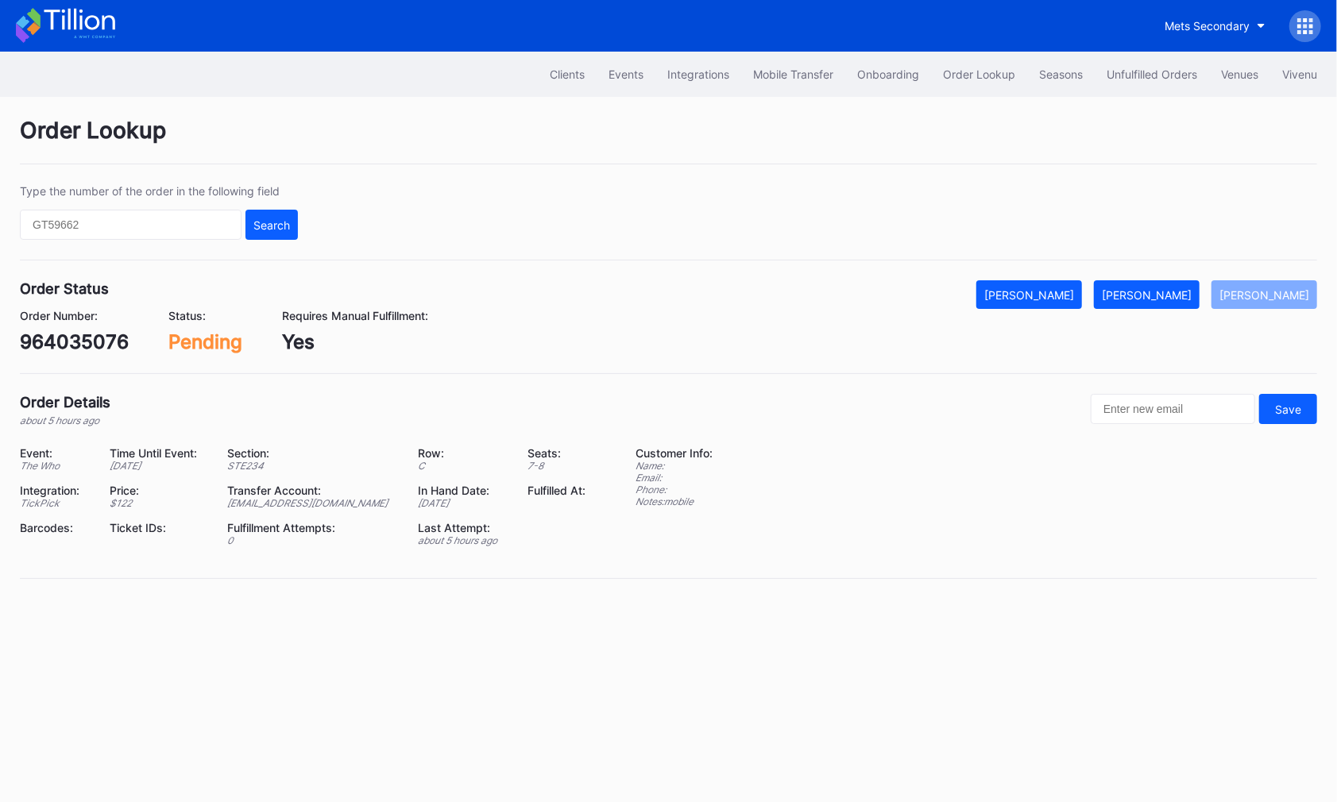
click at [106, 338] on div "964035076" at bounding box center [74, 341] width 109 height 23
copy div "964035076"
click at [1164, 293] on div "[PERSON_NAME]" at bounding box center [1147, 295] width 90 height 14
click at [68, 343] on div "F556XR37J9" at bounding box center [77, 341] width 115 height 23
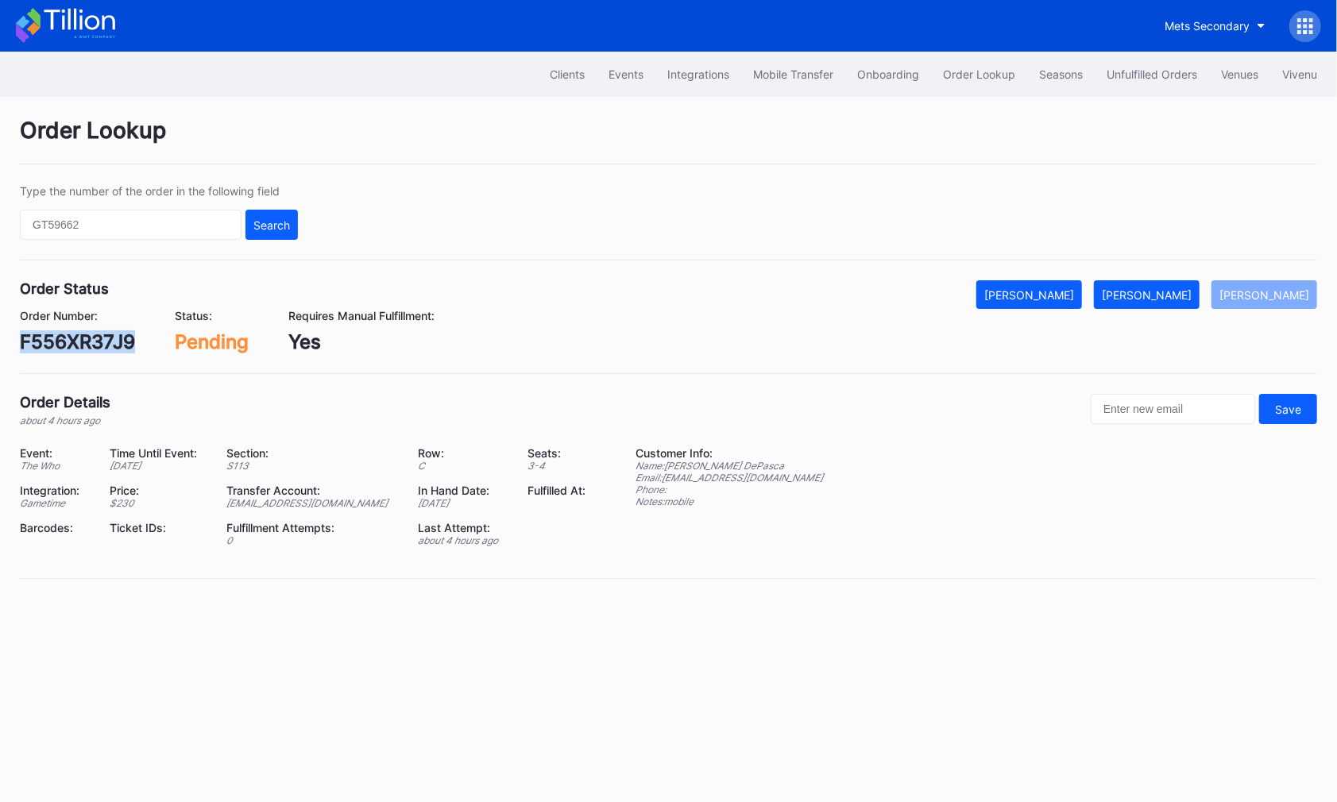
click at [68, 343] on div "F556XR37J9" at bounding box center [77, 341] width 115 height 23
copy div "F556XR37J9"
click at [1168, 290] on div "[PERSON_NAME]" at bounding box center [1147, 295] width 90 height 14
click at [78, 343] on div "575997270" at bounding box center [73, 341] width 106 height 23
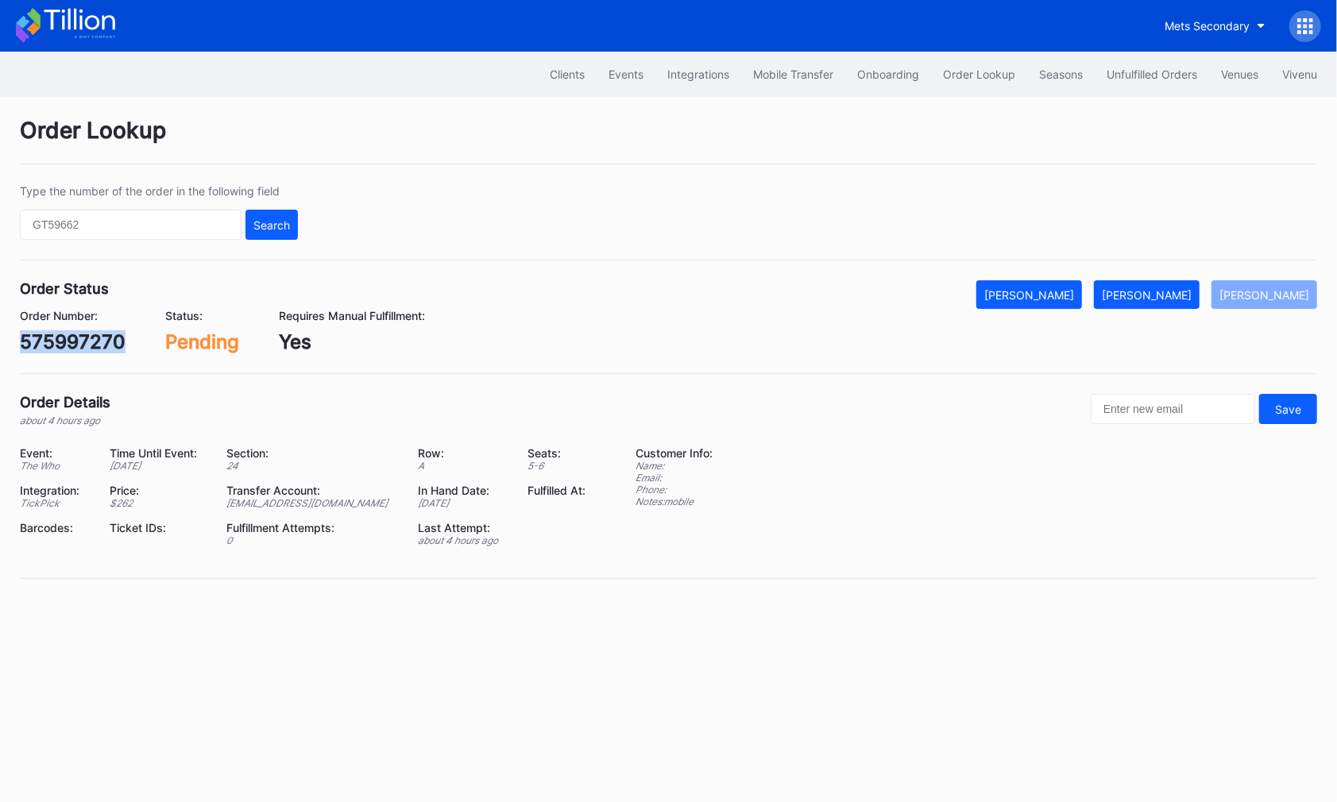
copy div "575997270"
click at [1167, 280] on button "[PERSON_NAME]" at bounding box center [1147, 294] width 106 height 29
click at [69, 330] on div "620801783" at bounding box center [72, 341] width 105 height 23
copy div "620801783"
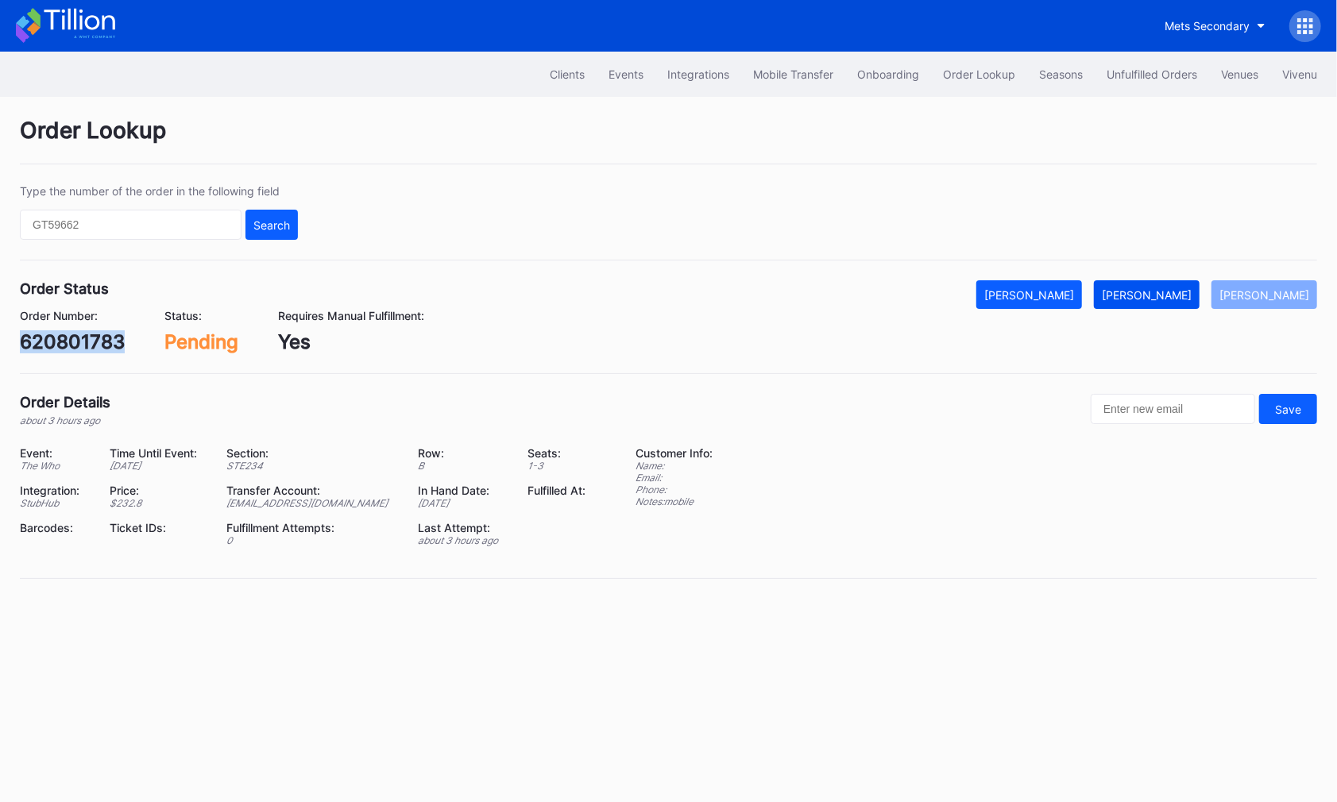
click at [1171, 288] on div "[PERSON_NAME]" at bounding box center [1147, 295] width 90 height 14
click at [120, 335] on div "g9rxt65qd9d" at bounding box center [80, 341] width 120 height 23
copy div "g9rxt65qd9d"
click at [1160, 281] on button "[PERSON_NAME]" at bounding box center [1147, 294] width 106 height 29
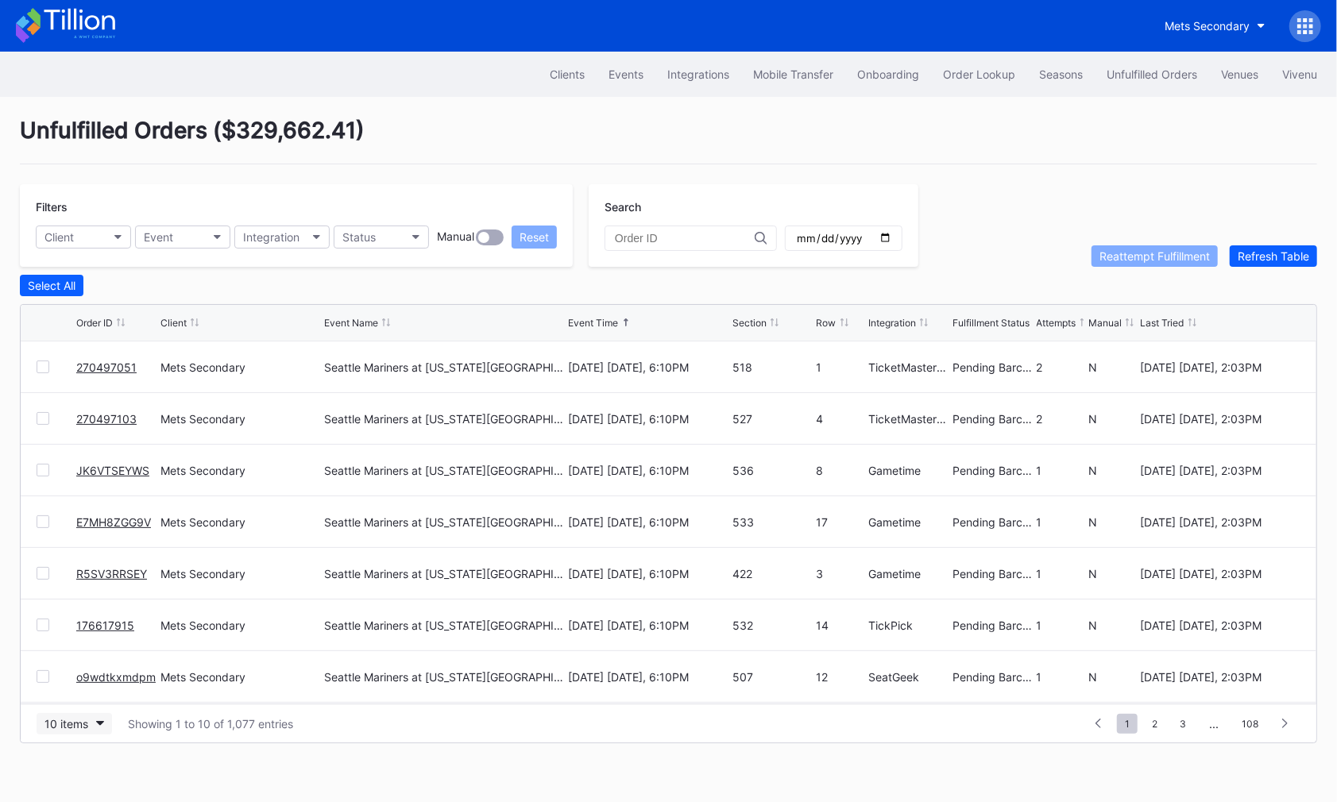
click at [76, 717] on div "10 items" at bounding box center [66, 724] width 44 height 14
click at [75, 629] on div "50 items" at bounding box center [74, 621] width 75 height 29
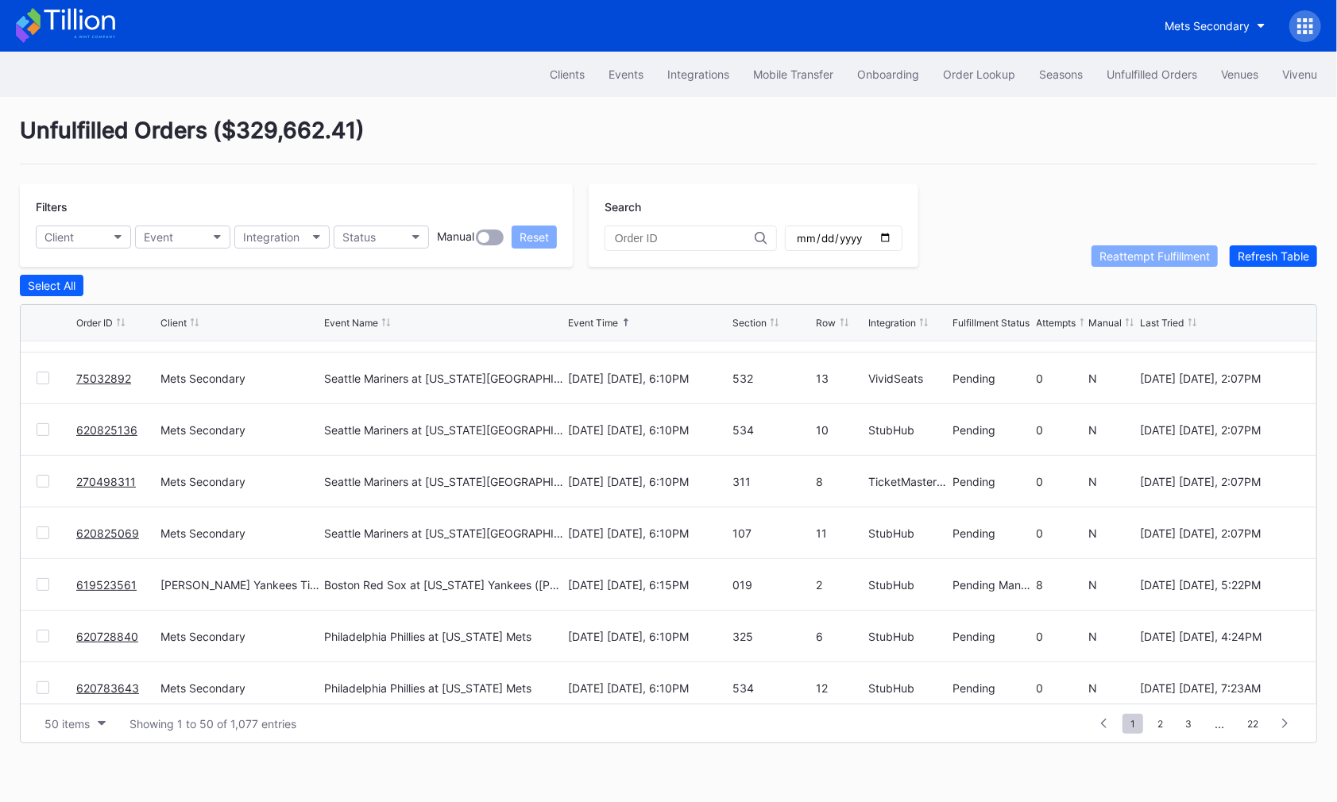
scroll to position [1044, 0]
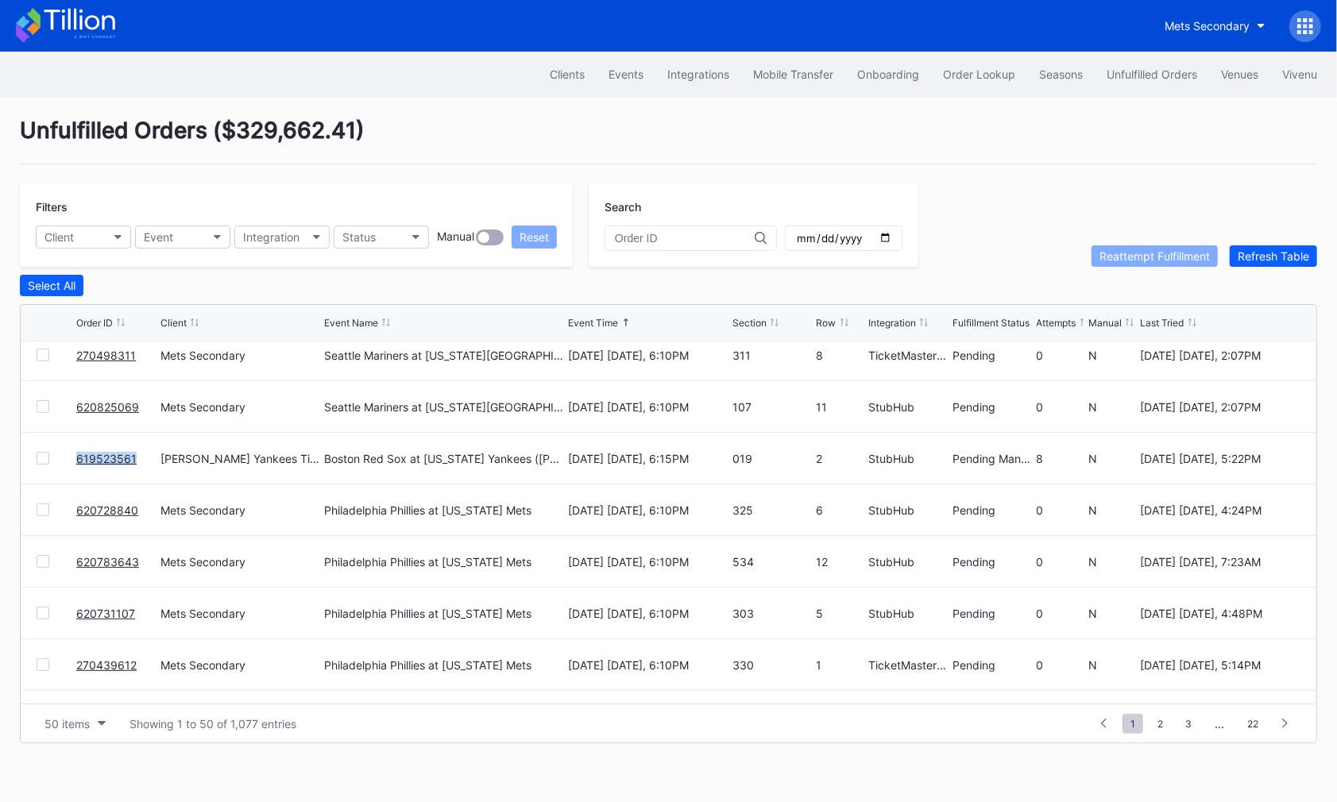
copy link "619523561"
click at [106, 453] on link "619523561" at bounding box center [106, 459] width 60 height 14
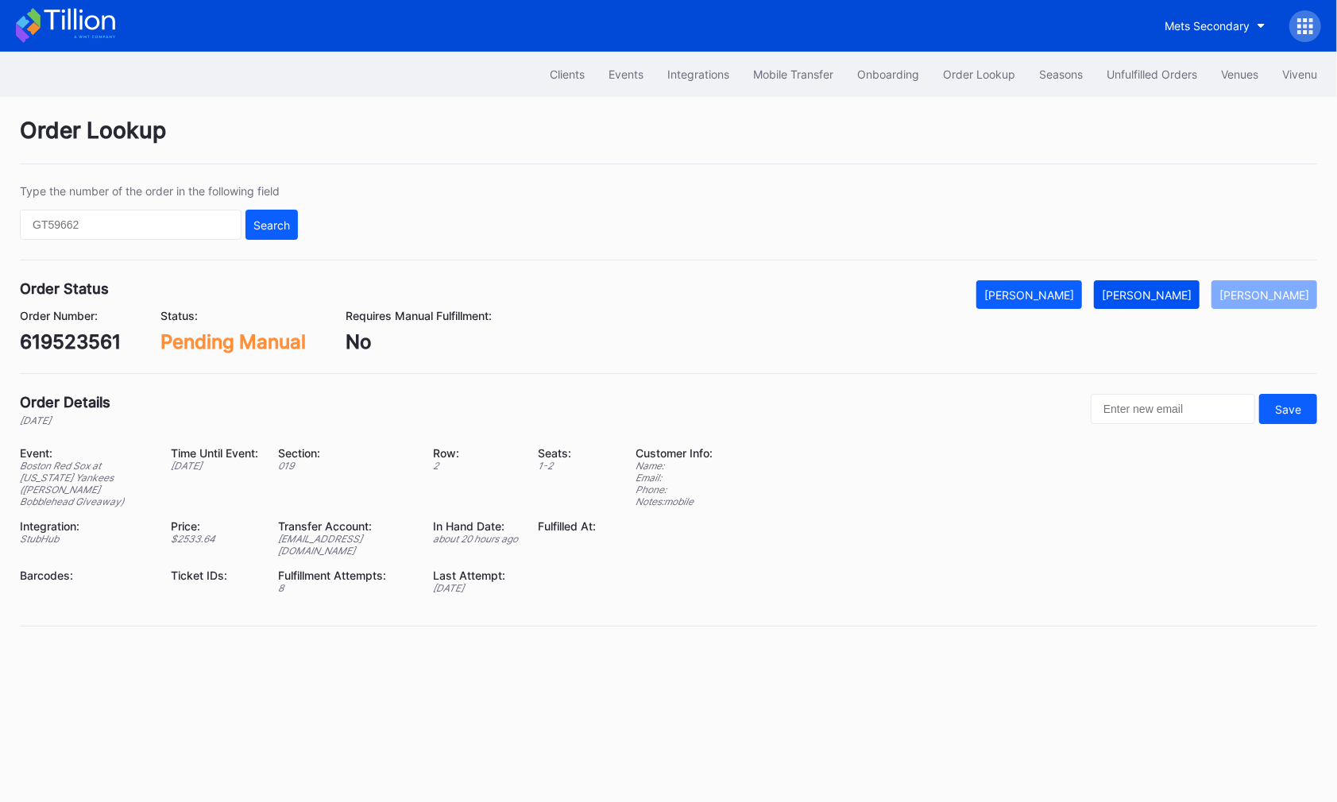
click at [1160, 293] on div "Mark Fulfilled" at bounding box center [1147, 295] width 90 height 14
click at [1141, 61] on button "Unfulfilled Orders" at bounding box center [1151, 74] width 114 height 29
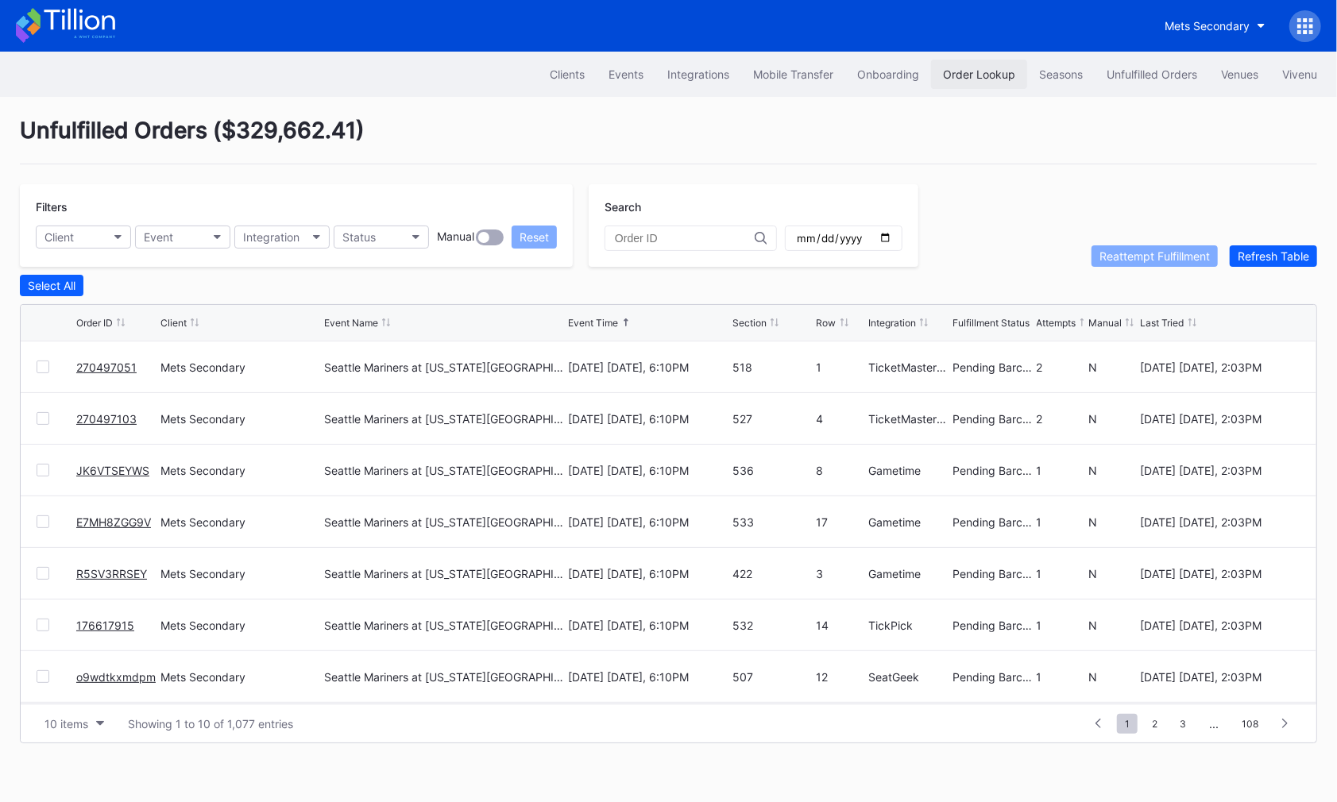
click at [968, 75] on div "Order Lookup" at bounding box center [979, 75] width 72 height 14
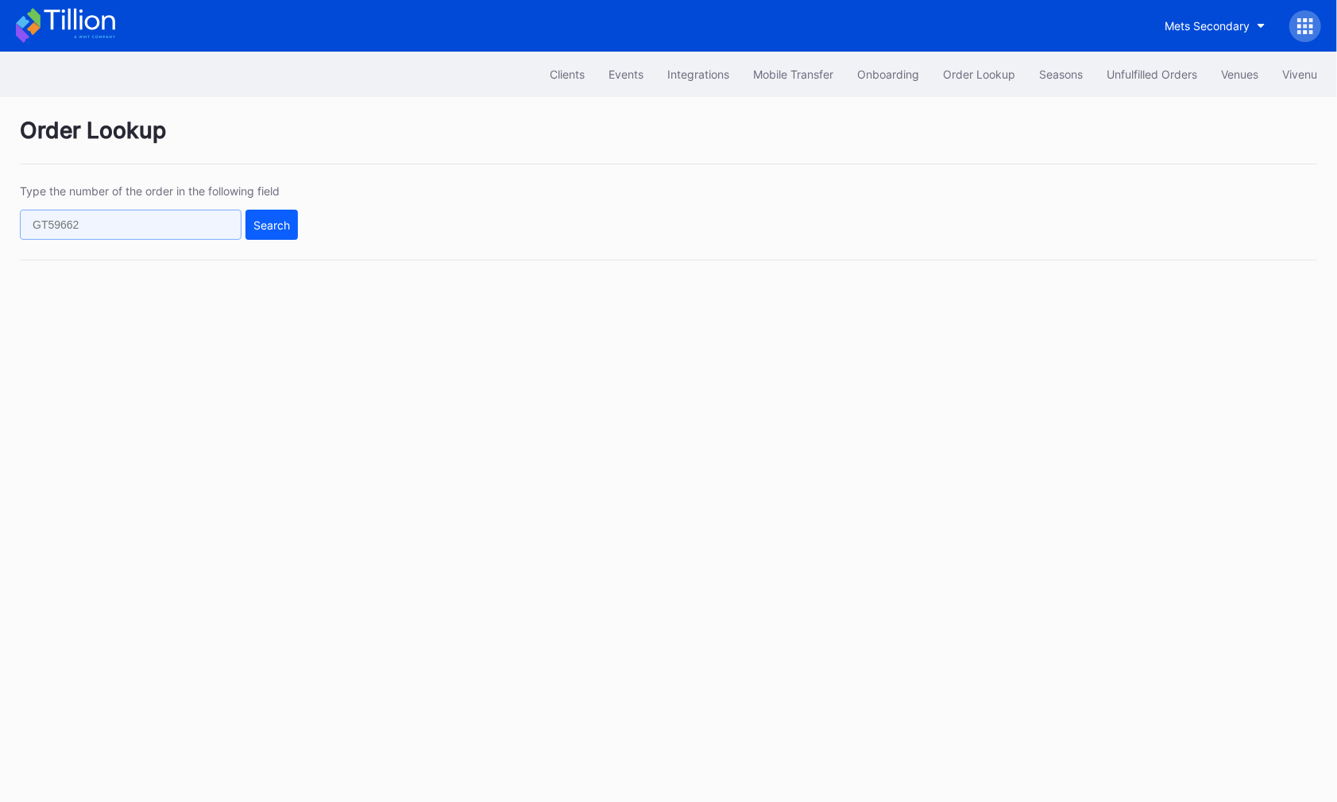
click at [217, 229] on input "text" at bounding box center [131, 225] width 222 height 30
paste input "619846027"
type input "619846027"
click at [245, 229] on button "Search" at bounding box center [271, 225] width 52 height 30
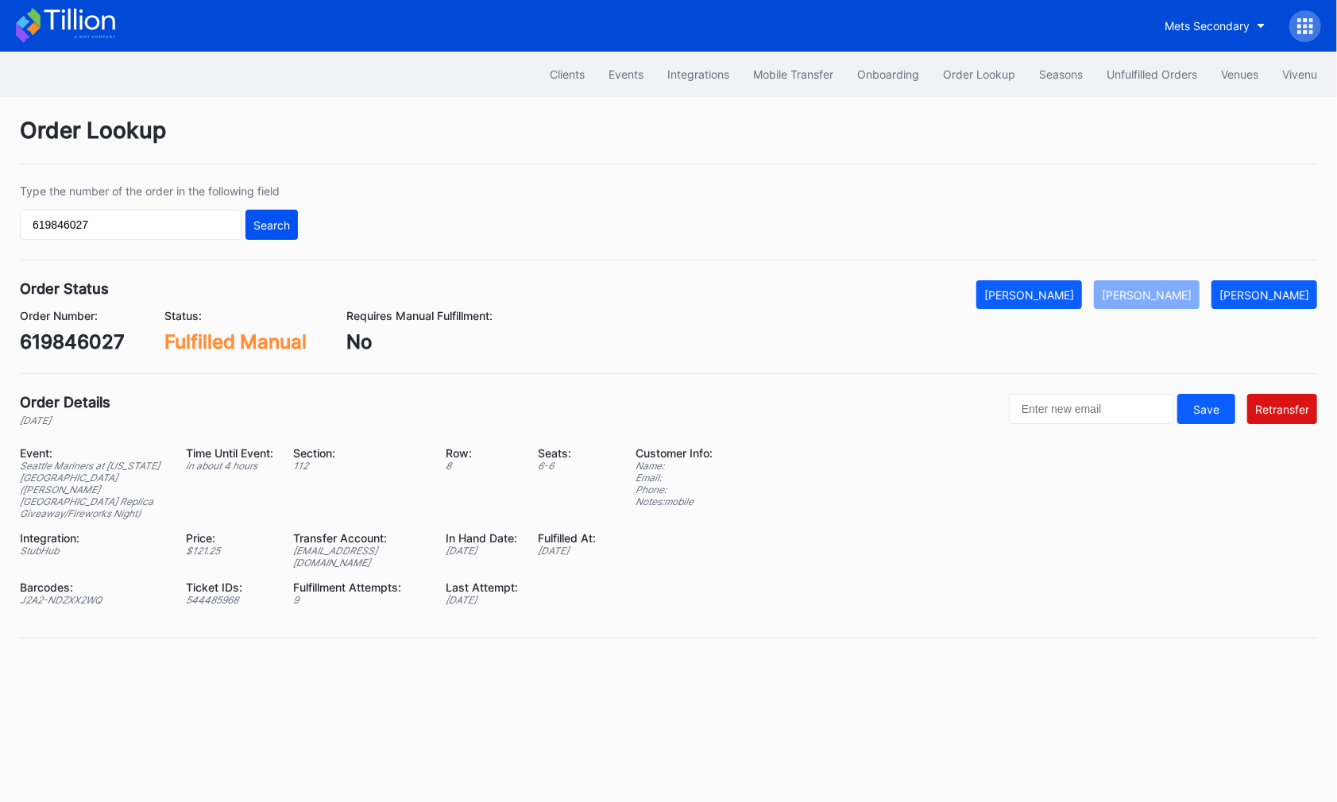
click at [273, 222] on div "Search" at bounding box center [271, 225] width 37 height 14
click at [396, 545] on div "ed-8179351@eventdynamic.com" at bounding box center [359, 557] width 133 height 24
copy div "ed-8179351@eventdynamic.com"
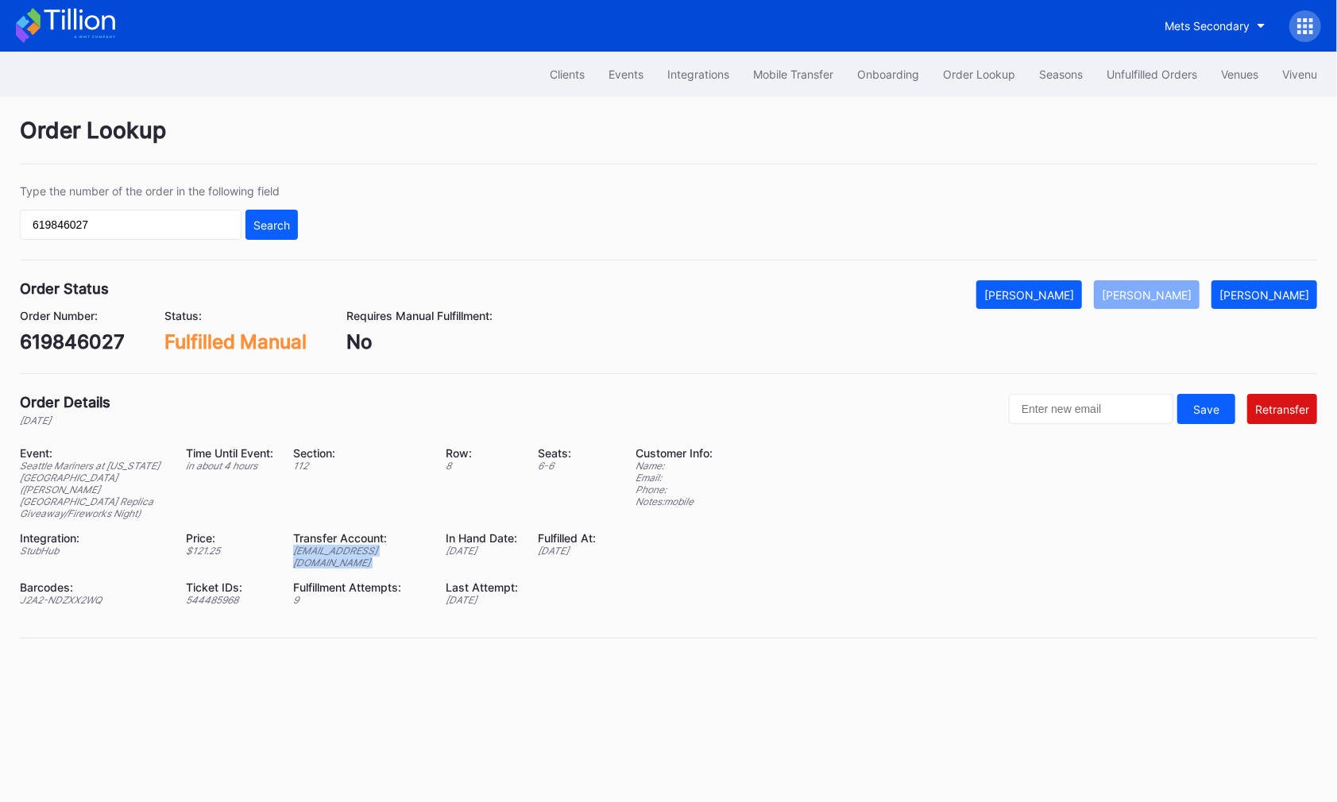
click at [79, 330] on div "619846027" at bounding box center [72, 341] width 105 height 23
copy div "619846027"
click at [401, 545] on div "ed-8179351@eventdynamic.com" at bounding box center [359, 557] width 133 height 24
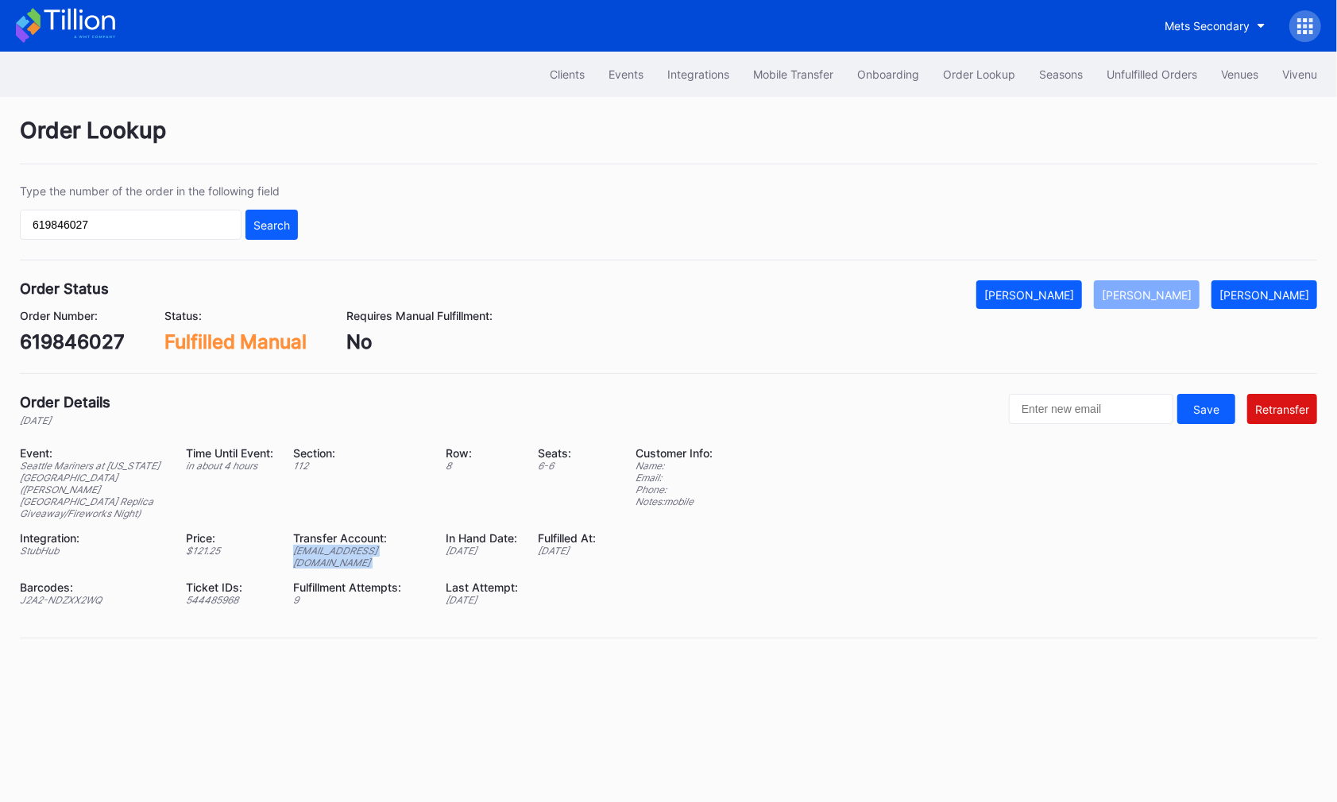
click at [401, 545] on div "ed-8179351@eventdynamic.com" at bounding box center [359, 557] width 133 height 24
copy div "ed-8179351@eventdynamic.com"
click at [307, 469] on div "112" at bounding box center [359, 466] width 133 height 12
click at [1138, 76] on div "Unfulfilled Orders" at bounding box center [1151, 75] width 91 height 14
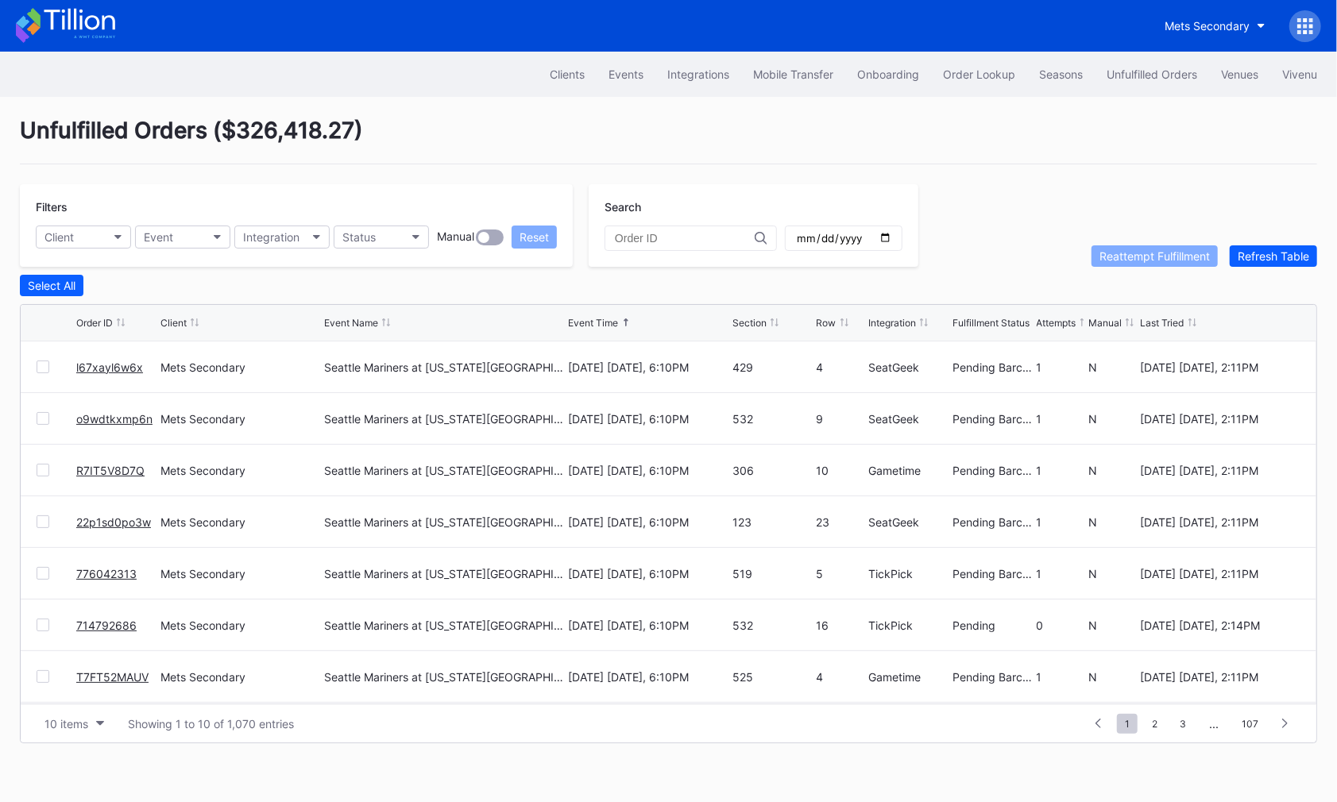
click at [648, 110] on div "Unfulfilled Orders ( $326,418.27 ) Filters Client Event Integration Status Manu…" at bounding box center [668, 430] width 1337 height 666
click at [74, 724] on div "10 items" at bounding box center [66, 724] width 44 height 14
click at [92, 623] on div "50 items" at bounding box center [70, 622] width 45 height 14
click at [960, 68] on div "Order Lookup" at bounding box center [979, 75] width 72 height 14
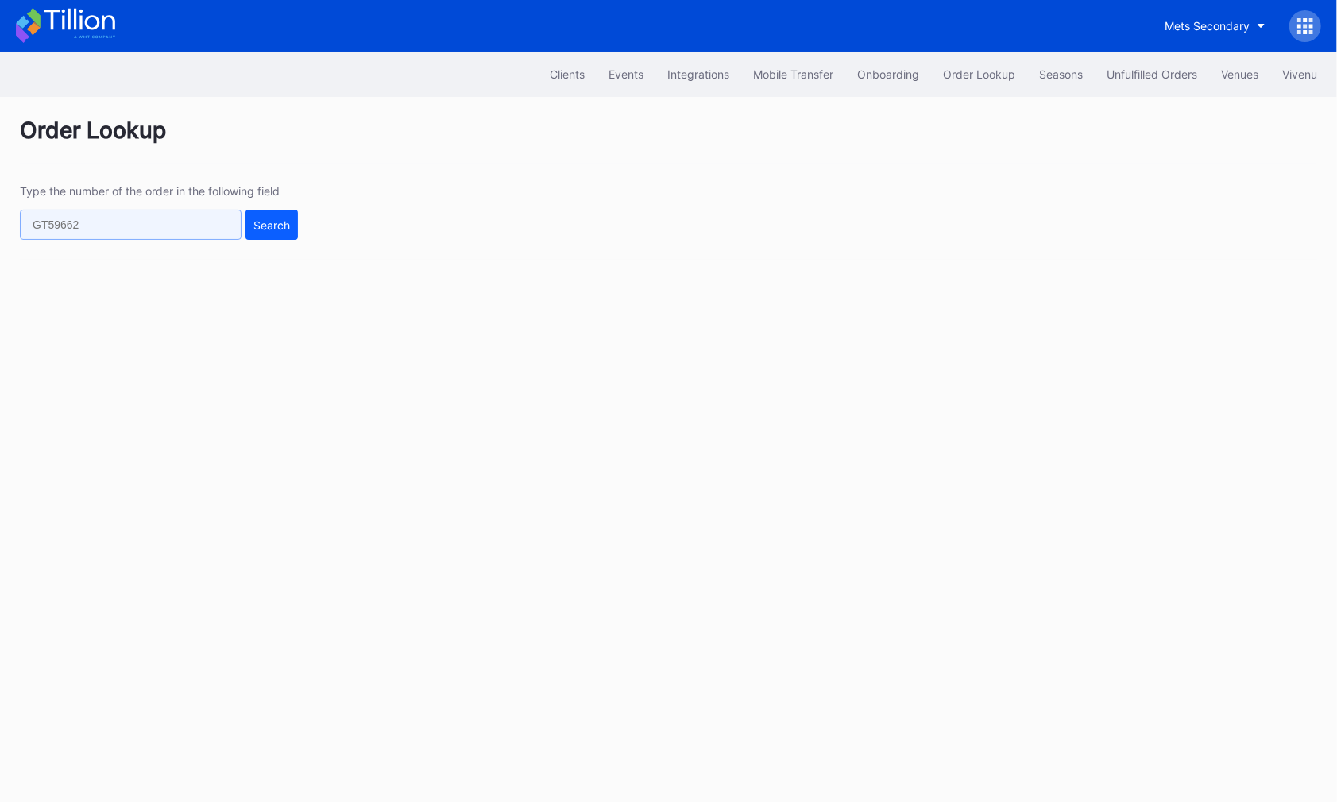
click at [193, 232] on input "text" at bounding box center [131, 225] width 222 height 30
paste input "0ry7ckwx1rq"
click at [279, 233] on button "Search" at bounding box center [271, 225] width 52 height 30
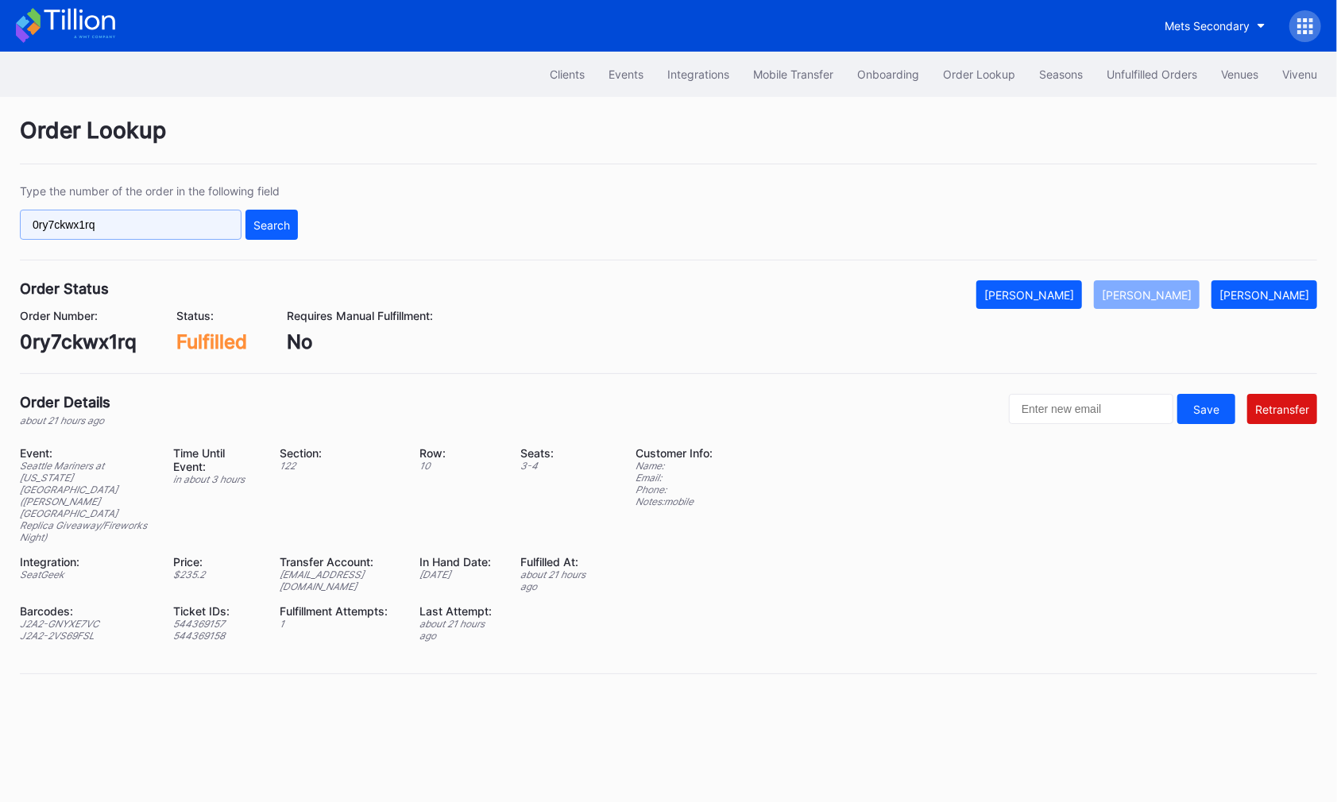
click at [182, 219] on input "0ry7ckwx1rq" at bounding box center [131, 225] width 222 height 30
paste input "616937128"
type input "616937128"
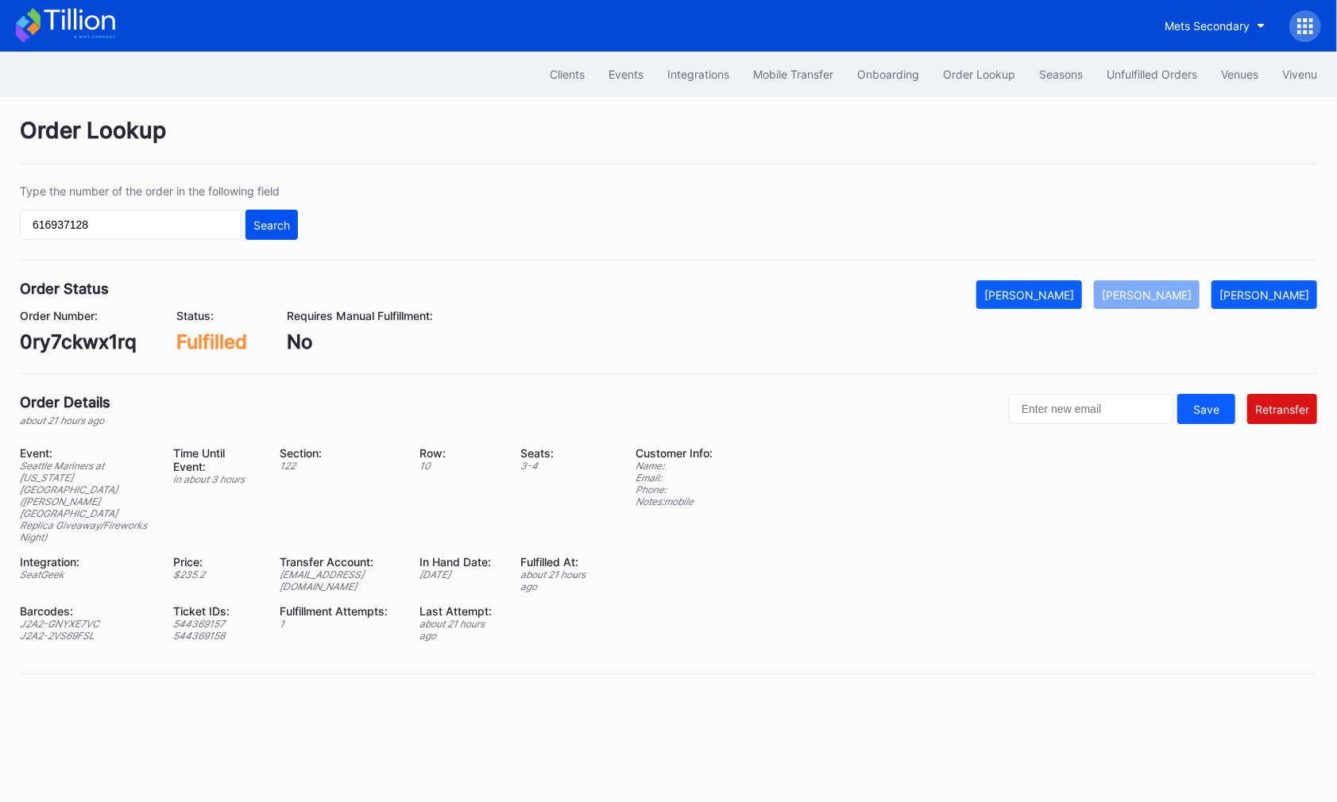
click at [248, 228] on button "Search" at bounding box center [271, 225] width 52 height 30
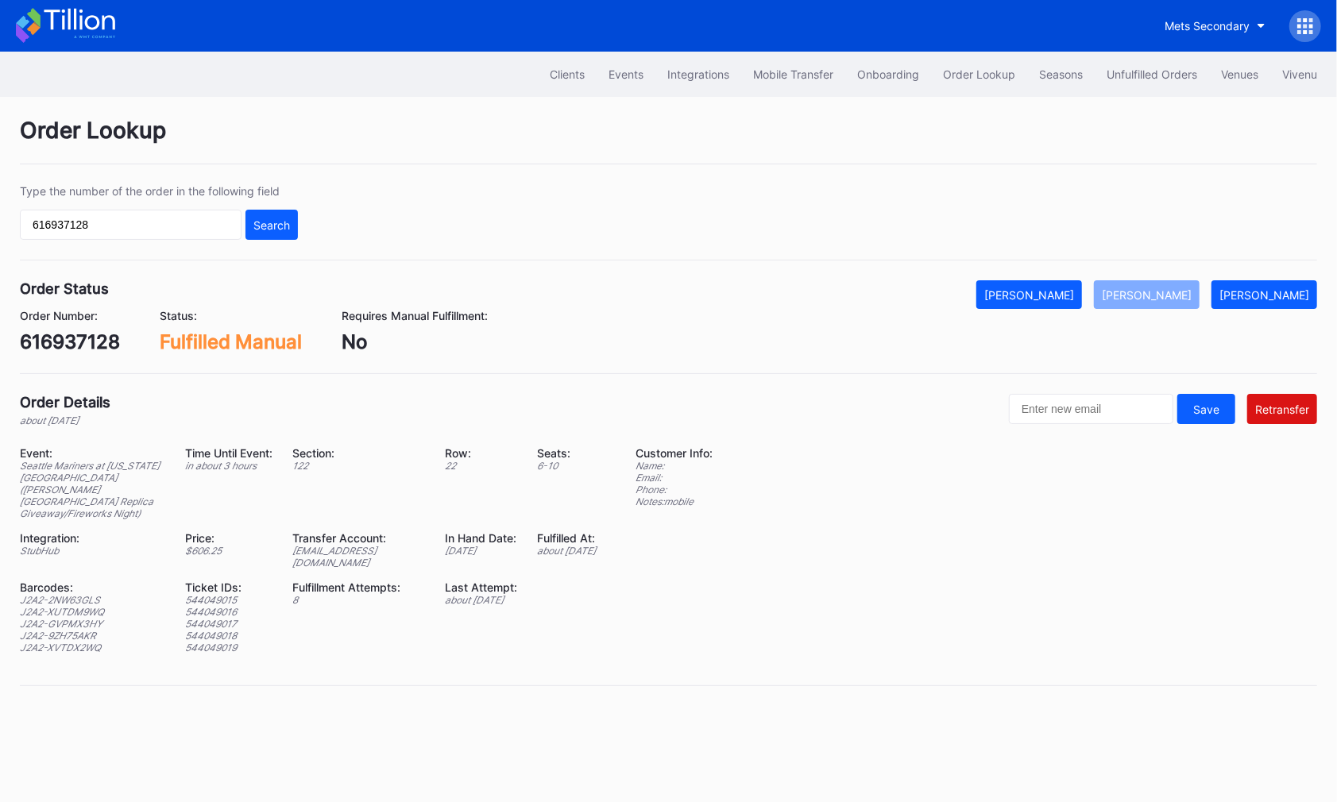
click at [363, 545] on div "ed-8158563@eventdynamic.com" at bounding box center [359, 557] width 133 height 24
copy div "ed-8158563@eventdynamic.com"
click at [1156, 83] on button "Unfulfilled Orders" at bounding box center [1151, 74] width 114 height 29
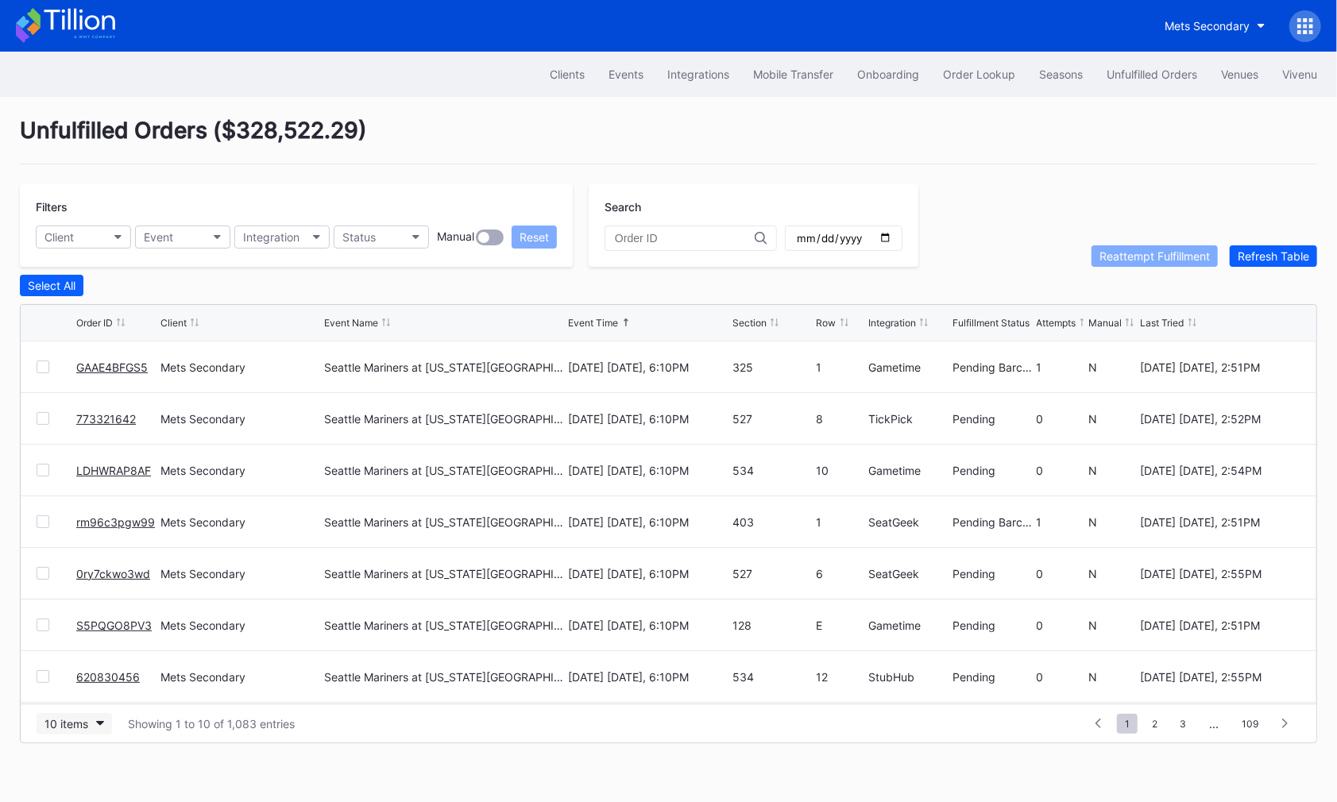
click at [87, 720] on div "10 items" at bounding box center [66, 724] width 44 height 14
click at [75, 613] on div "50 items" at bounding box center [74, 621] width 75 height 29
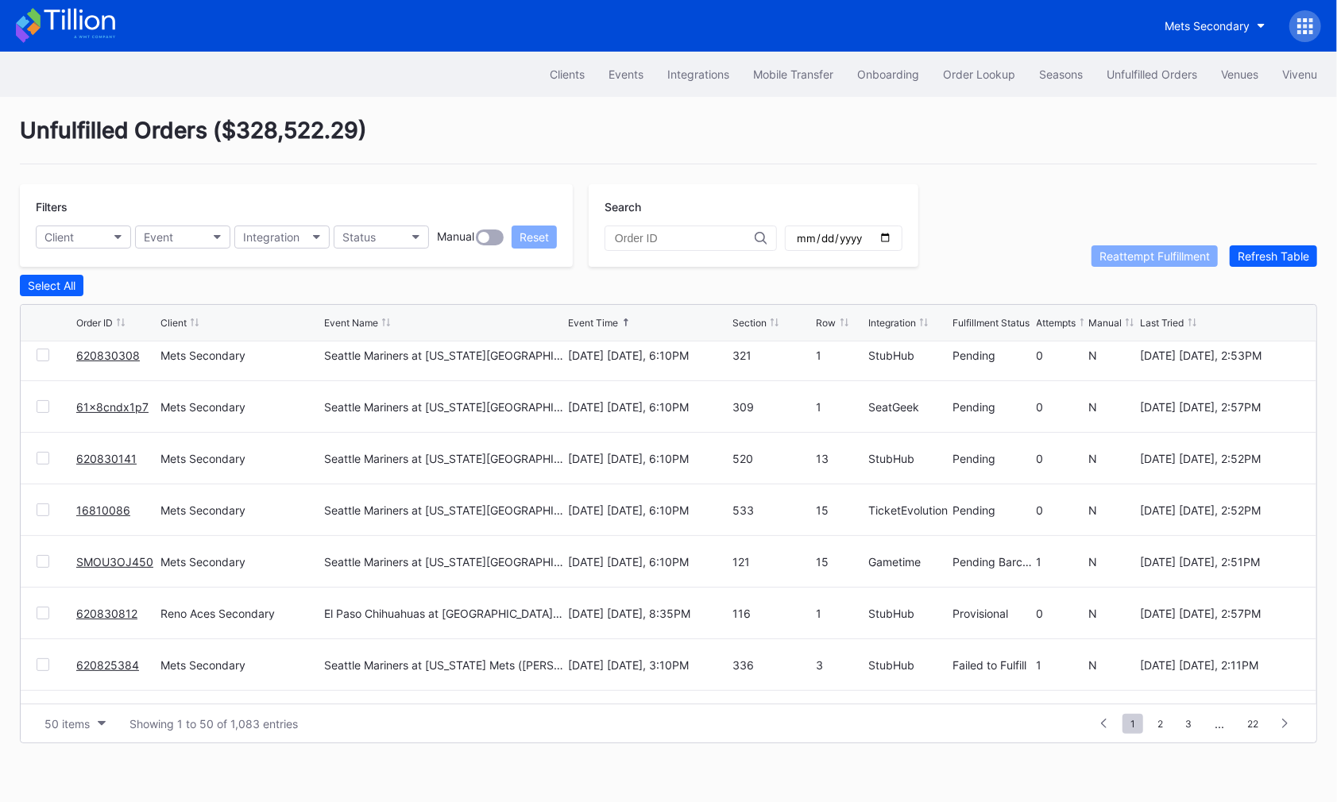
scroll to position [785, 0]
click at [670, 139] on div "Unfulfilled Orders ( $328,522.29 )" at bounding box center [668, 141] width 1297 height 48
click at [959, 66] on button "Order Lookup" at bounding box center [979, 74] width 96 height 29
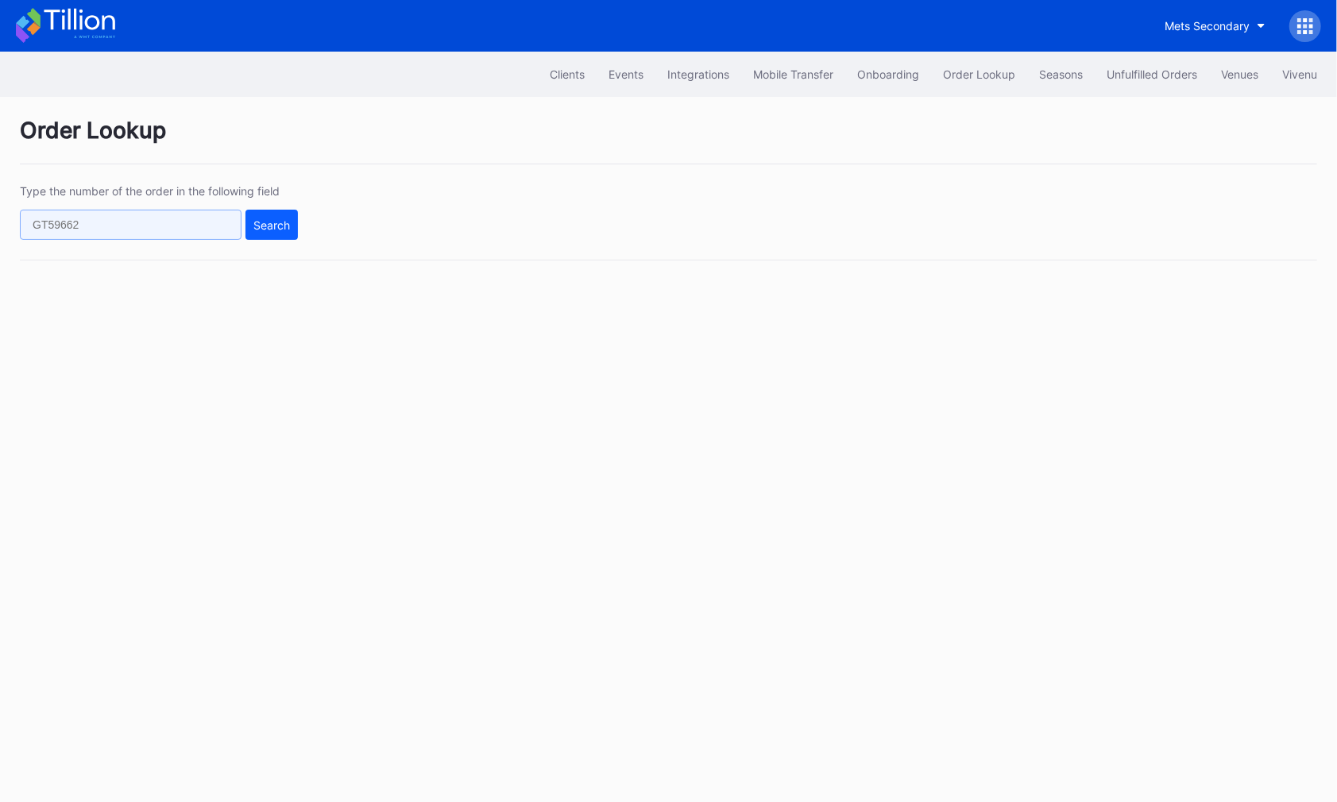
click at [156, 230] on input "text" at bounding box center [131, 225] width 222 height 30
paste input "804317004"
click at [265, 231] on button "Search" at bounding box center [271, 225] width 52 height 30
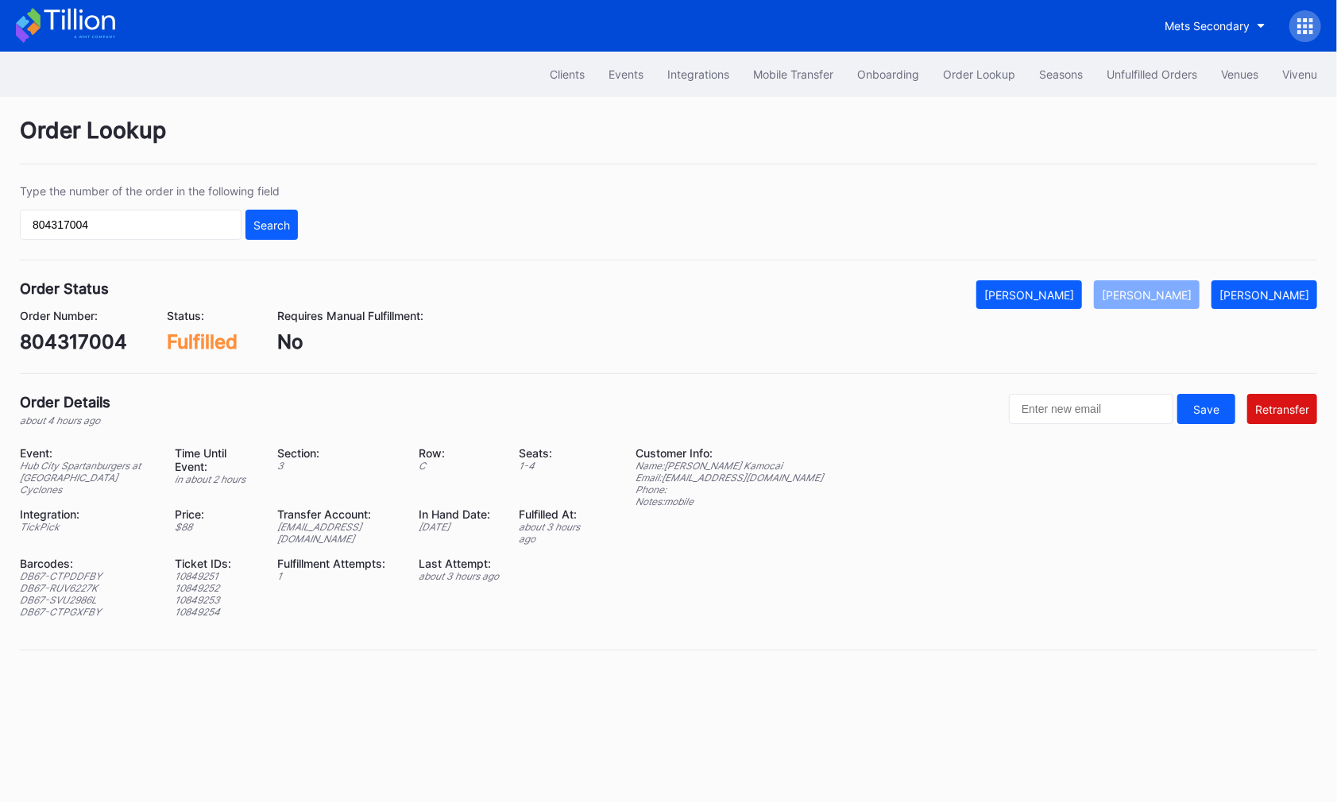
click at [106, 330] on div "804317004" at bounding box center [73, 341] width 107 height 23
copy div "804317004"
click at [177, 230] on input "804317004" at bounding box center [131, 225] width 222 height 30
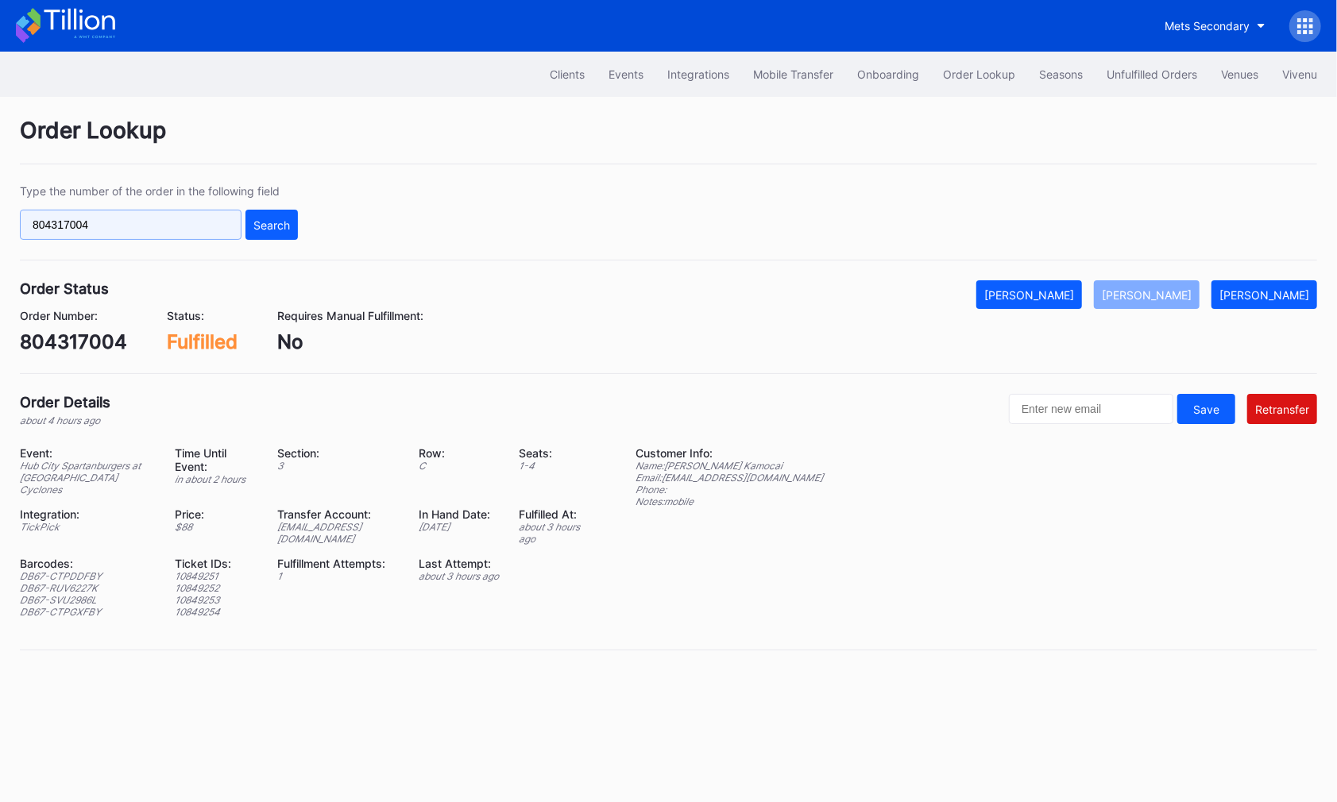
paste input "62079738"
type input "620797384"
click at [269, 224] on div "Search" at bounding box center [271, 225] width 37 height 14
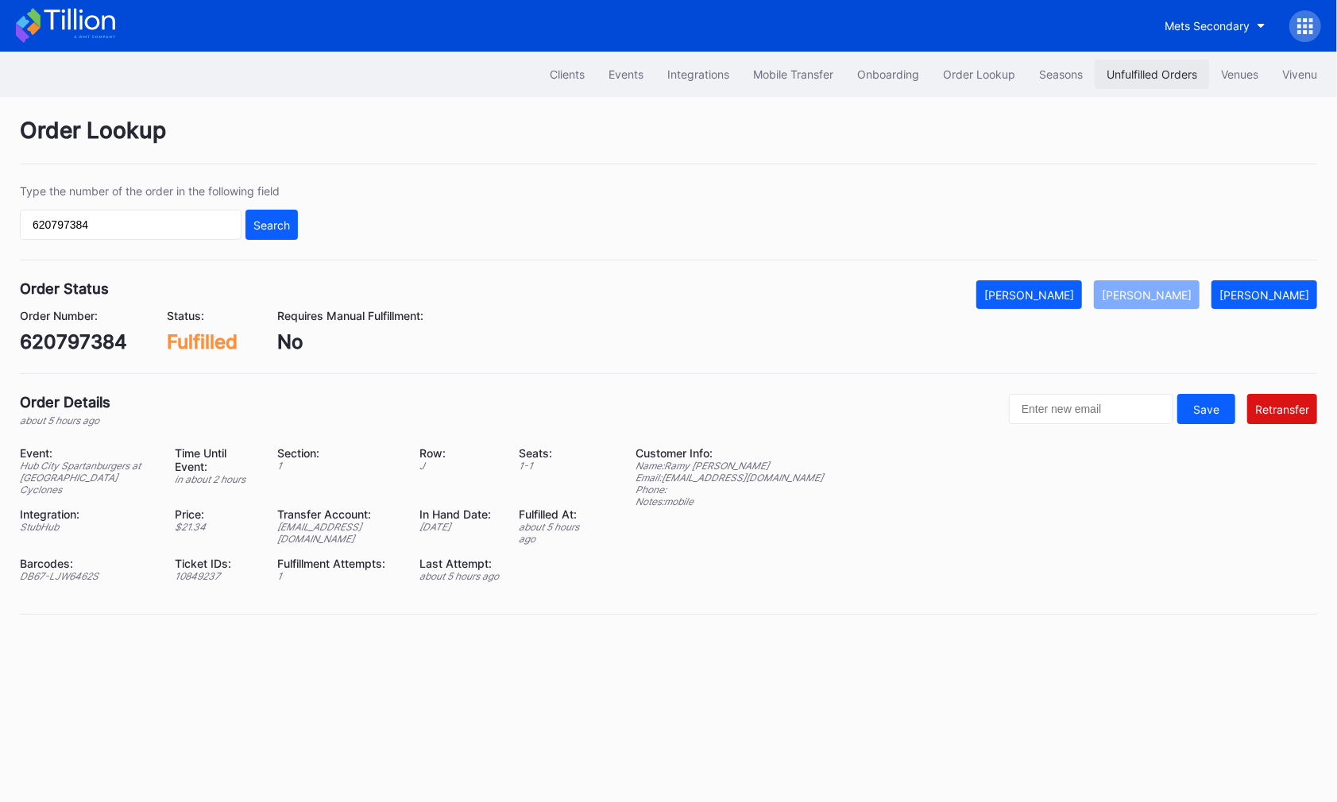
click at [1144, 72] on div "Unfulfilled Orders" at bounding box center [1151, 75] width 91 height 14
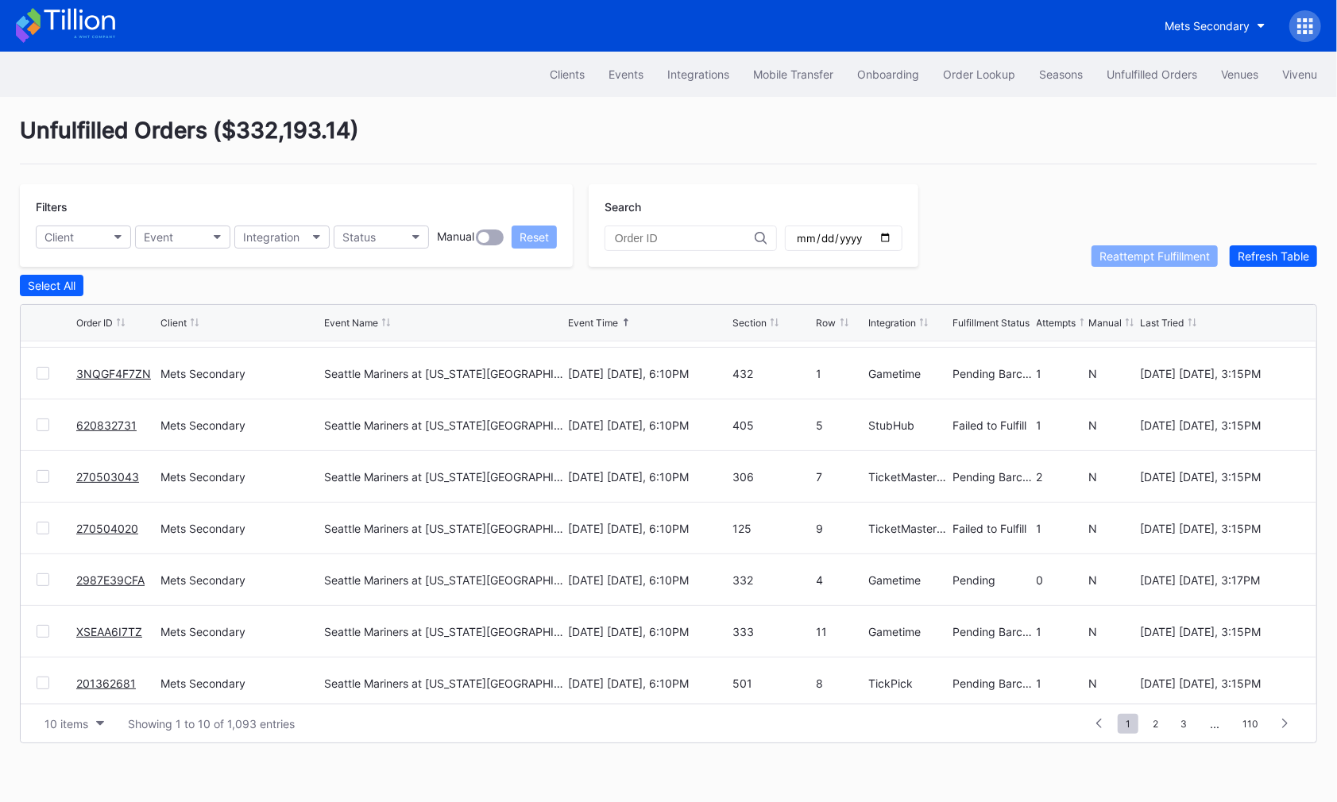
scroll to position [153, 0]
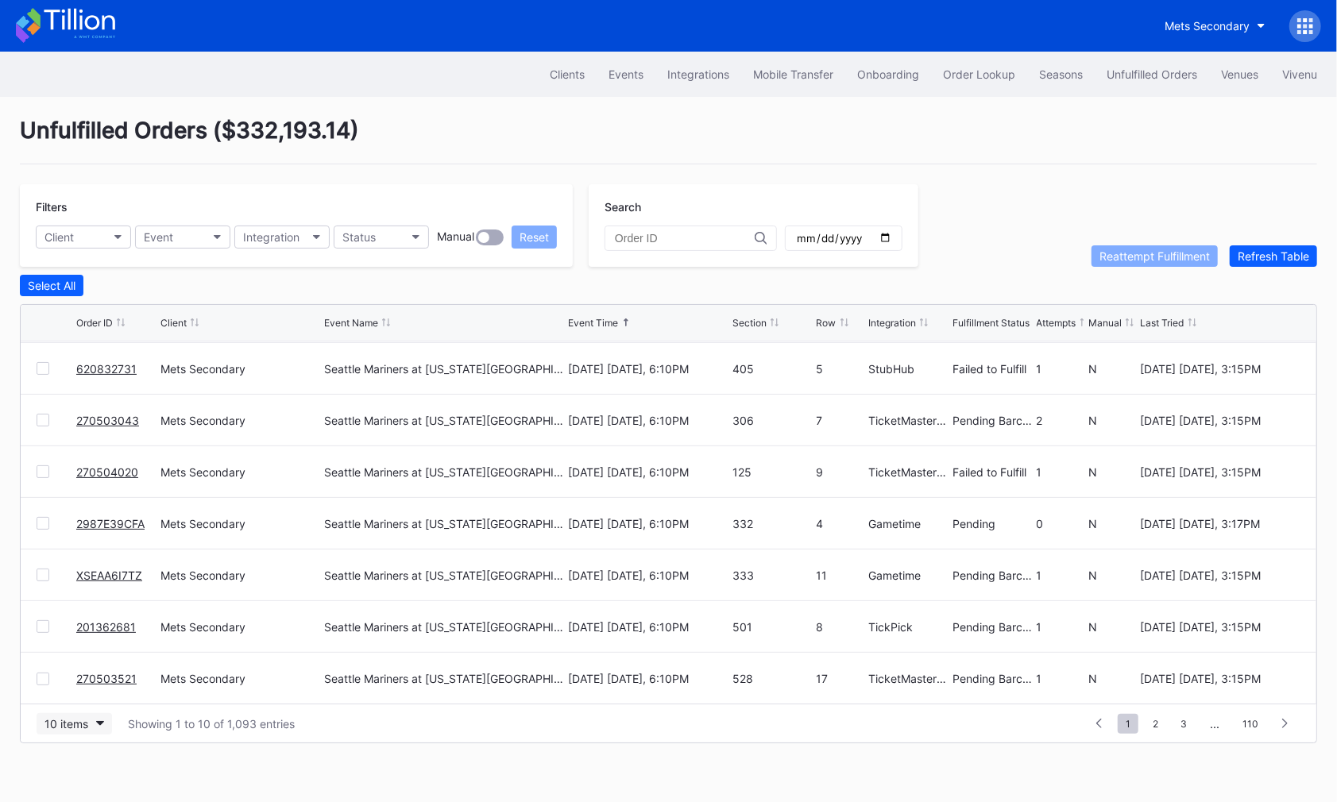
click at [65, 717] on div "10 items" at bounding box center [66, 724] width 44 height 14
click at [68, 635] on div "50 items" at bounding box center [74, 621] width 75 height 29
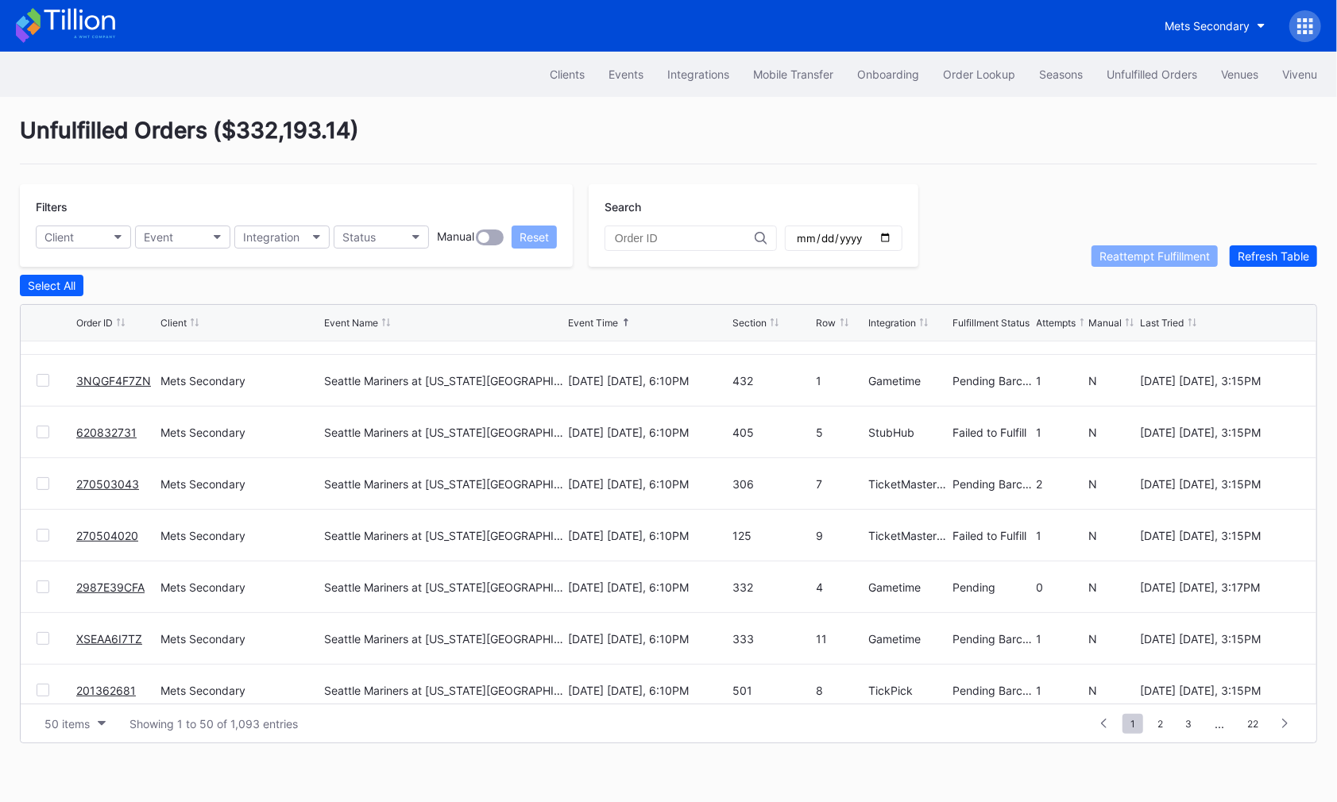
scroll to position [0, 0]
